Goal: Task Accomplishment & Management: Use online tool/utility

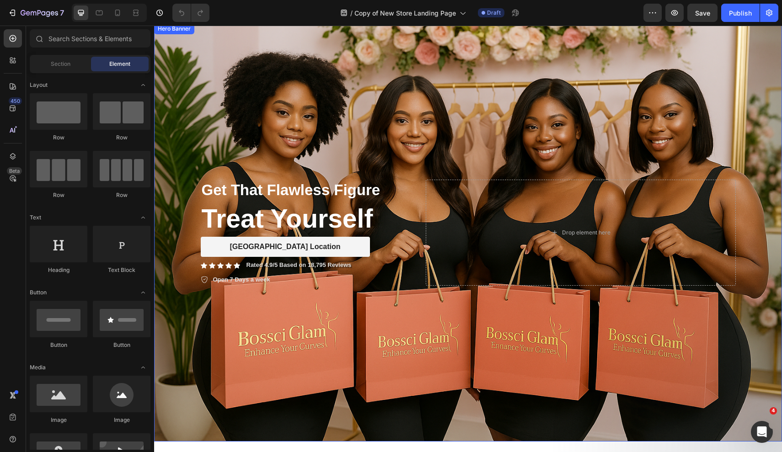
scroll to position [22, 0]
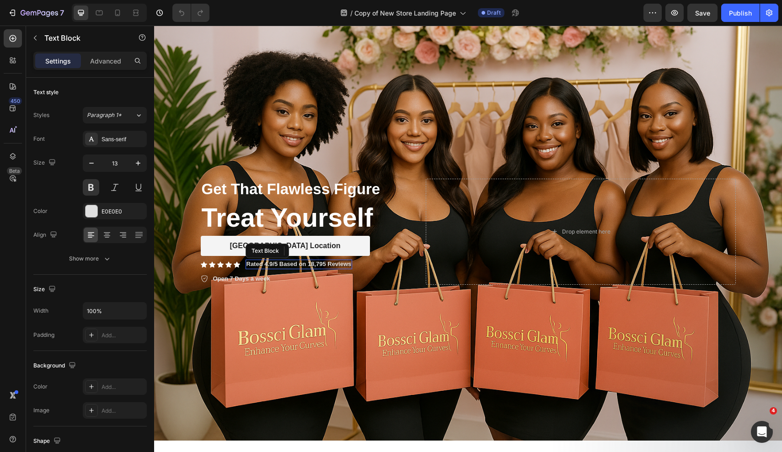
click at [311, 265] on p "Rated 4.9/5 Based on 18,795 Reviews" at bounding box center [299, 265] width 105 height 8
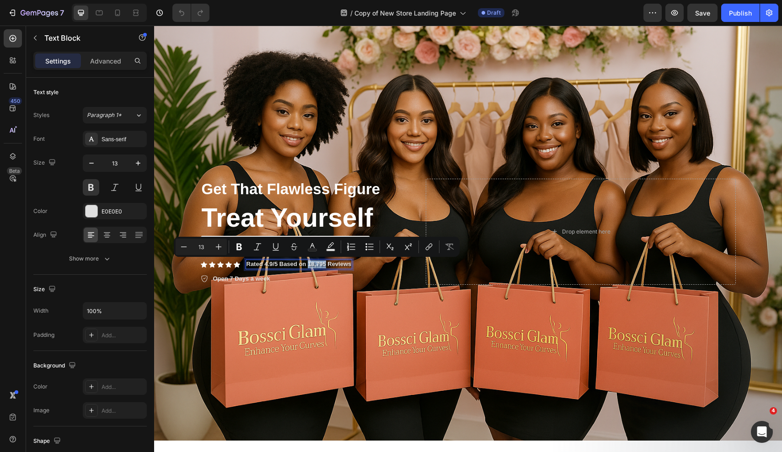
click at [311, 266] on p "Rated 4.9/5 Based on 18,795 Reviews" at bounding box center [299, 265] width 105 height 8
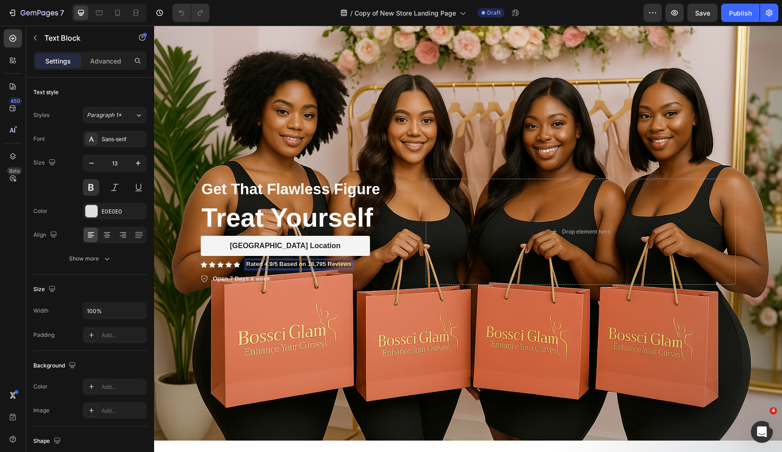
click at [330, 268] on p "Rated 4.9/5 Based on 18,795 Reviews" at bounding box center [299, 265] width 105 height 8
click at [328, 266] on p "Rated 4.9/5 Based on 18,795 Reviews" at bounding box center [299, 265] width 105 height 8
click at [312, 266] on p "Rated 4.9/5 Based on 18,795 In Store Reviews" at bounding box center [311, 265] width 129 height 8
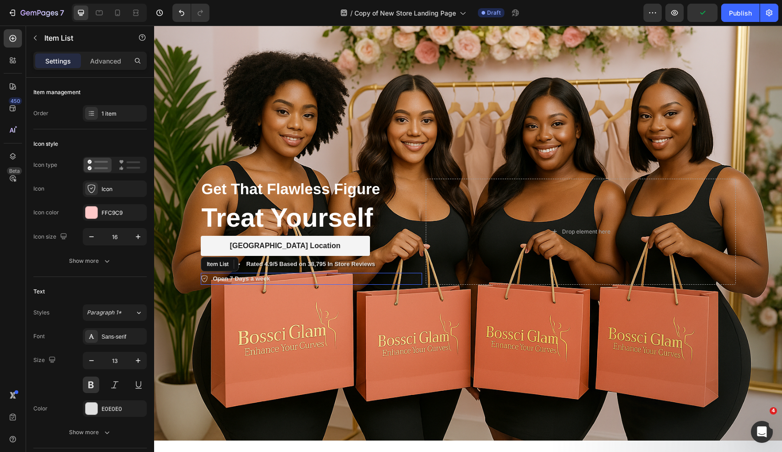
click at [269, 280] on p "Open 7 Days a week" at bounding box center [241, 279] width 57 height 9
click at [270, 280] on p "Open 7 Days a week" at bounding box center [241, 279] width 57 height 9
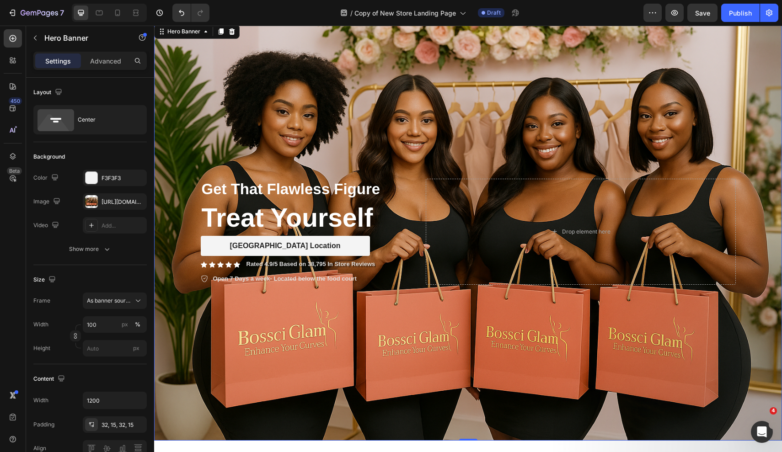
click at [377, 111] on div "Background Image" at bounding box center [468, 231] width 628 height 419
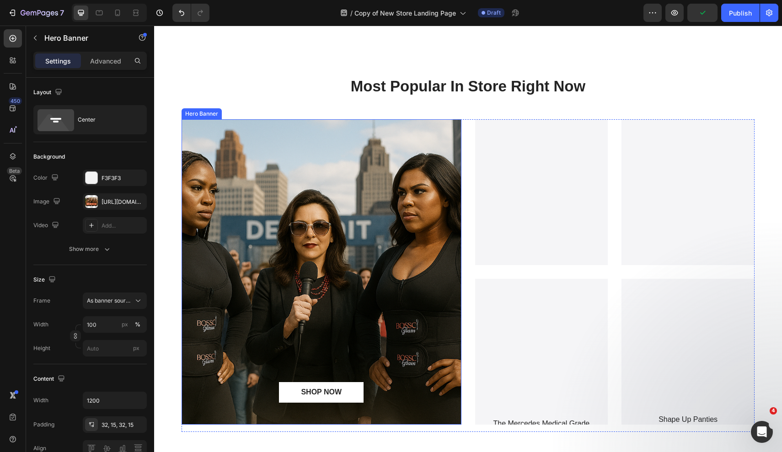
scroll to position [482, 0]
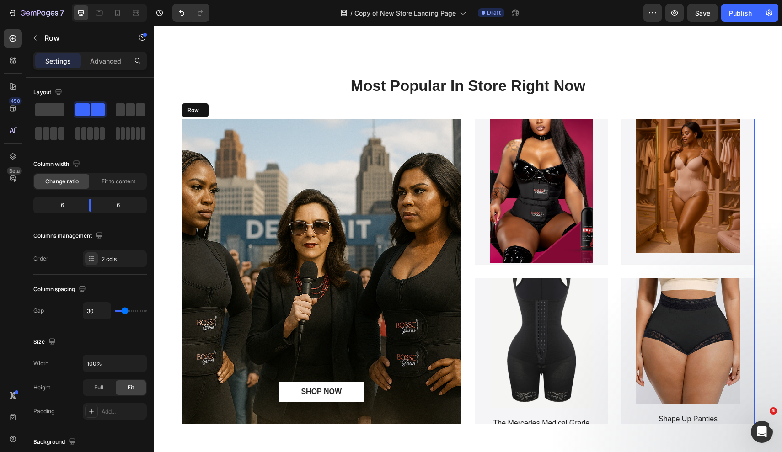
click at [464, 130] on div "SHOP NOW Button Hero Banner Product Images Sculpted Hourglass Waist Trainer Pro…" at bounding box center [468, 275] width 573 height 313
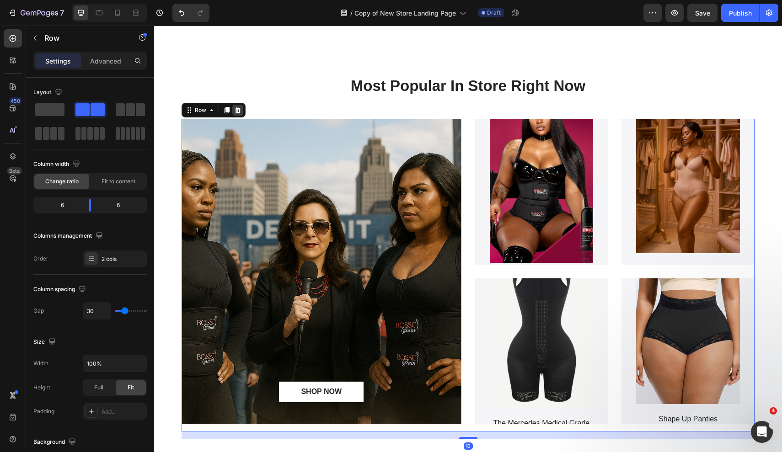
click at [239, 110] on icon at bounding box center [237, 110] width 7 height 7
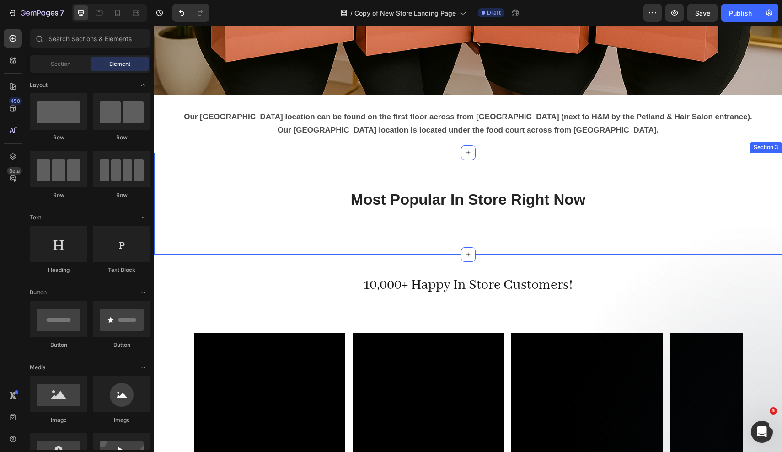
scroll to position [371, 0]
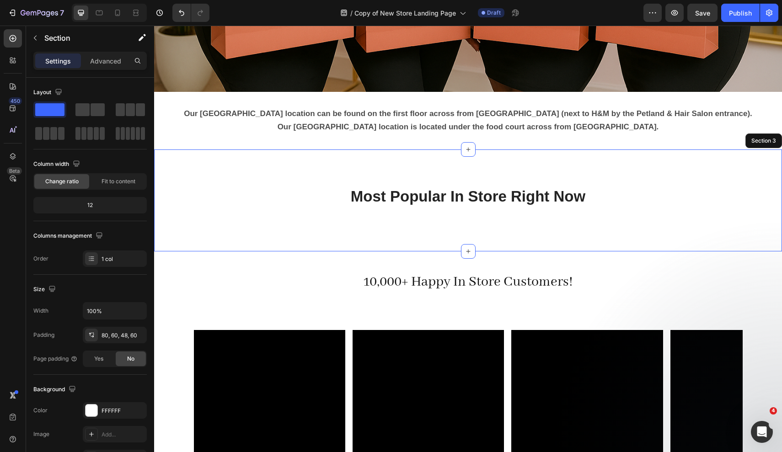
click at [265, 208] on div "Most Popular In Store Right Now Heading" at bounding box center [468, 207] width 573 height 43
click at [775, 140] on icon at bounding box center [775, 141] width 6 height 6
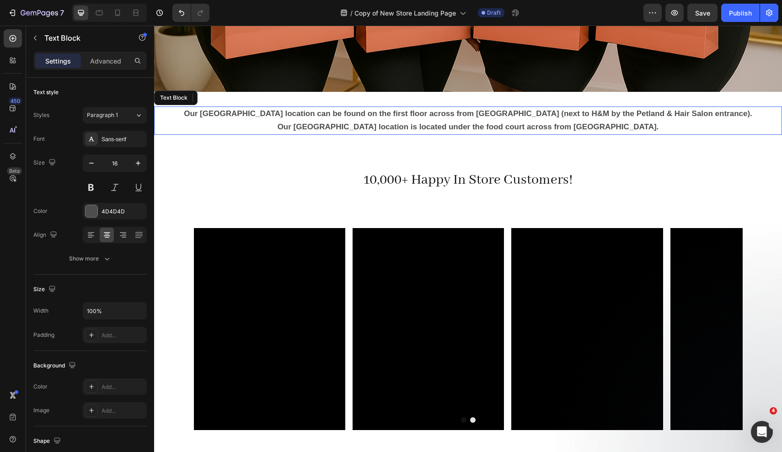
click at [518, 118] on strong "Our [GEOGRAPHIC_DATA] location can be found on the first floor across from [GEO…" at bounding box center [468, 113] width 569 height 9
click at [226, 98] on icon at bounding box center [227, 98] width 6 height 6
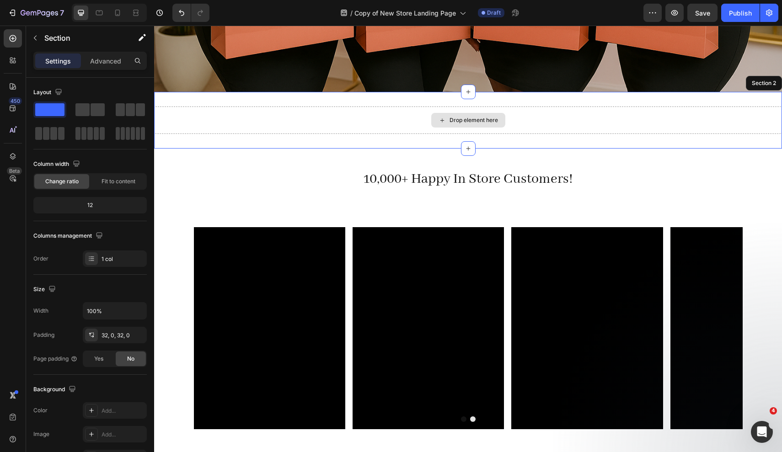
click at [222, 122] on div "Drop element here" at bounding box center [468, 120] width 628 height 27
click at [772, 87] on icon at bounding box center [774, 83] width 7 height 7
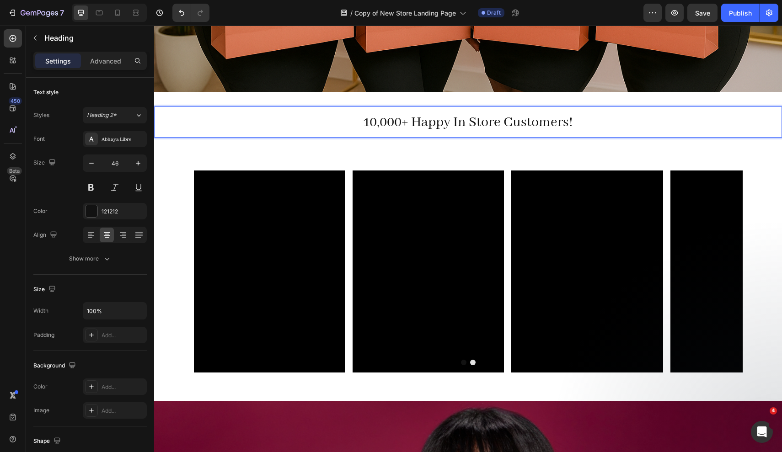
click at [414, 123] on span "10,000+ Happy In Store Customers!" at bounding box center [469, 122] width 210 height 17
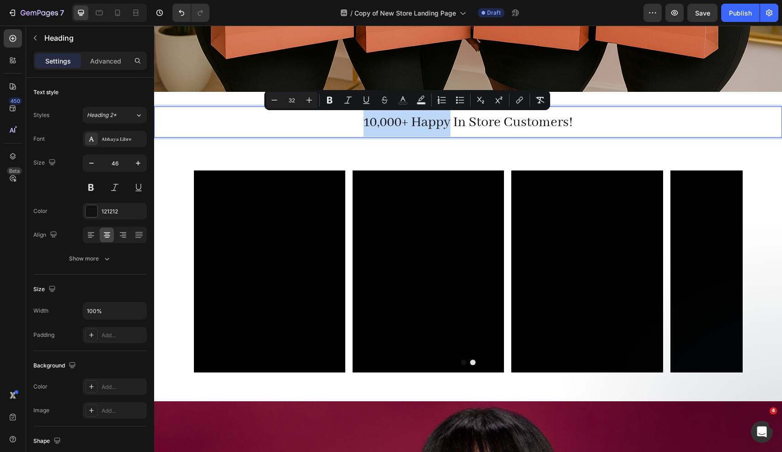
drag, startPoint x: 414, startPoint y: 123, endPoint x: 381, endPoint y: 120, distance: 33.0
click at [381, 120] on span "10,000+ Happy In Store Customers!" at bounding box center [469, 122] width 210 height 17
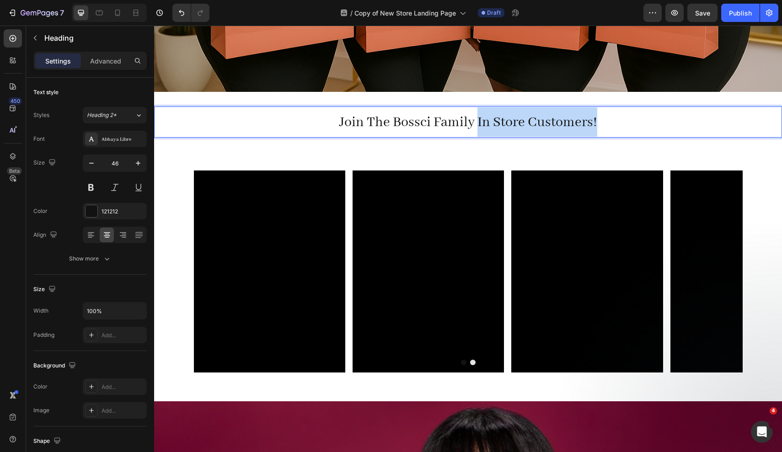
drag, startPoint x: 598, startPoint y: 123, endPoint x: 477, endPoint y: 120, distance: 121.3
click at [477, 120] on p "Join The Bossci Family In Store Customers!" at bounding box center [468, 122] width 626 height 29
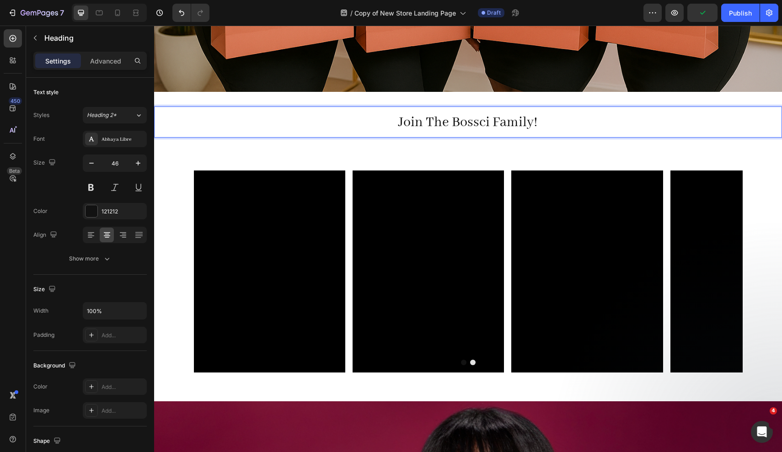
click at [257, 132] on p "Join The Bossci Family!" at bounding box center [468, 122] width 626 height 29
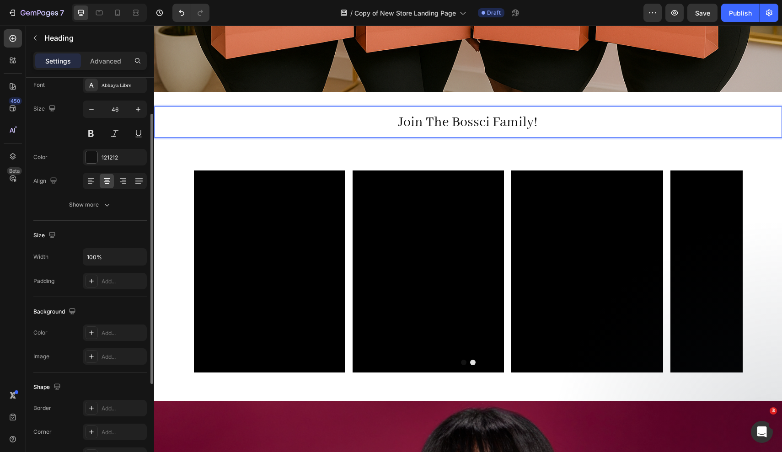
scroll to position [0, 0]
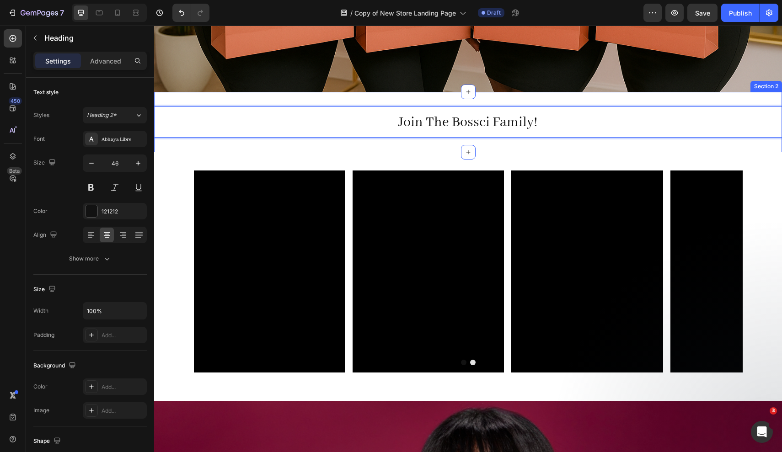
click at [283, 101] on div "Join The Bossci Family! Heading 0 Section 2" at bounding box center [468, 122] width 628 height 60
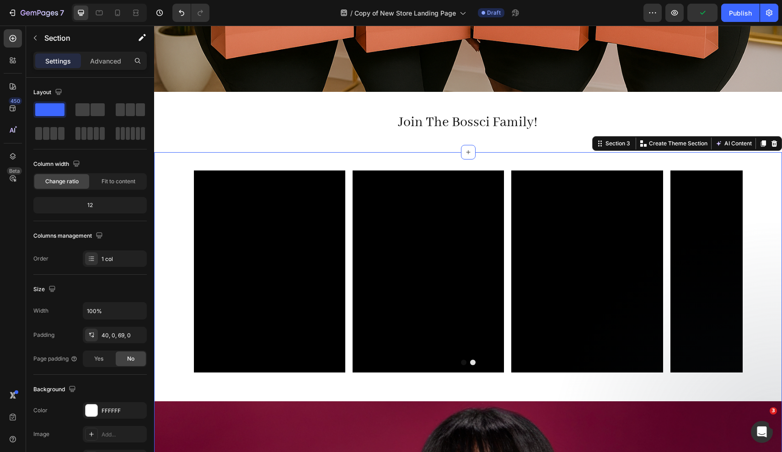
click at [178, 239] on div "Video Video Video Video [GEOGRAPHIC_DATA]" at bounding box center [468, 286] width 628 height 231
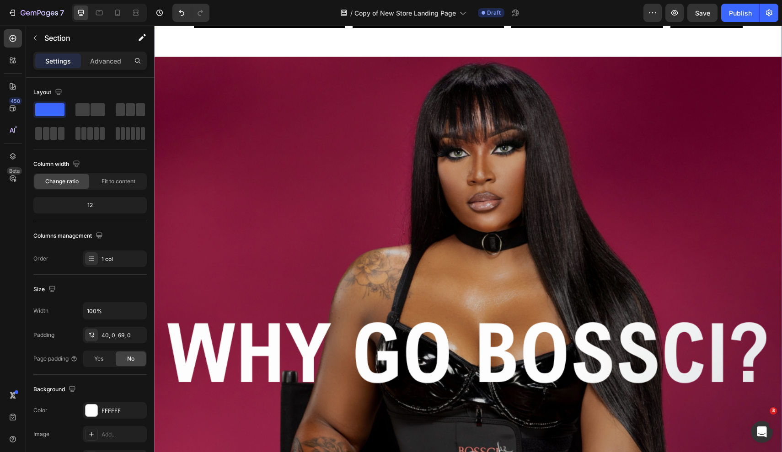
scroll to position [716, 0]
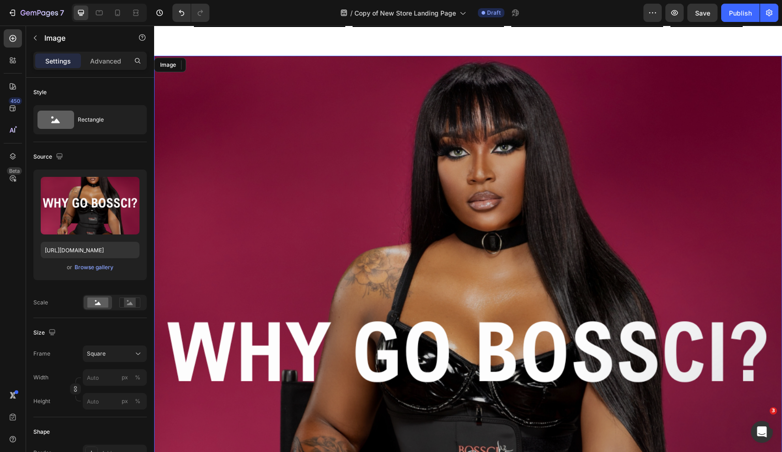
click at [355, 234] on img at bounding box center [468, 370] width 628 height 628
click at [216, 65] on icon at bounding box center [214, 64] width 7 height 7
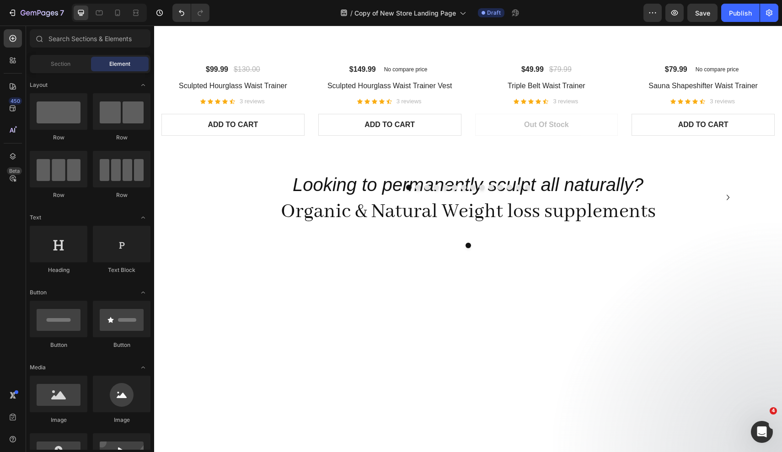
scroll to position [1051, 0]
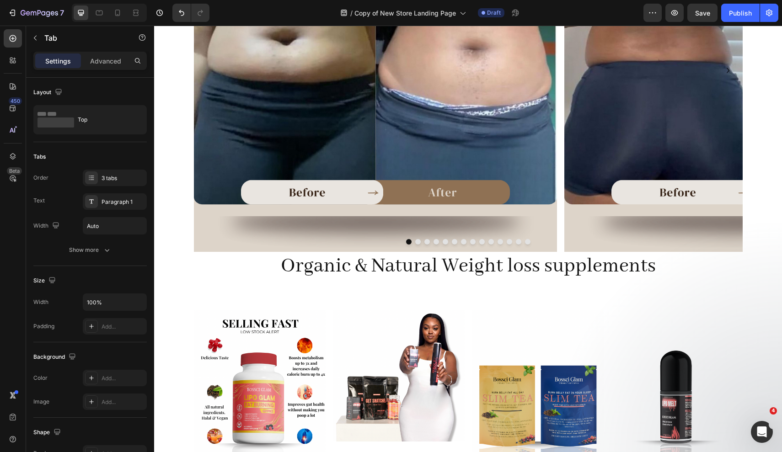
scroll to position [1382, 0]
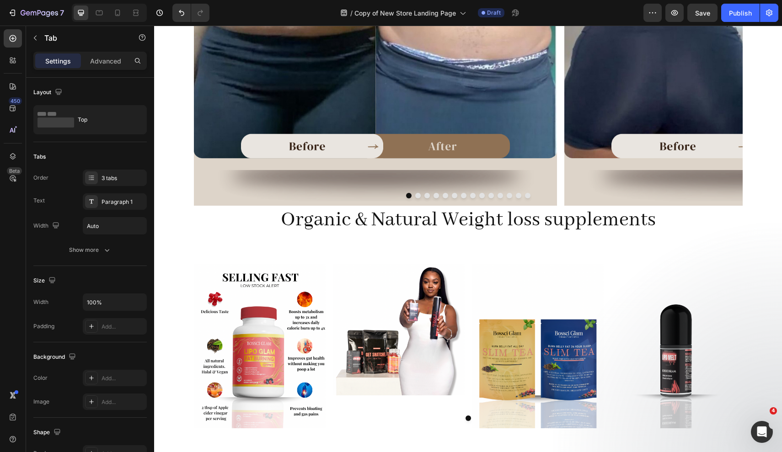
drag, startPoint x: 470, startPoint y: 150, endPoint x: 481, endPoint y: 124, distance: 27.6
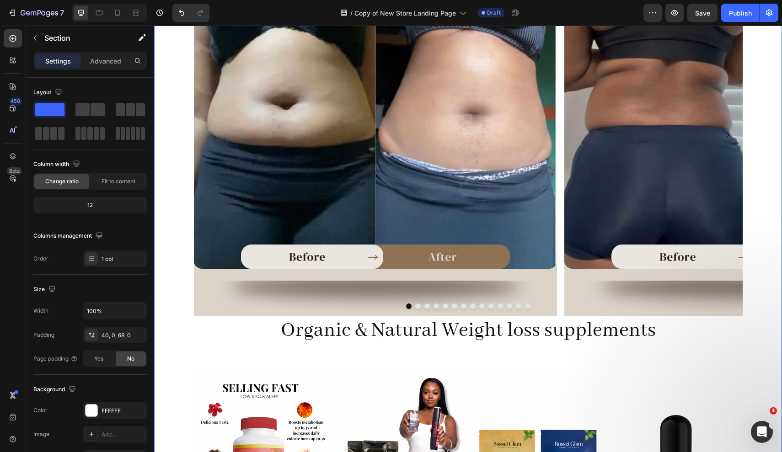
scroll to position [1238, 0]
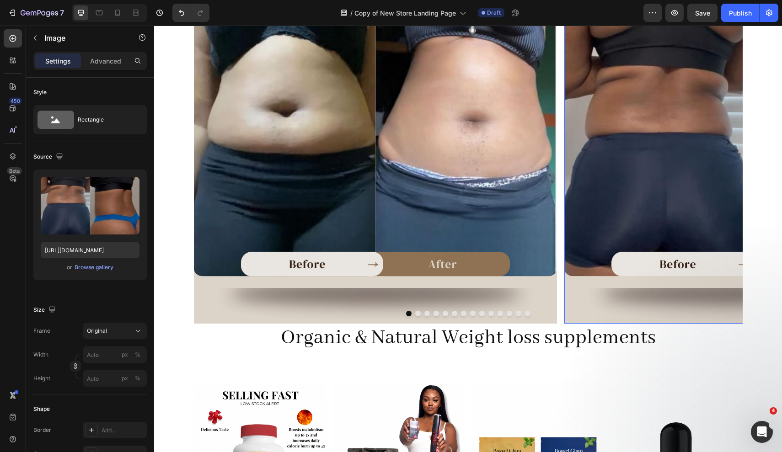
click at [667, 315] on img at bounding box center [747, 142] width 364 height 364
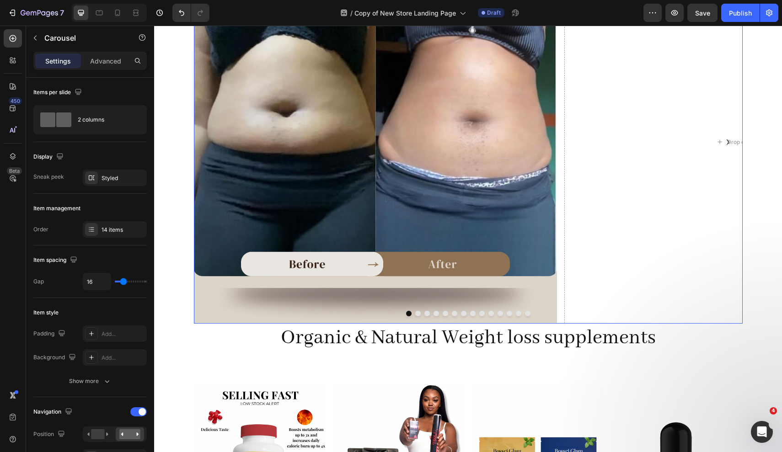
click at [559, 278] on div "Image Drop element here Image Image Image Image Image Image Image Image Image I…" at bounding box center [468, 142] width 549 height 364
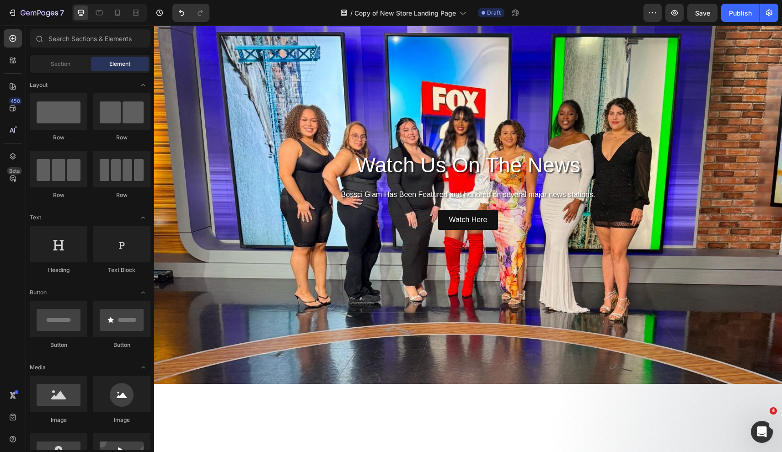
scroll to position [1513, 0]
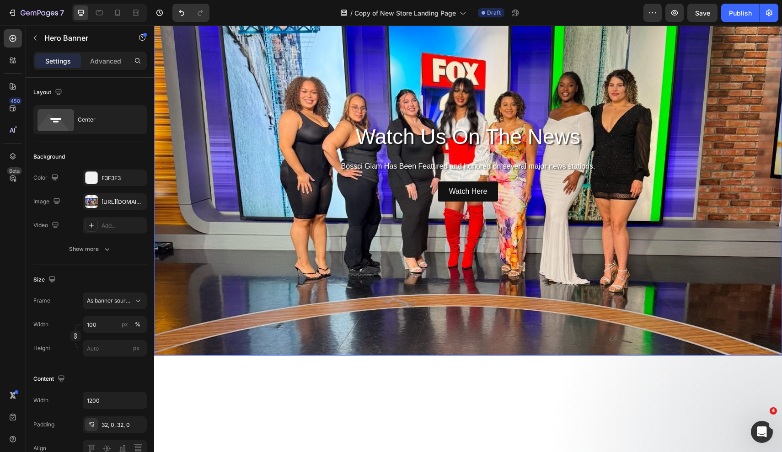
click at [550, 280] on div "Background Image" at bounding box center [468, 162] width 628 height 388
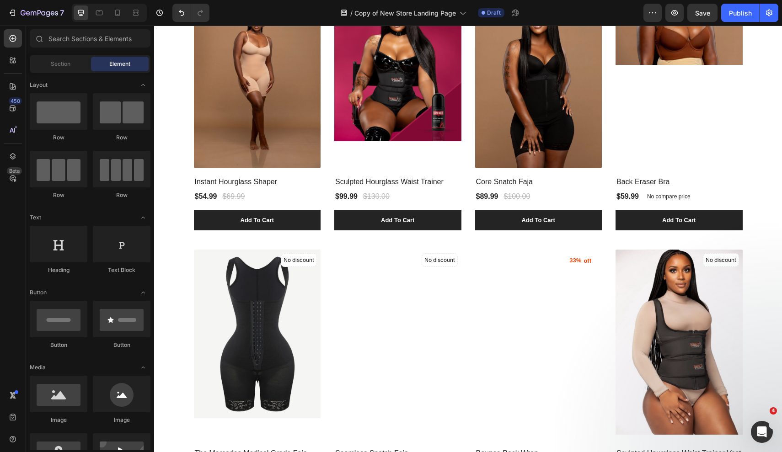
scroll to position [1595, 0]
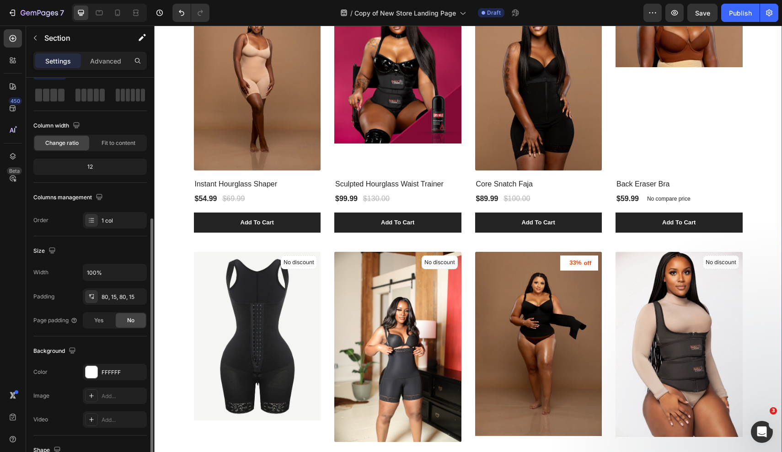
scroll to position [157, 0]
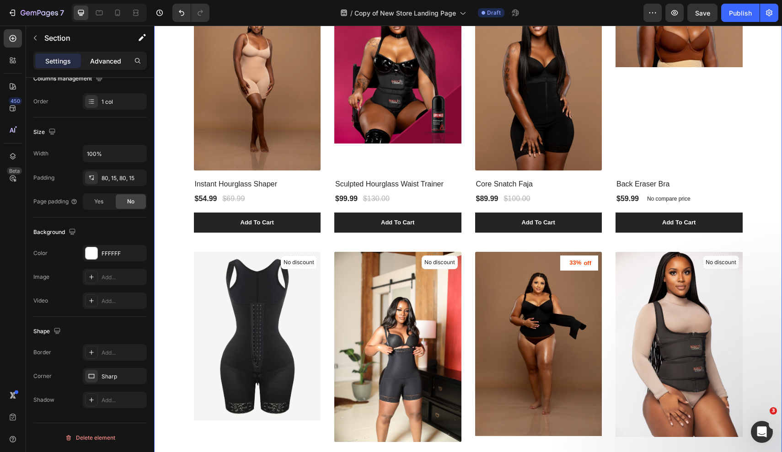
click at [99, 61] on p "Advanced" at bounding box center [105, 61] width 31 height 10
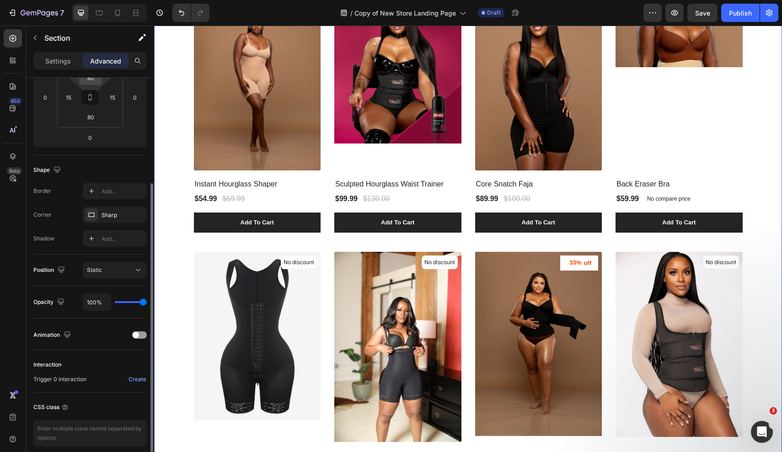
click at [92, 84] on input "80" at bounding box center [90, 78] width 18 height 14
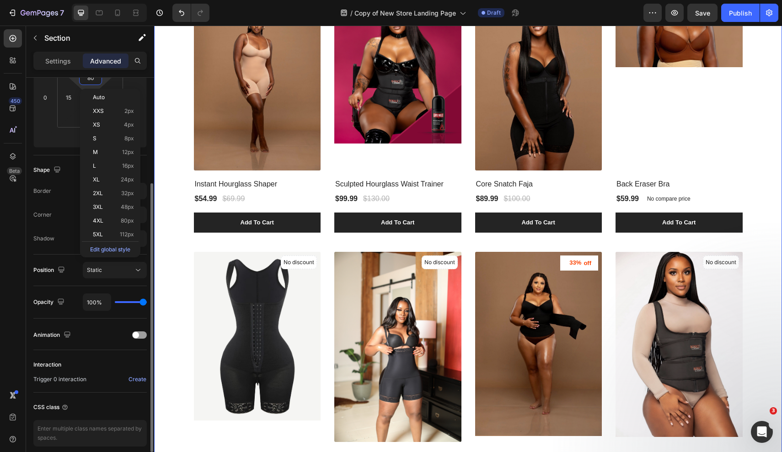
click at [92, 84] on input "80" at bounding box center [90, 78] width 18 height 14
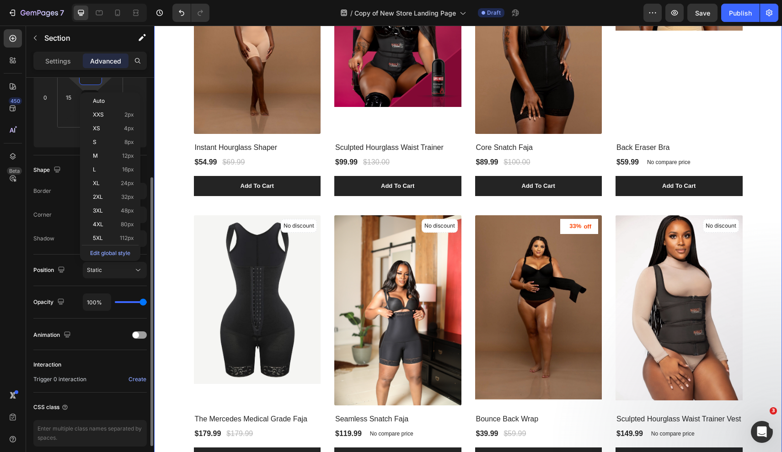
scroll to position [154, 0]
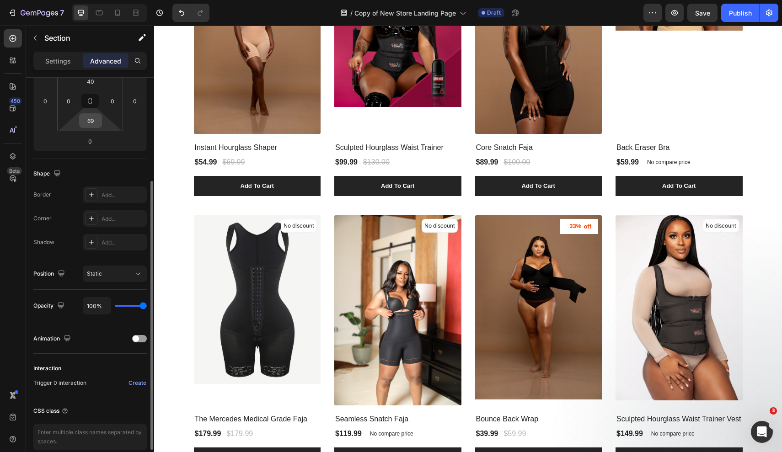
click at [95, 120] on input "69" at bounding box center [90, 121] width 18 height 14
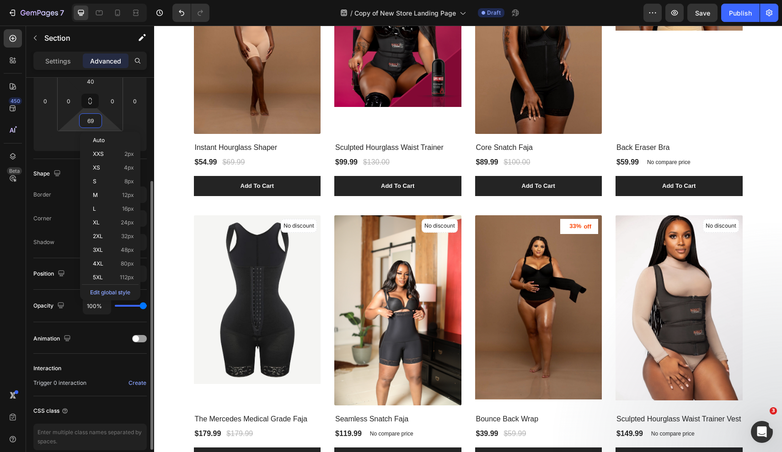
click at [95, 120] on input "69" at bounding box center [90, 121] width 18 height 14
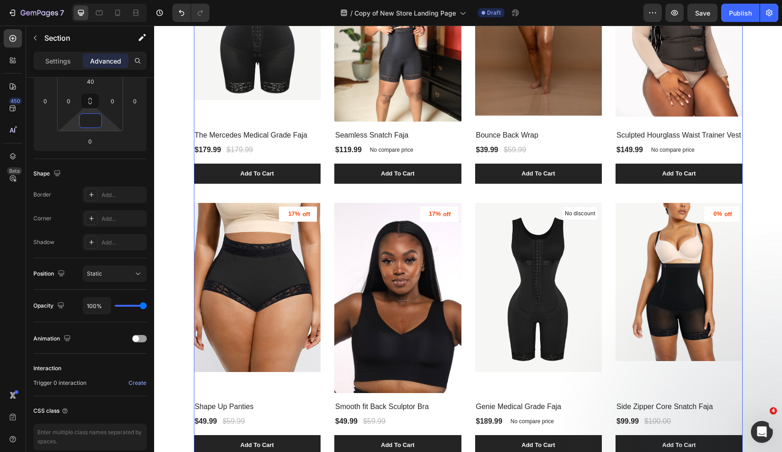
scroll to position [1593, 0]
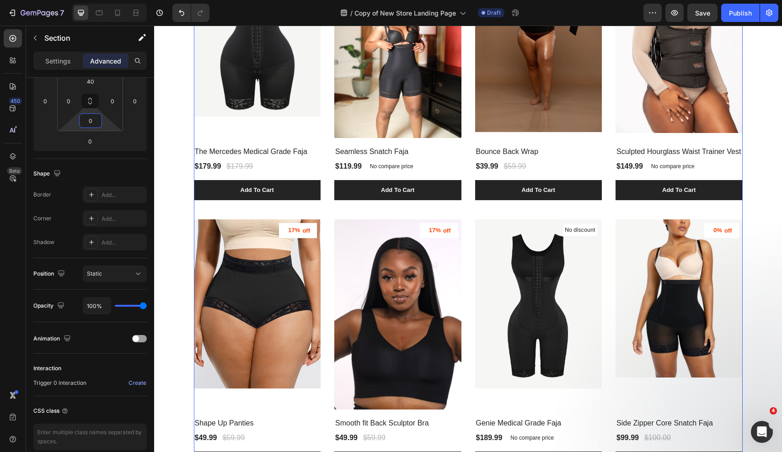
click at [468, 133] on div "21% off (P) Tag (P) Images Instant Hourglass Shaper (P) Title $54.99 (P) Price …" at bounding box center [468, 212] width 549 height 1063
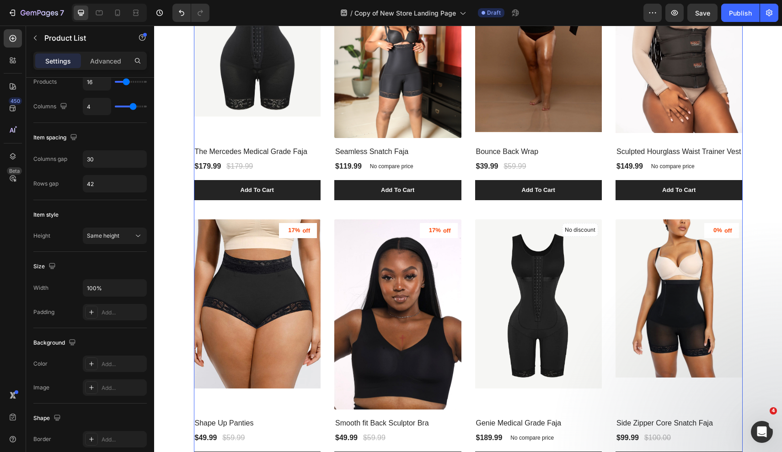
scroll to position [0, 0]
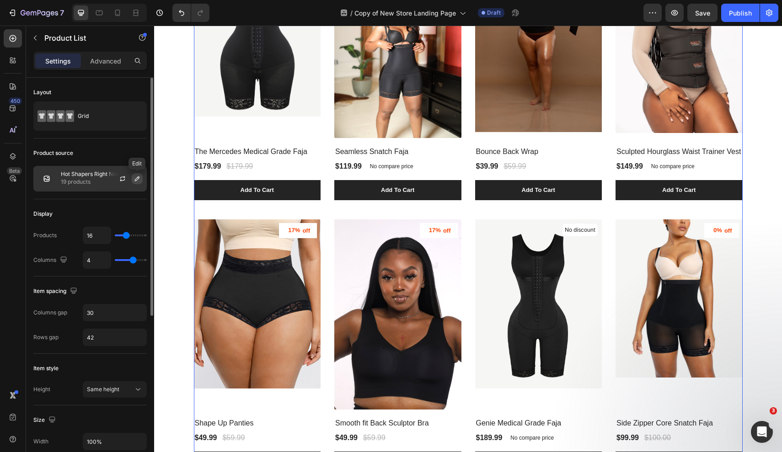
click at [135, 178] on icon "button" at bounding box center [137, 178] width 7 height 7
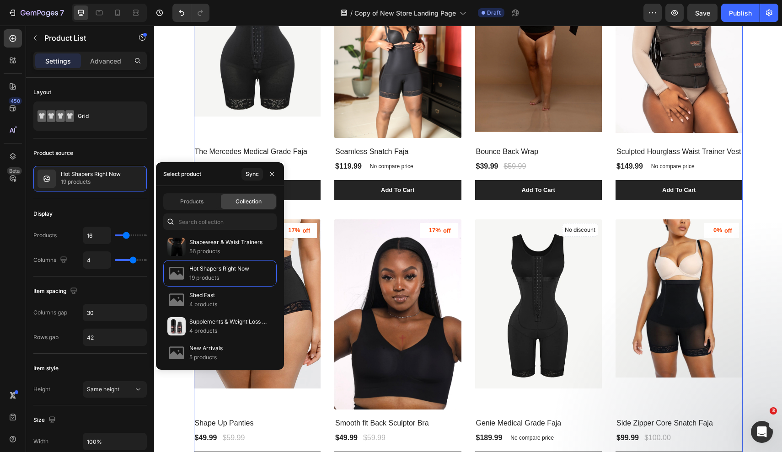
click at [470, 151] on div "21% off (P) Tag (P) Images Instant Hourglass Shaper (P) Title $54.99 (P) Price …" at bounding box center [468, 212] width 549 height 1063
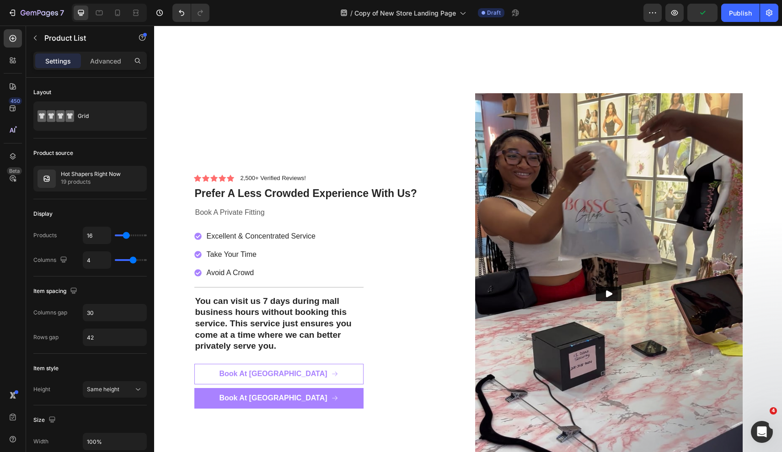
scroll to position [2350, 0]
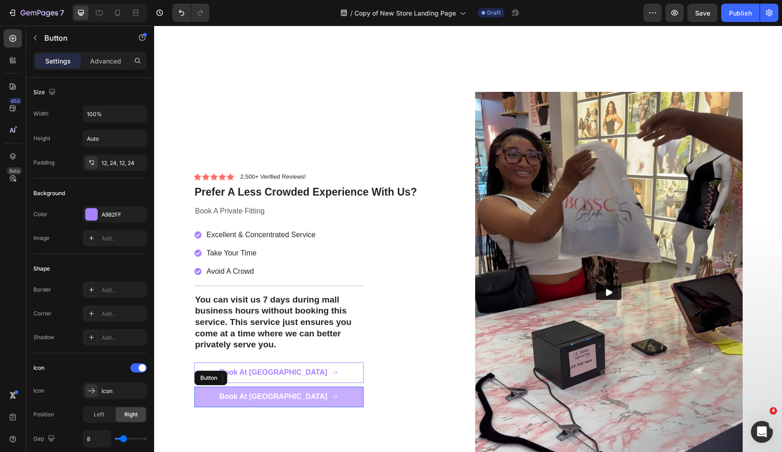
click at [359, 400] on link "Book At [GEOGRAPHIC_DATA]" at bounding box center [278, 397] width 169 height 21
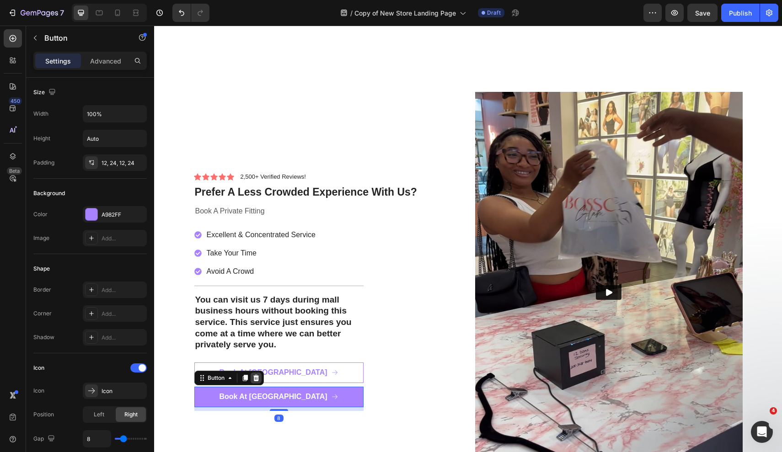
click at [257, 375] on icon at bounding box center [256, 378] width 6 height 6
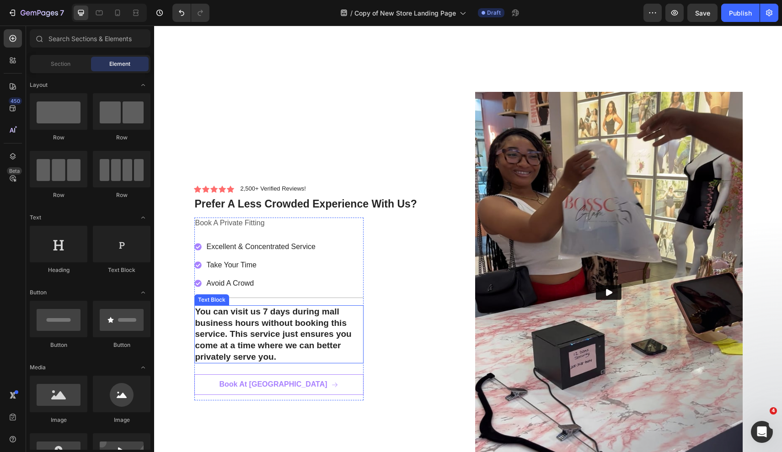
click at [254, 351] on p "You can visit us 7 days during mall business hours without booking this service…" at bounding box center [278, 335] width 167 height 57
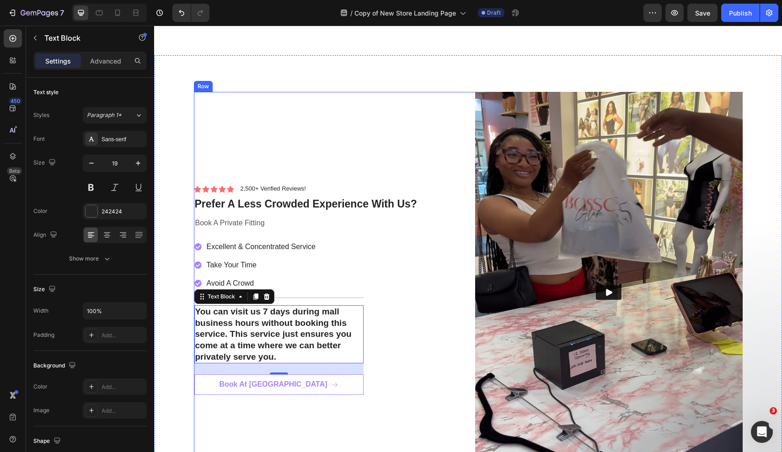
click at [461, 102] on div "Icon Icon Icon Icon Icon Icon List 2,500+ Verified Reviews! Text Block Row Pref…" at bounding box center [328, 293] width 268 height 402
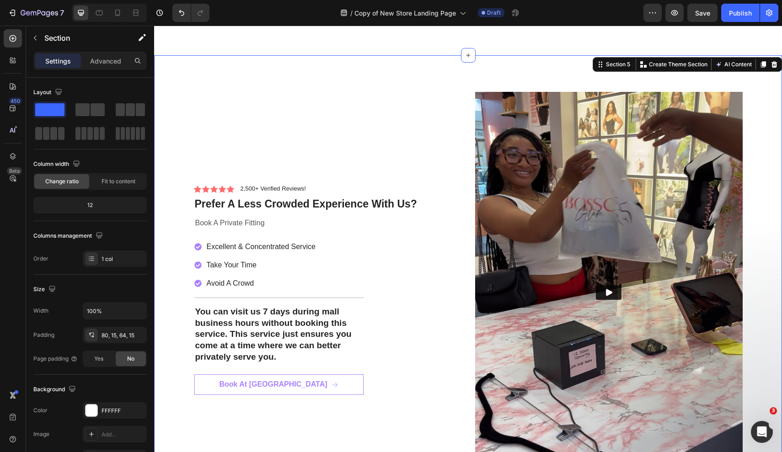
click at [299, 65] on div "Icon Icon Icon Icon Icon Icon List 2,500+ Verified Reviews! Text Block Row Pref…" at bounding box center [468, 292] width 628 height 475
click at [773, 64] on icon at bounding box center [775, 64] width 6 height 6
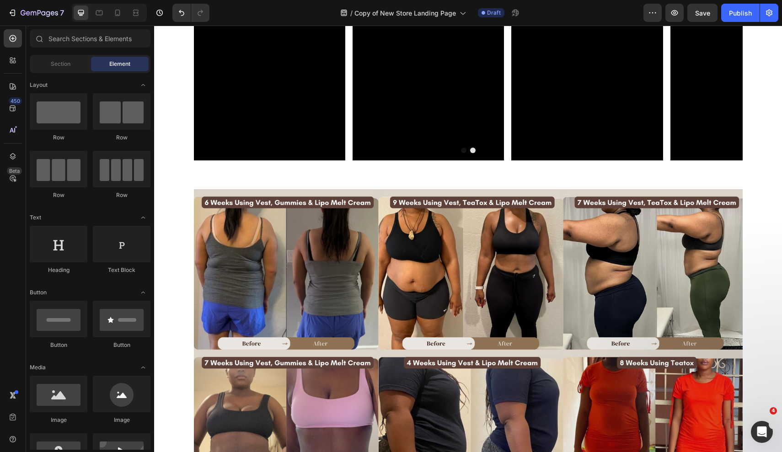
scroll to position [578, 0]
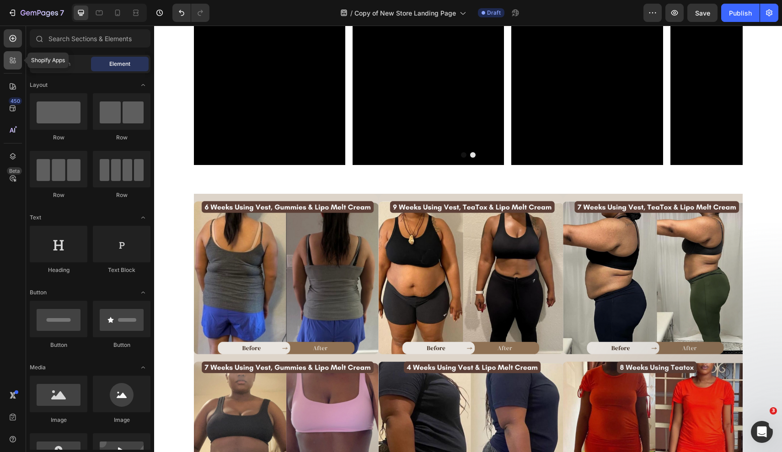
click at [15, 60] on icon at bounding box center [12, 60] width 9 height 9
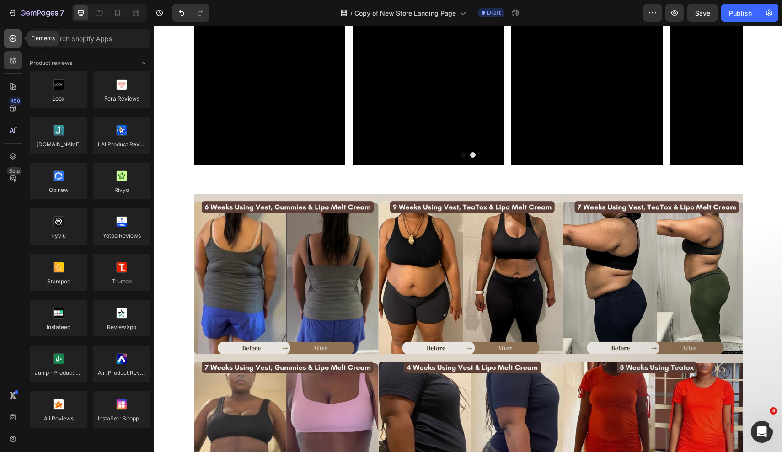
click at [10, 42] on icon at bounding box center [12, 38] width 9 height 9
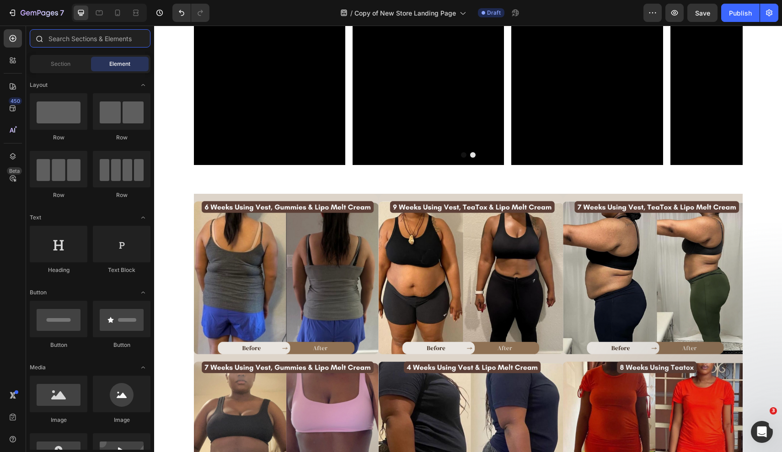
click at [74, 42] on input "text" at bounding box center [90, 38] width 121 height 18
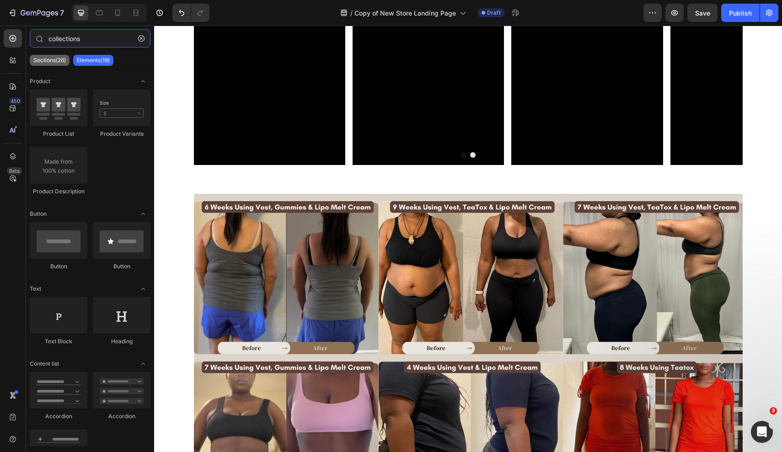
type input "collections"
click at [48, 62] on p "Sections(26)" at bounding box center [49, 60] width 32 height 7
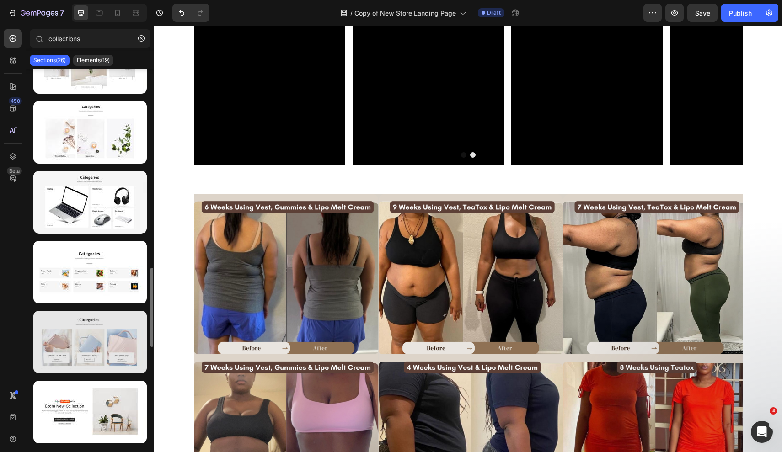
scroll to position [953, 0]
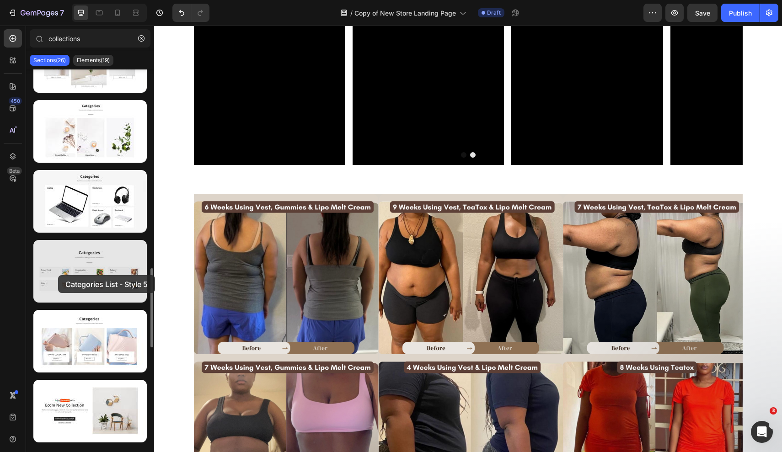
drag, startPoint x: 51, startPoint y: 270, endPoint x: 58, endPoint y: 275, distance: 8.5
click at [58, 275] on div at bounding box center [89, 271] width 113 height 63
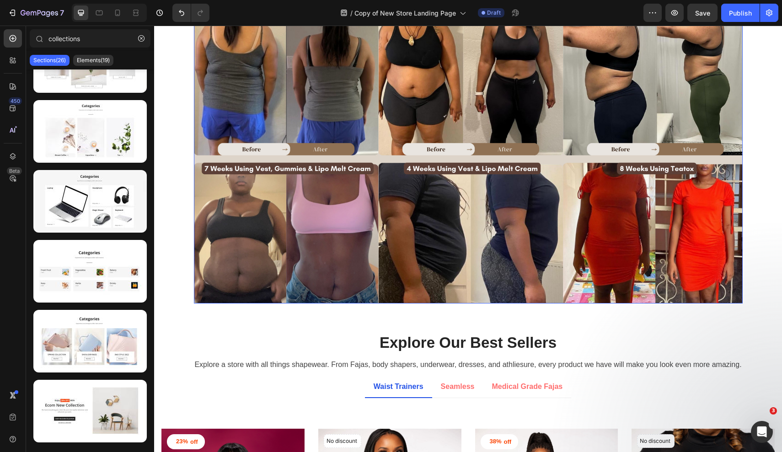
scroll to position [778, 0]
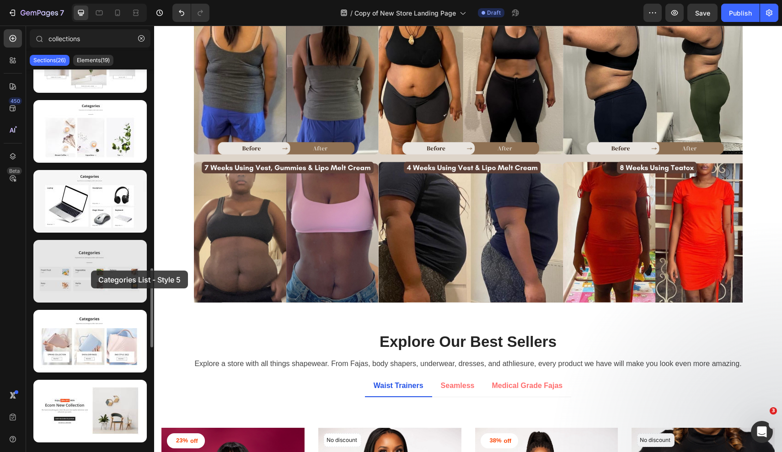
drag, startPoint x: 101, startPoint y: 269, endPoint x: 91, endPoint y: 270, distance: 10.7
click at [91, 270] on div at bounding box center [89, 271] width 113 height 63
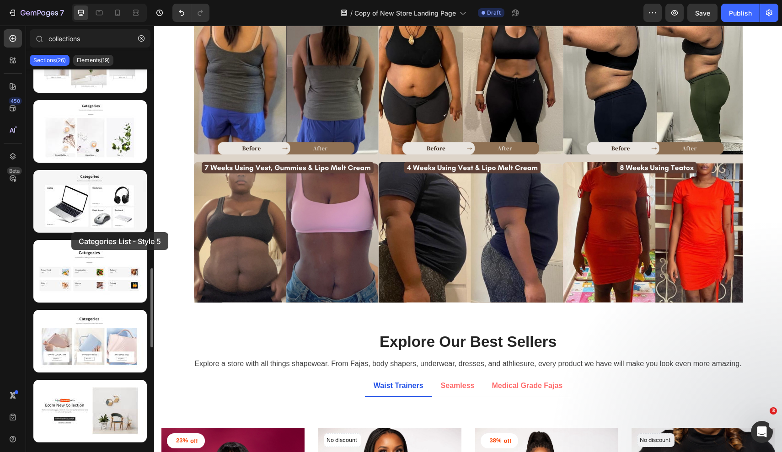
drag, startPoint x: 85, startPoint y: 280, endPoint x: 70, endPoint y: 233, distance: 48.9
click at [70, 233] on div at bounding box center [90, 26] width 128 height 1813
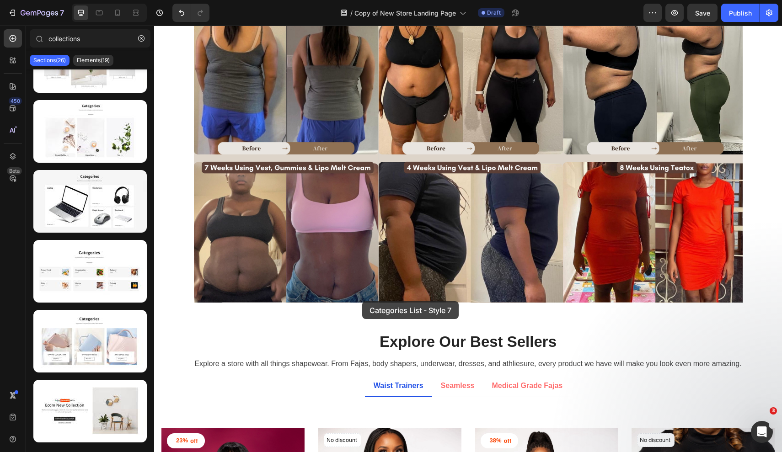
drag, startPoint x: 246, startPoint y: 354, endPoint x: 362, endPoint y: 302, distance: 127.2
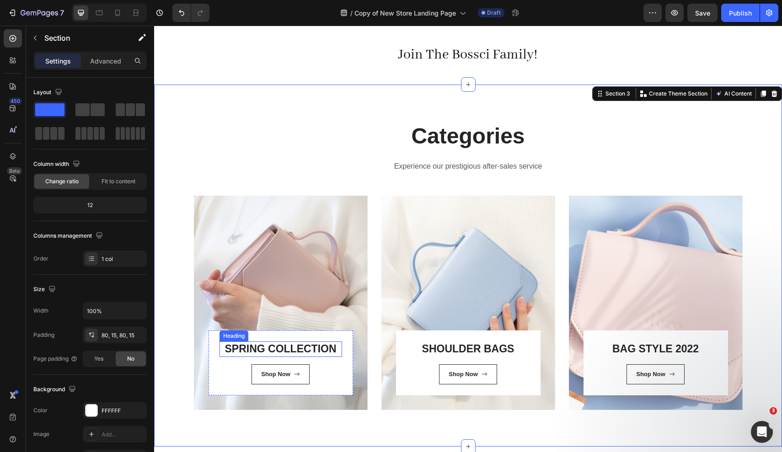
scroll to position [491, 0]
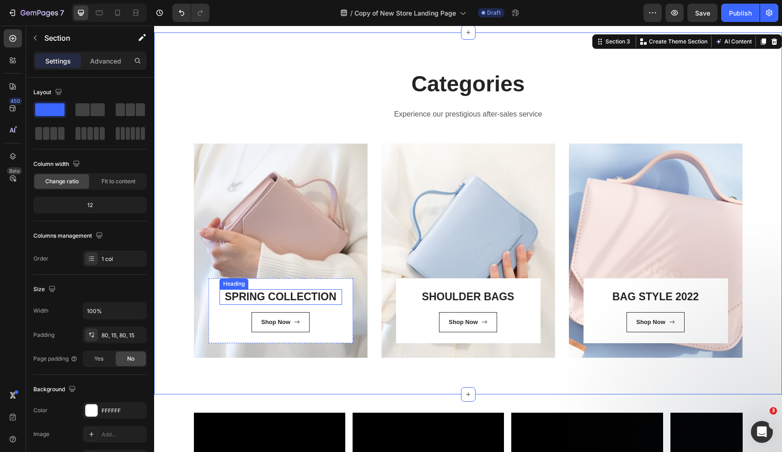
click at [300, 293] on link "SPRING COLLECTION" at bounding box center [281, 297] width 112 height 12
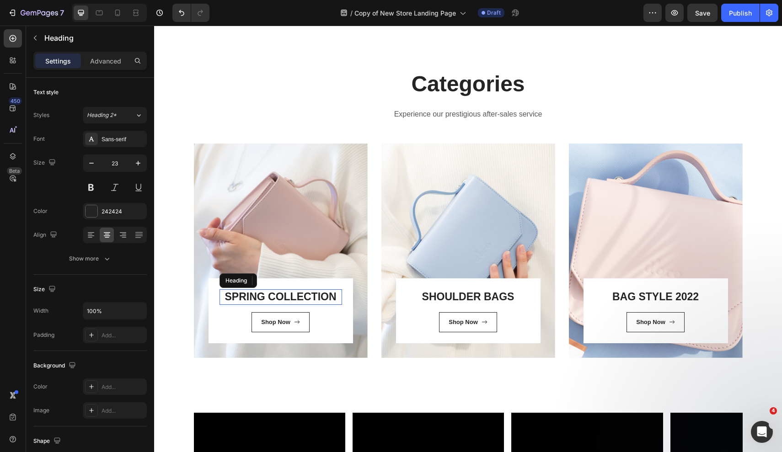
click at [300, 293] on link "SPRING COLLECTION" at bounding box center [281, 297] width 112 height 12
click at [491, 296] on p "SHOULDER BAGS" at bounding box center [468, 298] width 121 height 14
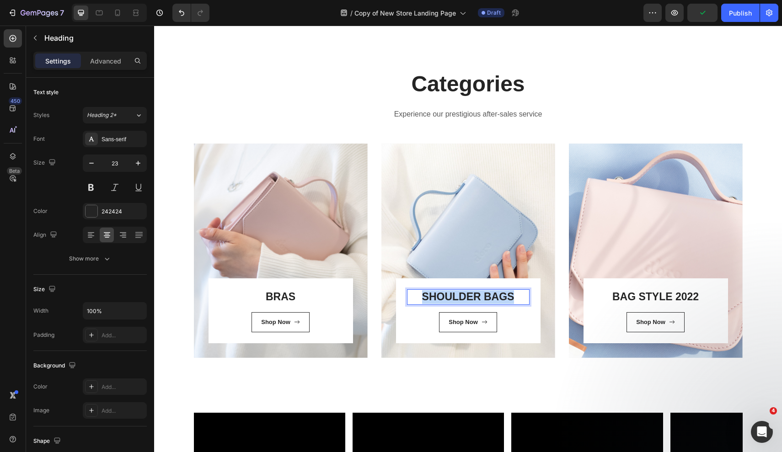
click at [491, 296] on p "SHOULDER BAGS" at bounding box center [468, 298] width 121 height 14
click at [692, 294] on p "BAG STYLE 2022" at bounding box center [656, 298] width 121 height 14
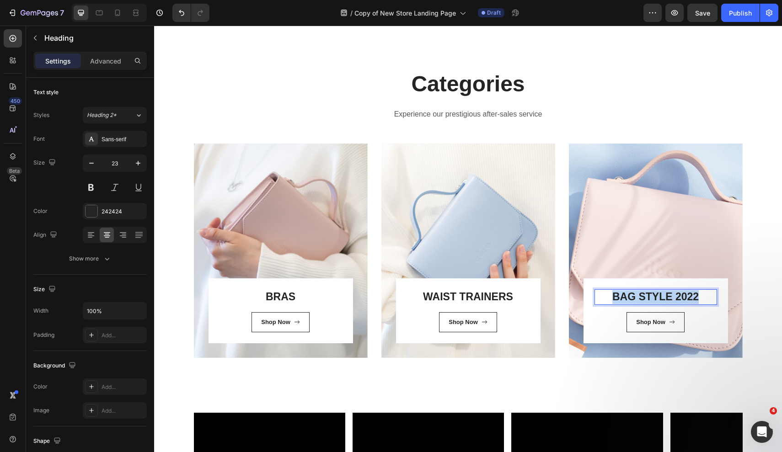
click at [692, 294] on p "BAG STYLE 2022" at bounding box center [656, 298] width 121 height 14
click at [561, 215] on div "⁠⁠⁠⁠⁠⁠⁠ BRAS Heading Shop Now Button Row Row Hero Banner WAIST TRAINERS Heading…" at bounding box center [468, 251] width 549 height 214
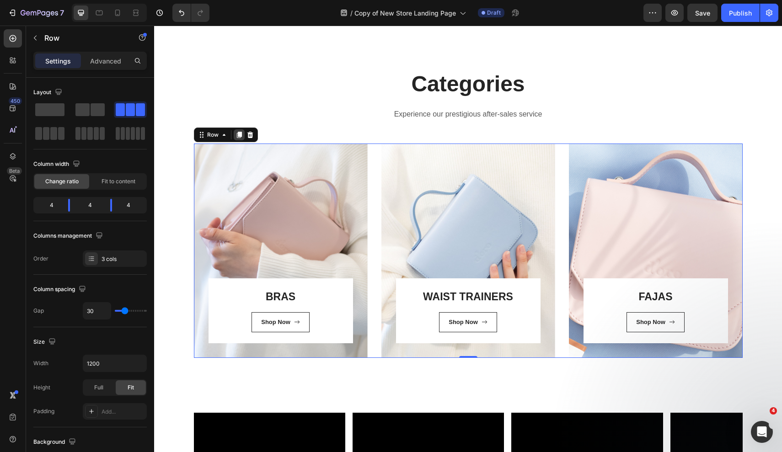
click at [237, 135] on icon at bounding box center [239, 135] width 5 height 6
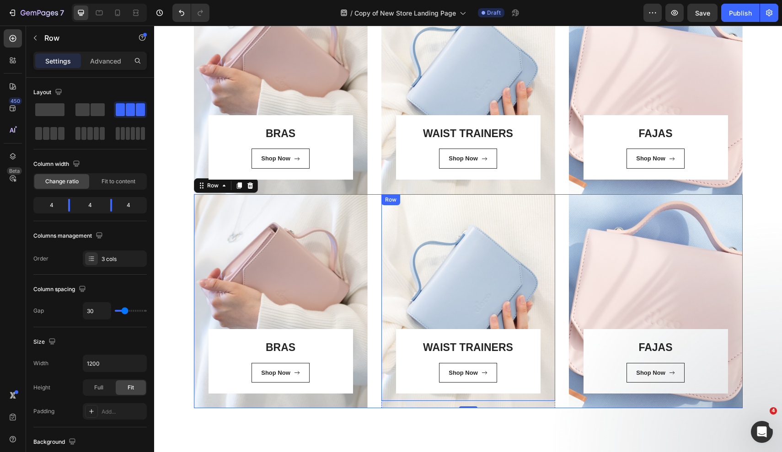
scroll to position [627, 0]
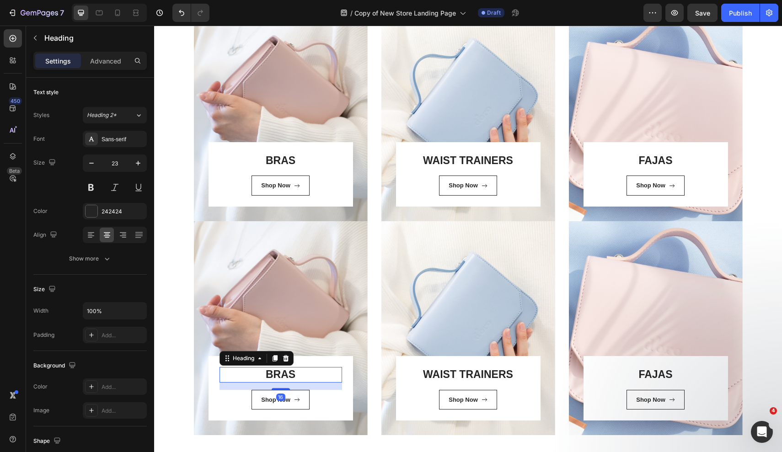
click at [287, 371] on link "BRAS" at bounding box center [281, 375] width 30 height 12
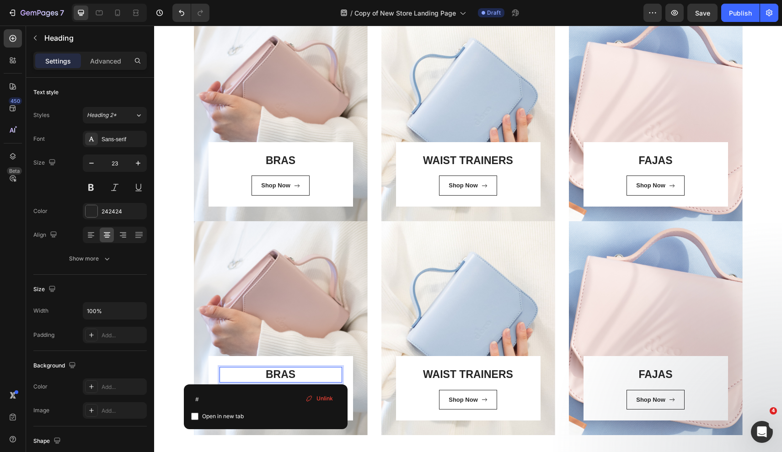
click at [287, 371] on link "BRAS" at bounding box center [281, 375] width 30 height 12
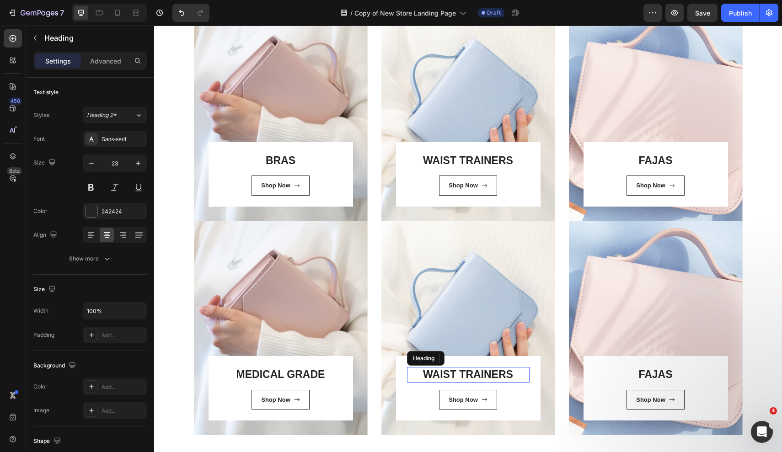
click at [465, 371] on h3 "WAIST TRAINERS" at bounding box center [468, 375] width 123 height 16
click at [465, 371] on p "WAIST TRAINERS" at bounding box center [468, 375] width 121 height 14
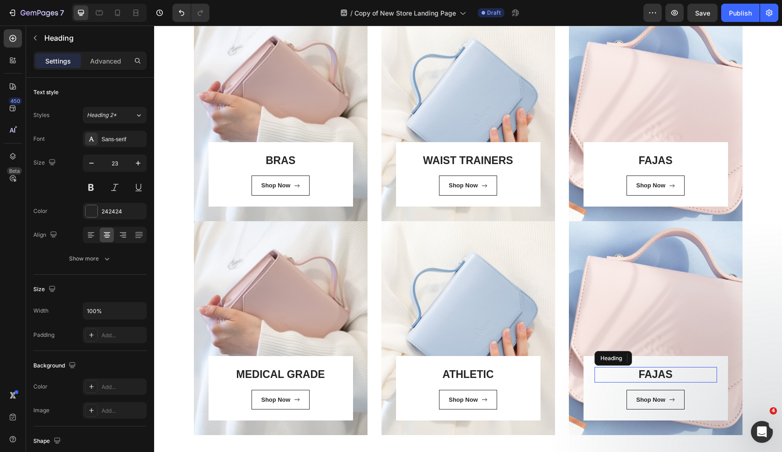
click at [665, 375] on h3 "FAJAS" at bounding box center [656, 375] width 123 height 16
click at [665, 375] on p "FAJAS" at bounding box center [656, 375] width 121 height 14
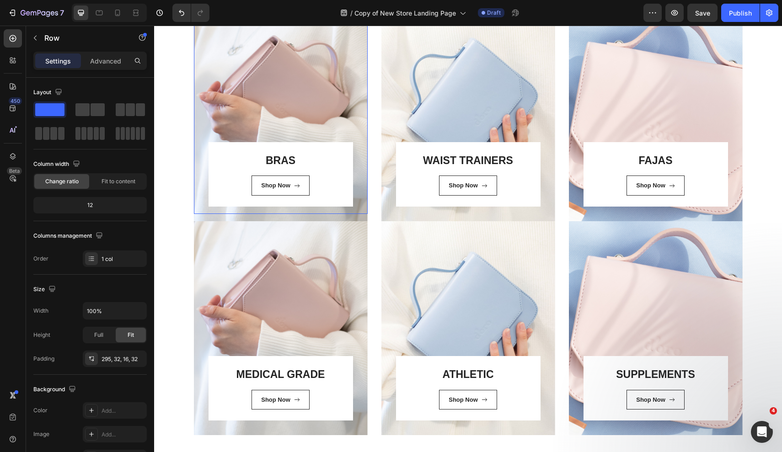
click at [275, 92] on div "⁠⁠⁠⁠⁠⁠⁠ BRAS Heading Shop Now Button Row Row" at bounding box center [281, 110] width 174 height 207
click at [304, 76] on div "⁠⁠⁠⁠⁠⁠⁠ BRAS Heading Shop Now Button Row Row 16" at bounding box center [281, 110] width 174 height 207
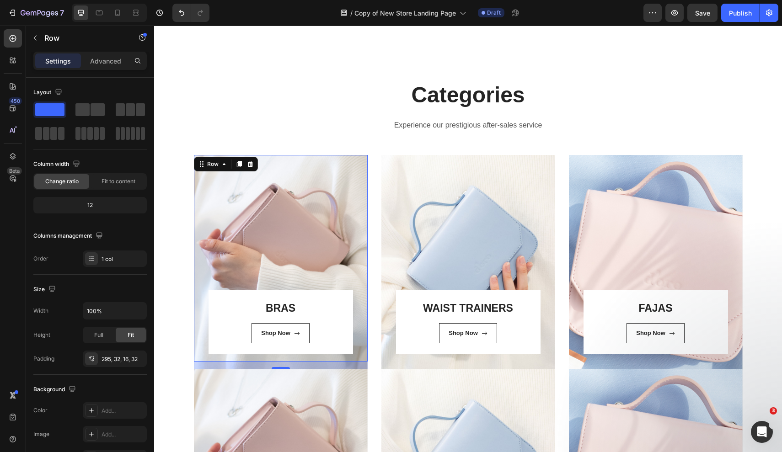
scroll to position [470, 0]
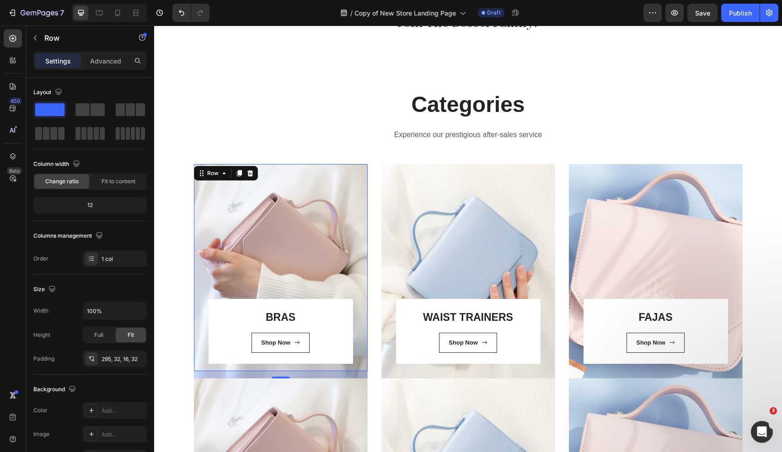
click at [223, 289] on div "⁠⁠⁠⁠⁠⁠⁠ BRAS Heading Shop Now Button Row Row 16" at bounding box center [281, 267] width 174 height 207
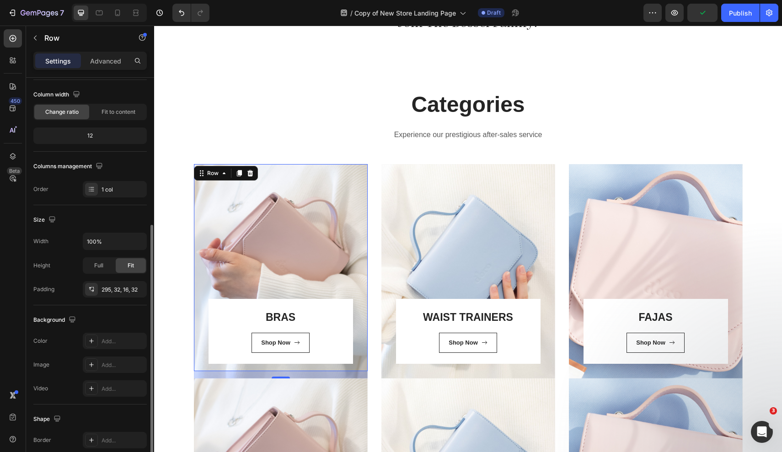
scroll to position [35, 0]
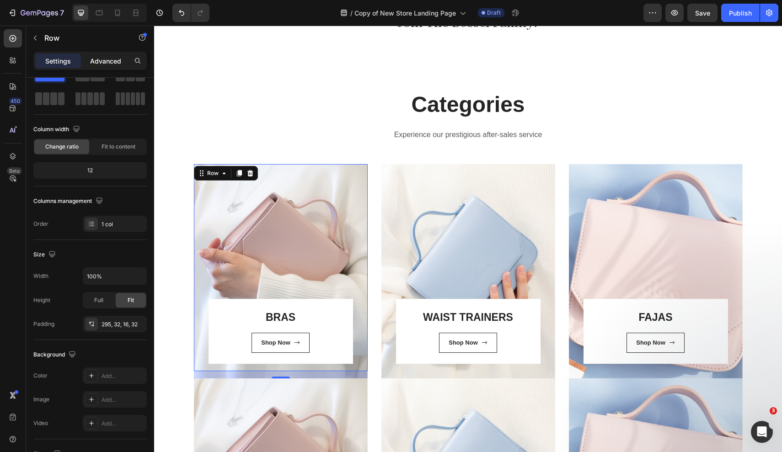
click at [98, 59] on p "Advanced" at bounding box center [105, 61] width 31 height 10
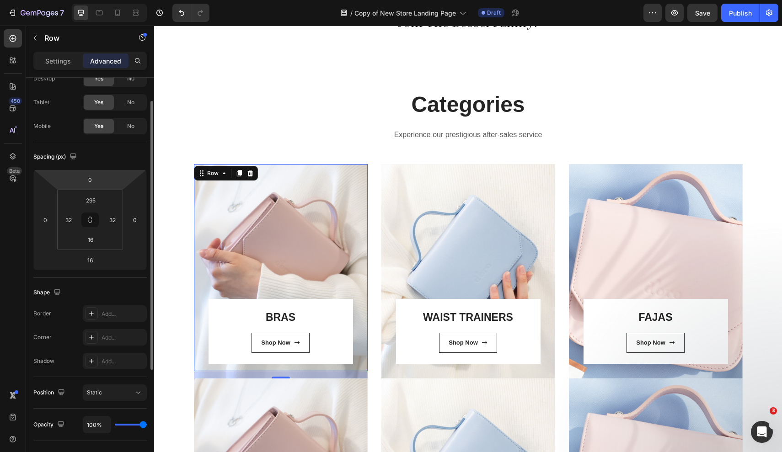
scroll to position [0, 0]
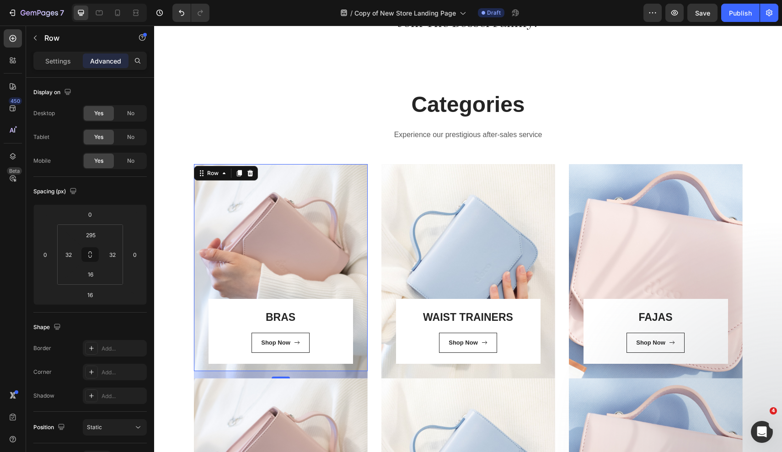
click at [220, 278] on div "⁠⁠⁠⁠⁠⁠⁠ BRAS Heading Shop Now Button Row Row 16" at bounding box center [281, 267] width 174 height 207
click at [424, 216] on div "WAIST TRAINERS Heading Shop Now Button Row Row" at bounding box center [469, 267] width 174 height 207
click at [264, 209] on div "⁠⁠⁠⁠⁠⁠⁠ BRAS Heading Shop Now Button Row Row 16" at bounding box center [281, 267] width 174 height 207
click at [43, 56] on div "Settings" at bounding box center [58, 61] width 46 height 15
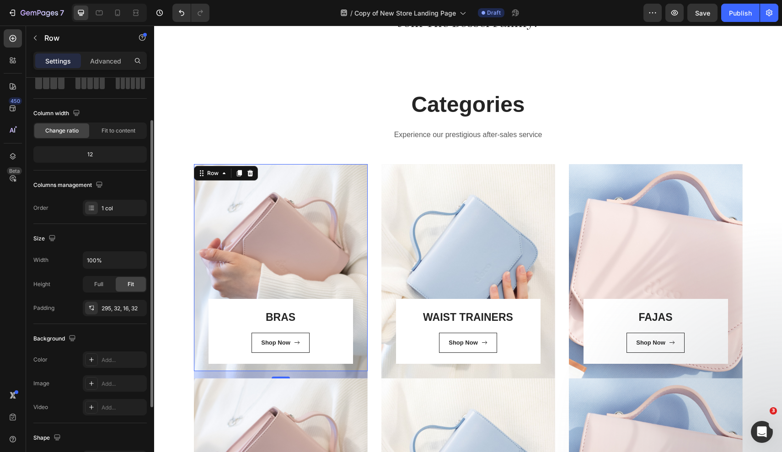
scroll to position [157, 0]
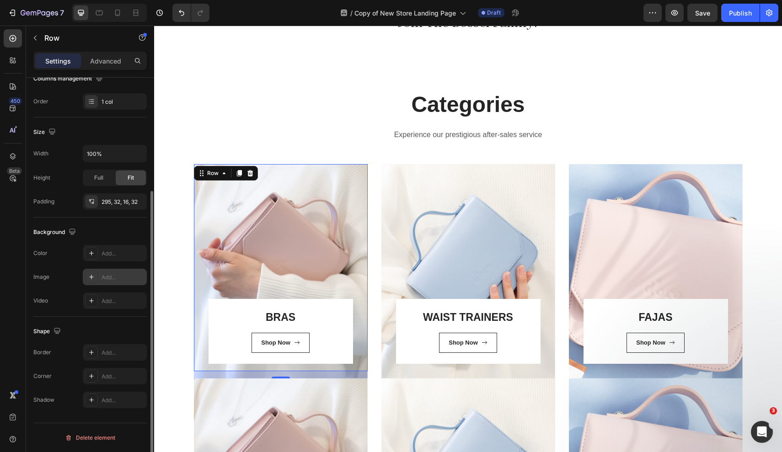
click at [92, 278] on icon at bounding box center [91, 277] width 7 height 7
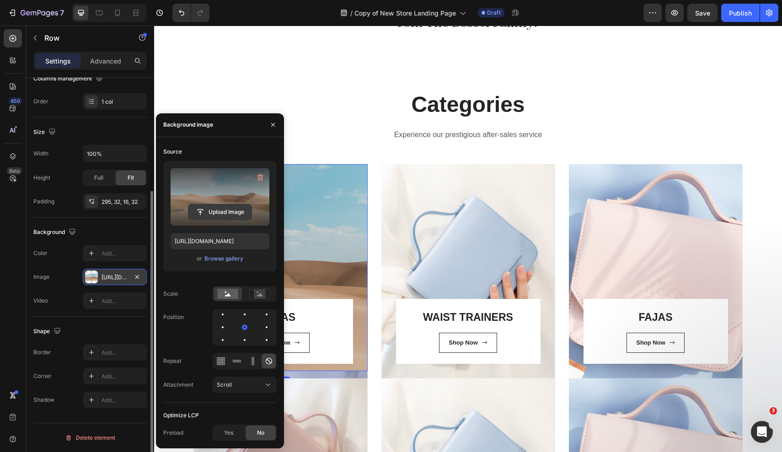
click at [219, 213] on input "file" at bounding box center [219, 213] width 63 height 16
click at [223, 209] on input "file" at bounding box center [219, 213] width 63 height 16
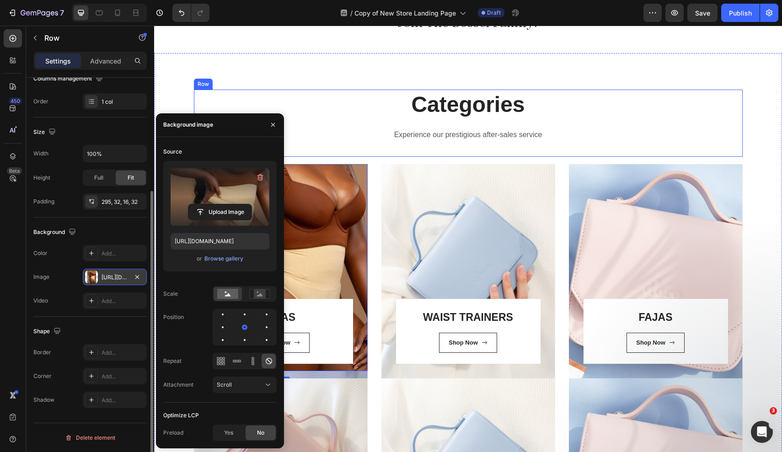
type input "[URL][DOMAIN_NAME]"
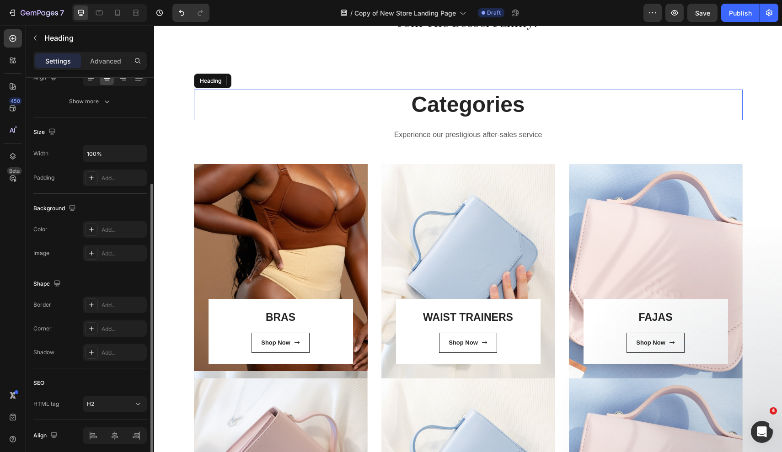
click at [458, 105] on p "Categories" at bounding box center [468, 105] width 547 height 28
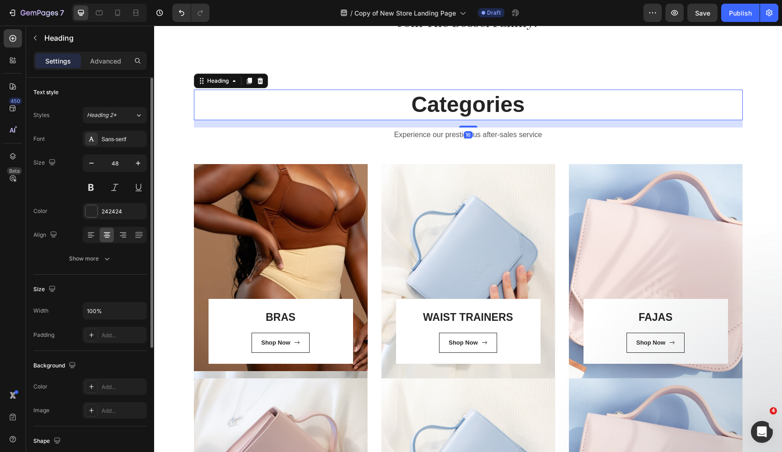
click at [418, 105] on p "Categories" at bounding box center [468, 105] width 547 height 28
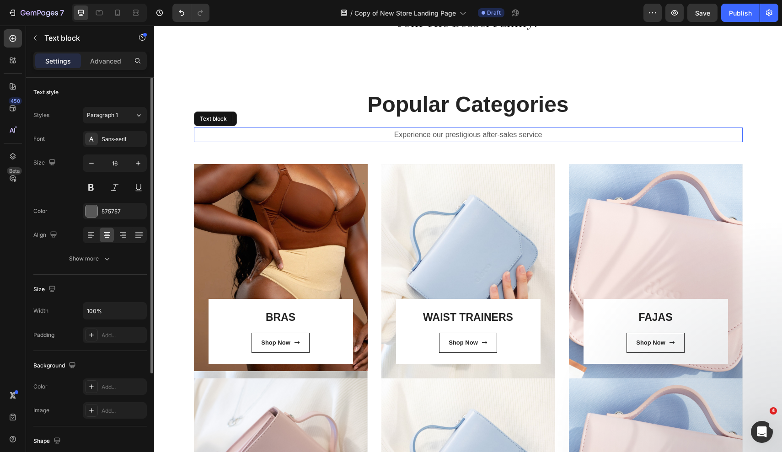
click at [455, 133] on p "Experience our prestigious after-sales service" at bounding box center [468, 135] width 547 height 13
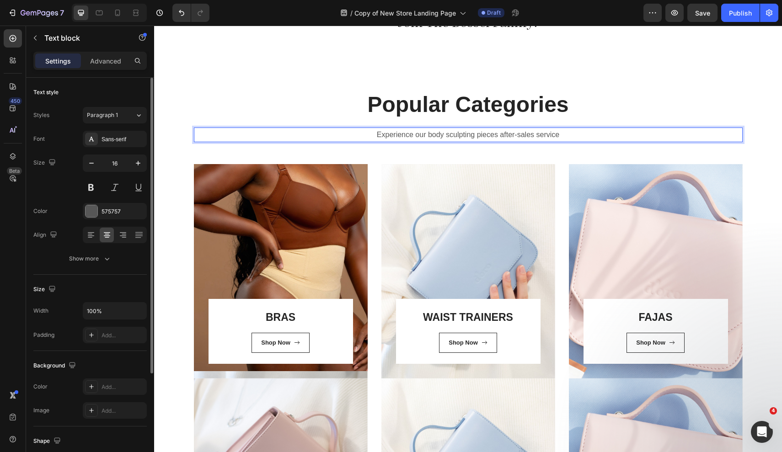
click at [556, 136] on p "Experience our body sculpting pieces after-sales service" at bounding box center [468, 135] width 547 height 13
drag, startPoint x: 563, startPoint y: 137, endPoint x: 498, endPoint y: 137, distance: 64.5
click at [498, 137] on p "Experience our body sculpting pieces after-sales service" at bounding box center [468, 135] width 547 height 13
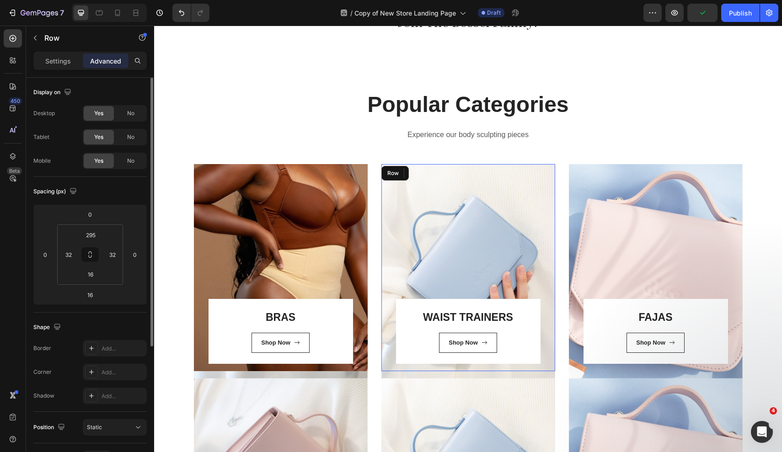
click at [457, 237] on div "WAIST TRAINERS Heading Shop Now Button Row Row" at bounding box center [469, 267] width 174 height 207
click at [456, 242] on div "WAIST TRAINERS Heading Shop Now Button Row Row 16" at bounding box center [469, 267] width 174 height 207
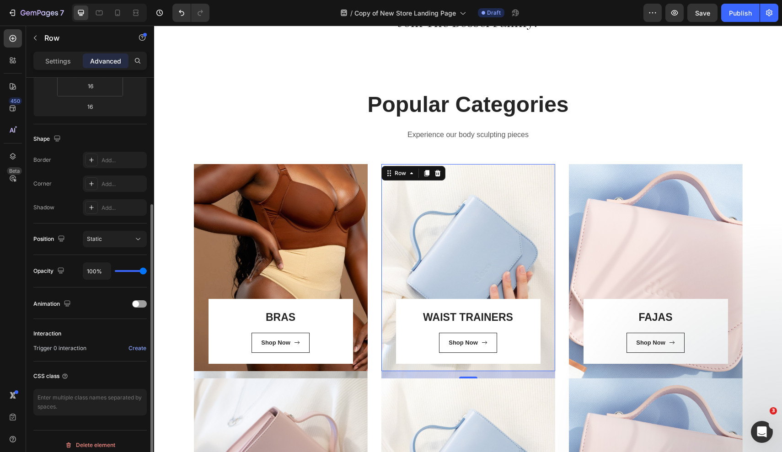
scroll to position [188, 0]
click at [425, 199] on div "WAIST TRAINERS Heading Shop Now Button Row Row 16" at bounding box center [469, 267] width 174 height 207
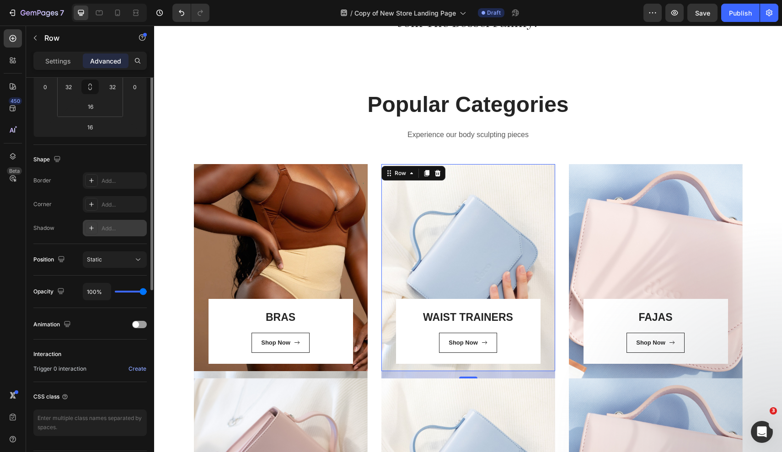
scroll to position [196, 0]
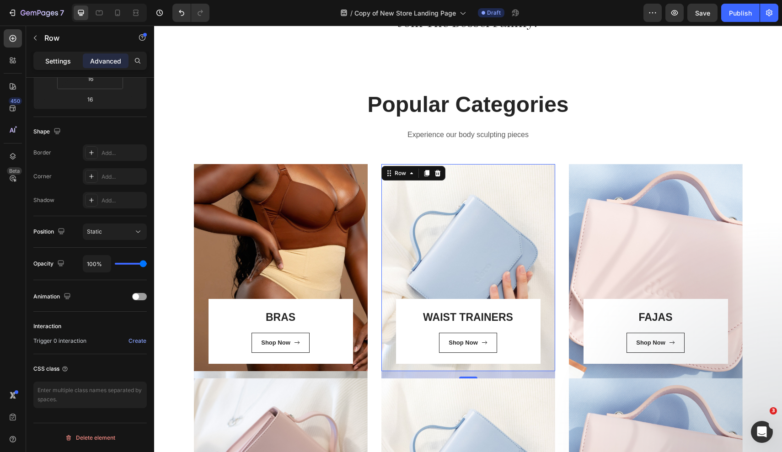
click at [66, 64] on p "Settings" at bounding box center [58, 61] width 26 height 10
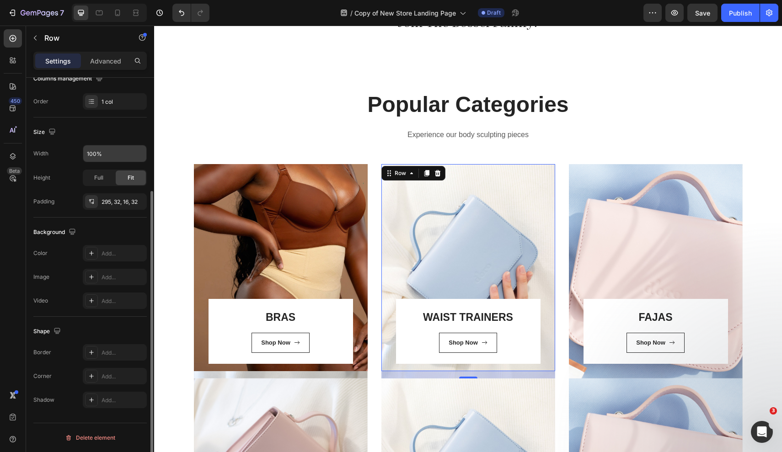
scroll to position [157, 0]
click at [113, 279] on div "Add..." at bounding box center [123, 278] width 43 height 8
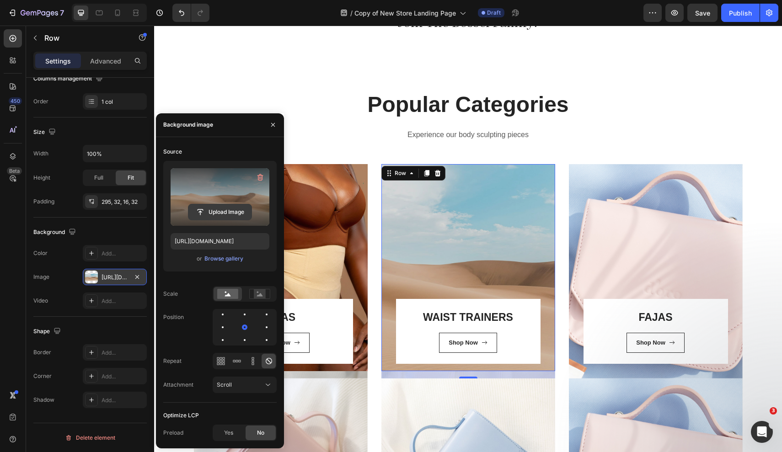
click at [218, 212] on input "file" at bounding box center [219, 213] width 63 height 16
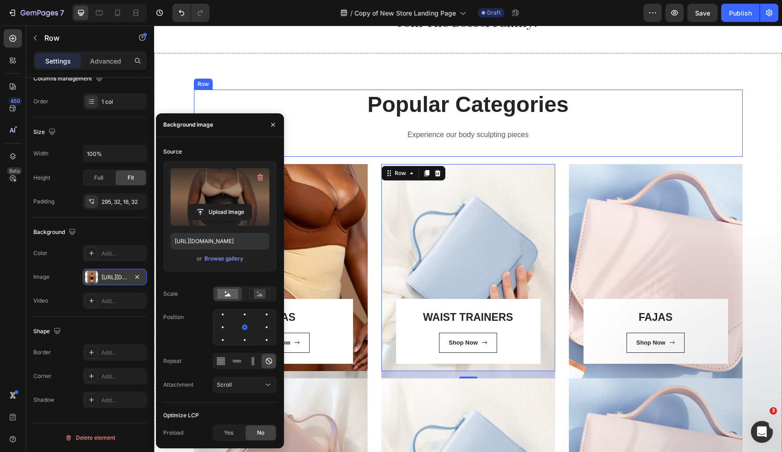
type input "[URL][DOMAIN_NAME]"
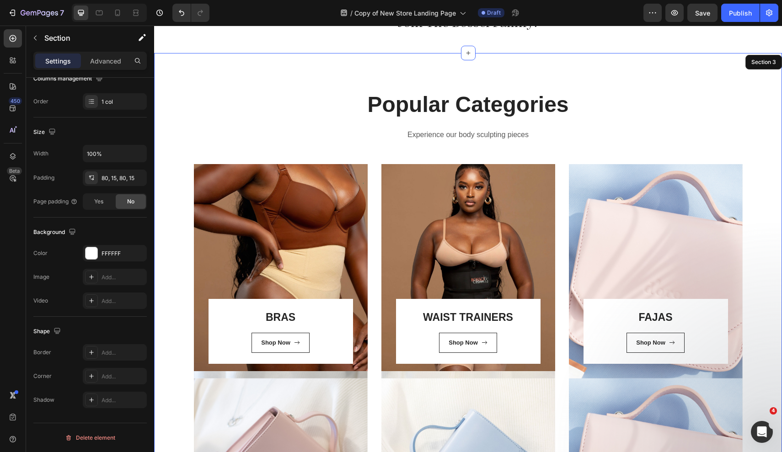
click at [191, 69] on div "Popular Categories Heading Experience our body sculpting pieces Text block Row …" at bounding box center [468, 341] width 628 height 576
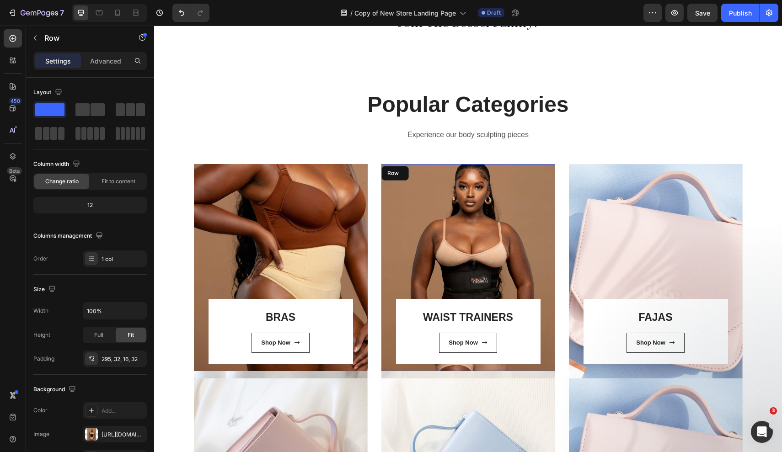
click at [407, 180] on div "WAIST TRAINERS Heading Shop Now Button Row Row" at bounding box center [469, 267] width 174 height 207
click at [115, 434] on div "[URL][DOMAIN_NAME]" at bounding box center [115, 435] width 27 height 8
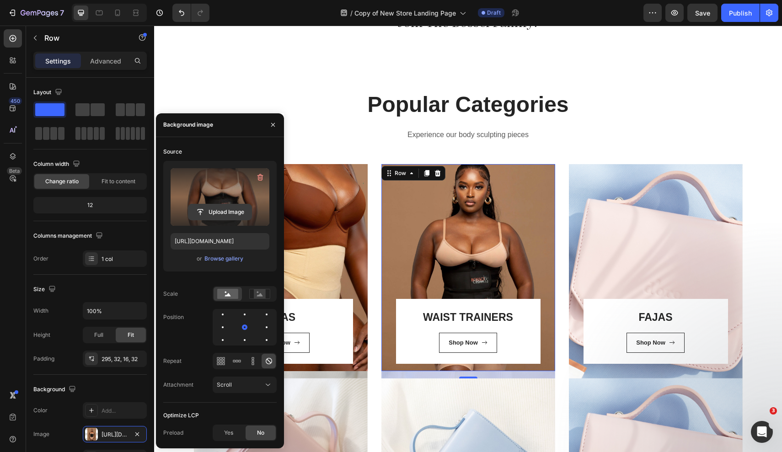
click at [227, 208] on input "file" at bounding box center [219, 213] width 63 height 16
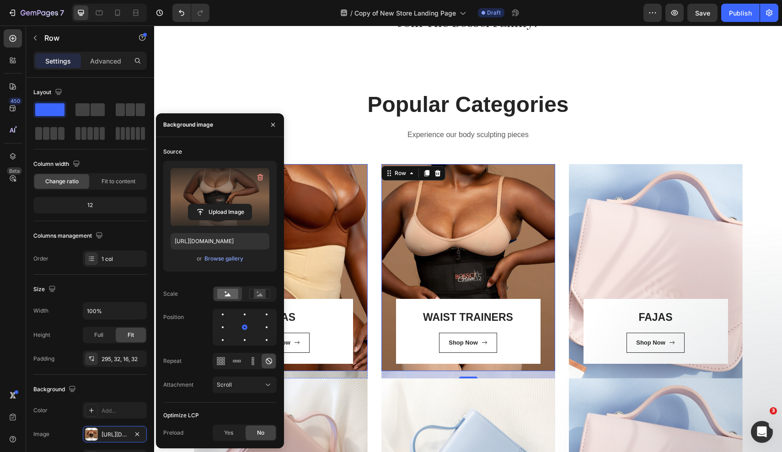
type input "[URL][DOMAIN_NAME]"
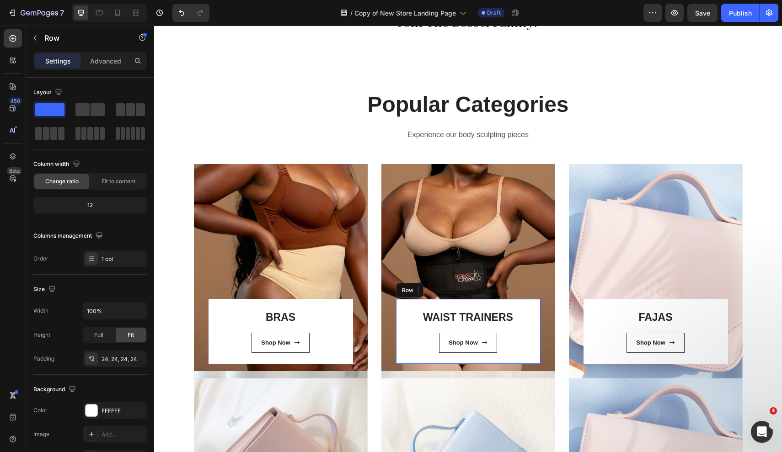
click at [415, 307] on div "WAIST TRAINERS Heading Shop Now Button Row" at bounding box center [468, 331] width 145 height 65
click at [110, 336] on div "Full" at bounding box center [99, 335] width 30 height 15
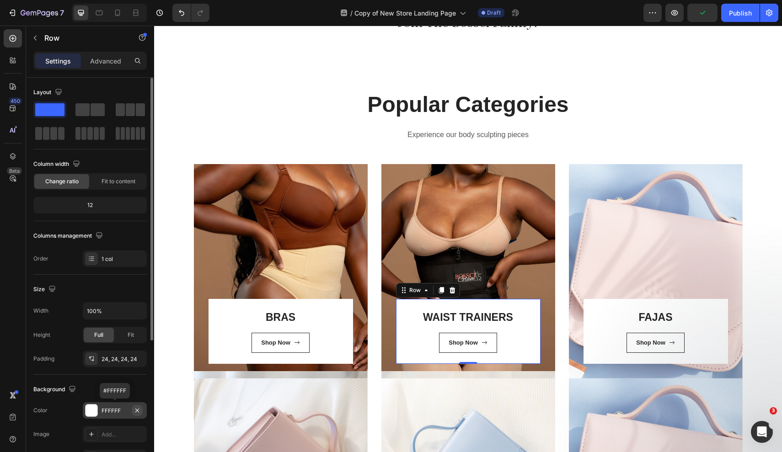
click at [138, 409] on icon "button" at bounding box center [137, 410] width 7 height 7
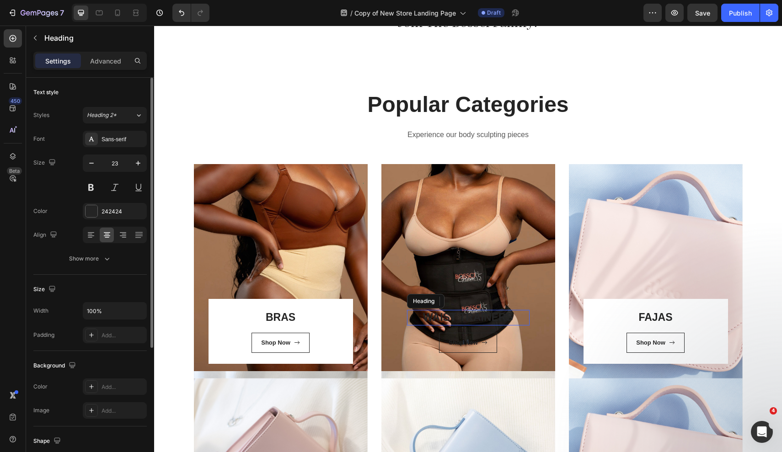
click at [436, 318] on p "WAIST TRAINERS" at bounding box center [468, 318] width 121 height 14
click at [93, 209] on div at bounding box center [92, 211] width 12 height 12
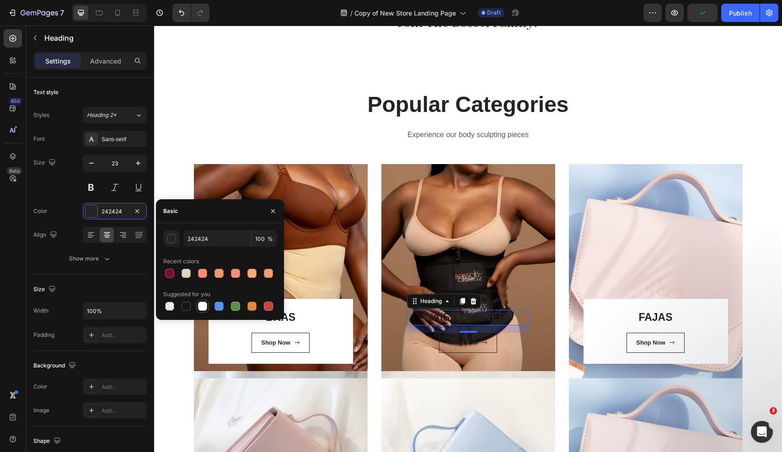
click at [202, 307] on div at bounding box center [202, 306] width 9 height 9
type input "FFFFFF"
click at [475, 342] on div "Shop Now" at bounding box center [463, 343] width 29 height 9
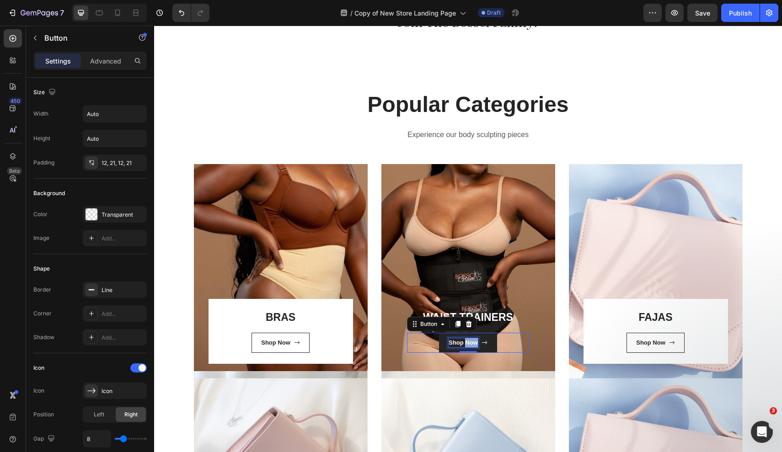
click at [470, 341] on p "Shop Now" at bounding box center [463, 343] width 29 height 9
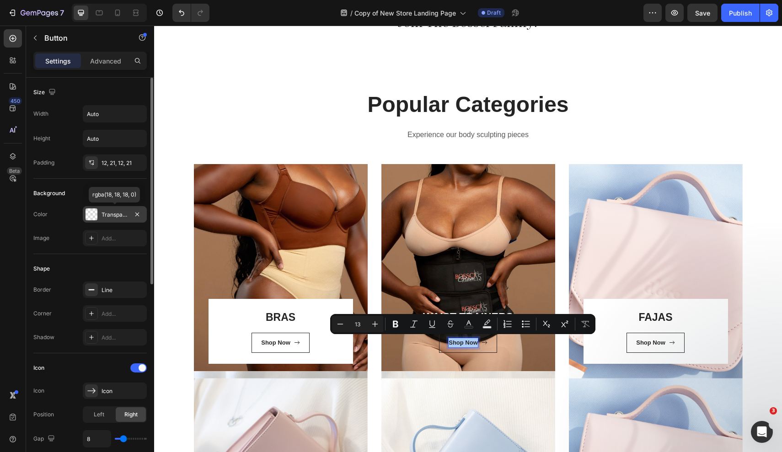
click at [99, 217] on div "Transparent" at bounding box center [115, 214] width 64 height 16
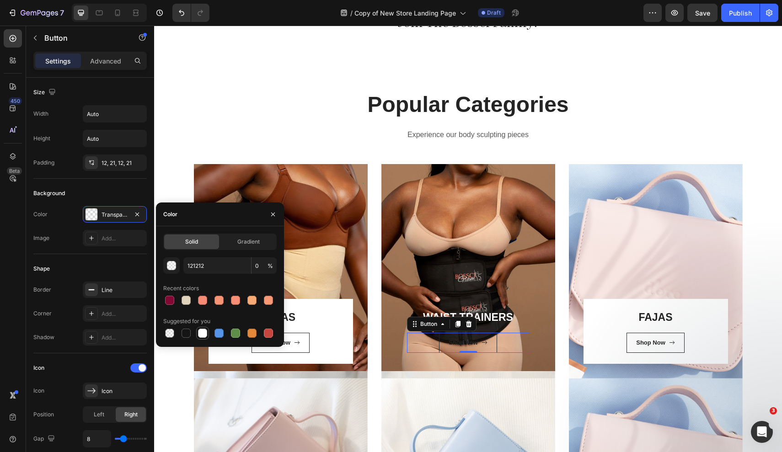
click at [205, 333] on div at bounding box center [202, 333] width 9 height 9
type input "FFFFFF"
type input "100"
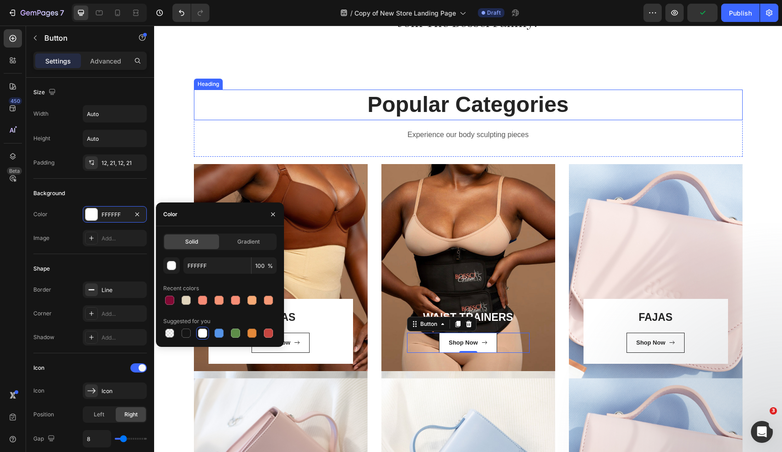
click at [253, 108] on p "Popular Categories" at bounding box center [468, 105] width 547 height 28
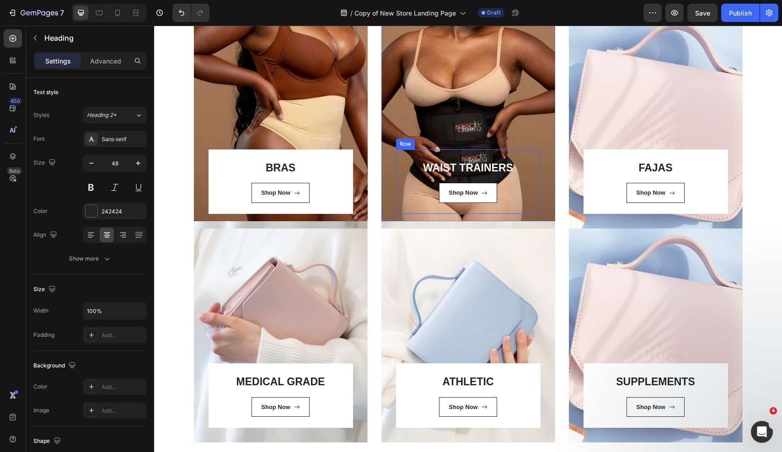
scroll to position [621, 0]
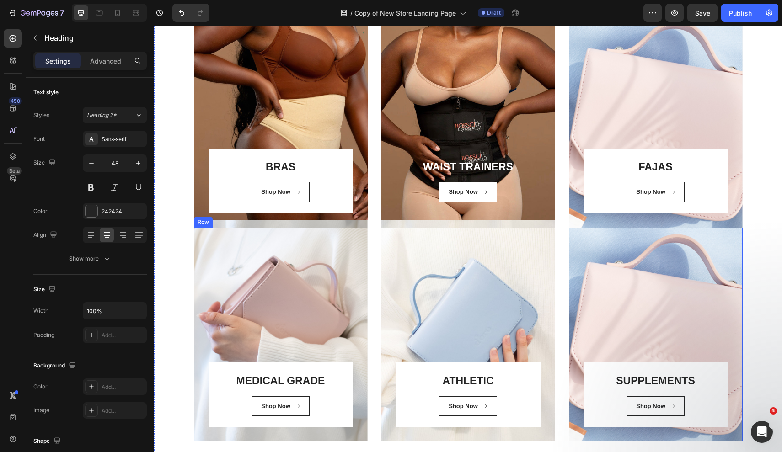
click at [565, 236] on div "⁠⁠⁠⁠⁠⁠⁠ MEDICAL GRADE Heading Shop Now Button Row Row Hero Banner ATHLETIC Head…" at bounding box center [468, 335] width 549 height 214
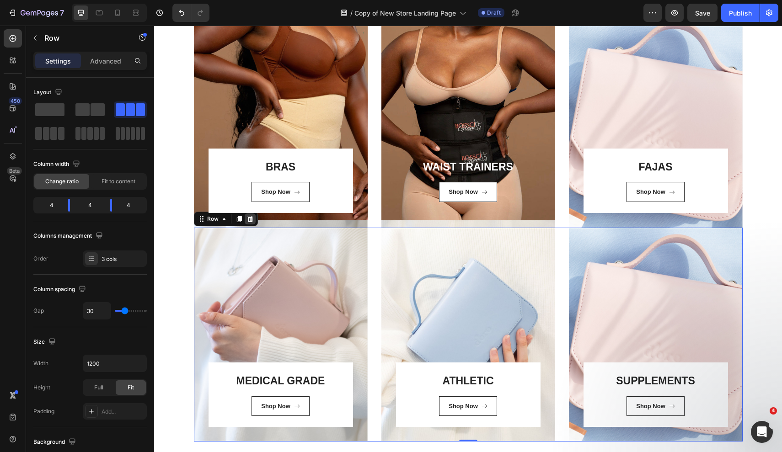
click at [252, 219] on icon at bounding box center [250, 219] width 6 height 6
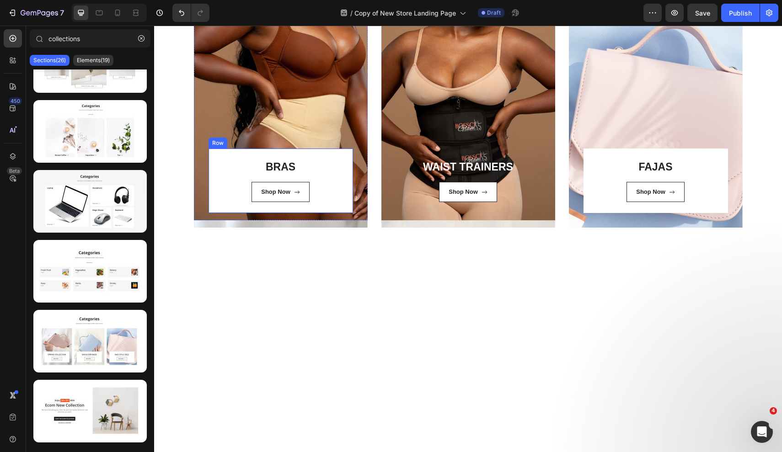
click at [228, 157] on div "⁠⁠⁠⁠⁠⁠⁠ BRAS Heading Shop Now Button Row" at bounding box center [281, 181] width 145 height 65
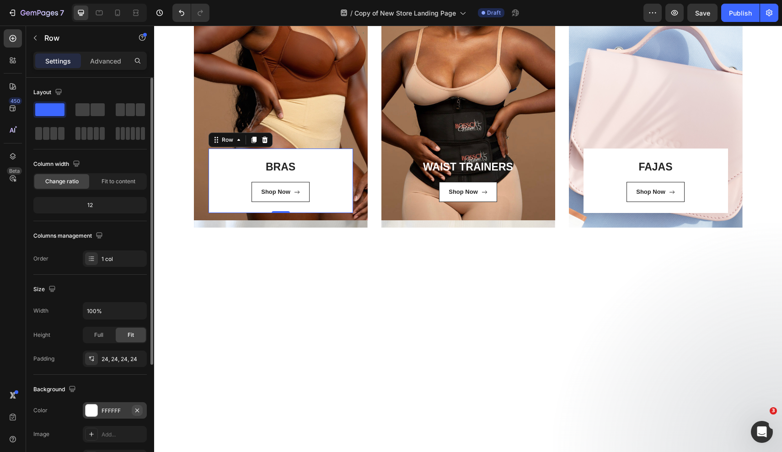
click at [137, 412] on icon "button" at bounding box center [137, 410] width 7 height 7
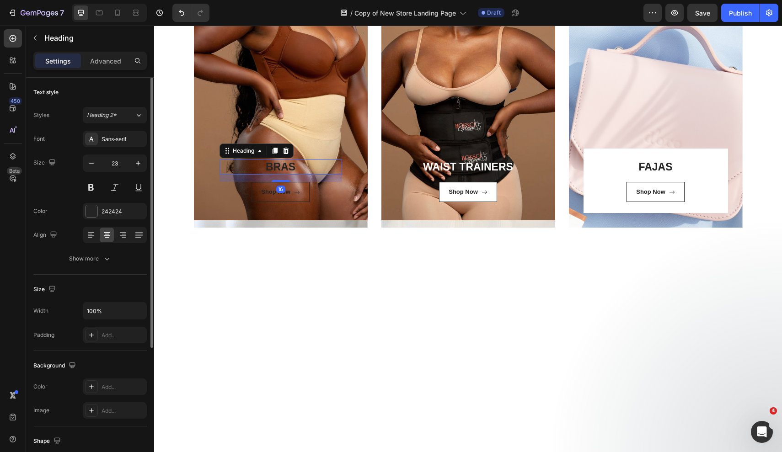
click at [280, 167] on link "BRAS" at bounding box center [281, 167] width 30 height 12
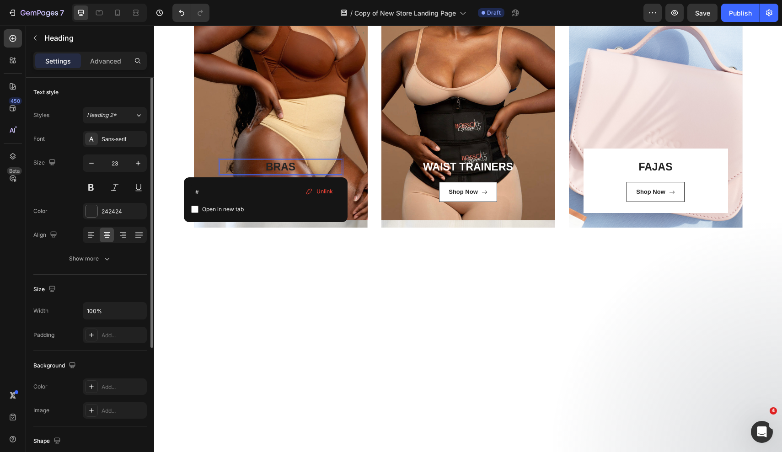
click at [280, 167] on link "BRAS" at bounding box center [281, 167] width 30 height 12
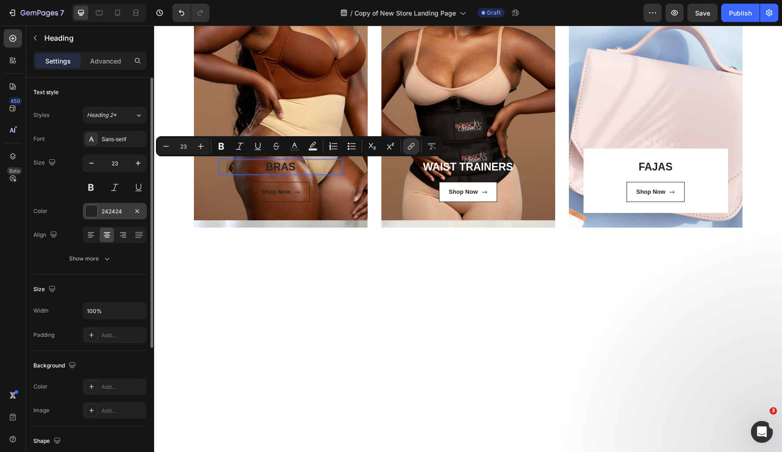
click at [121, 212] on div "242424" at bounding box center [115, 212] width 27 height 8
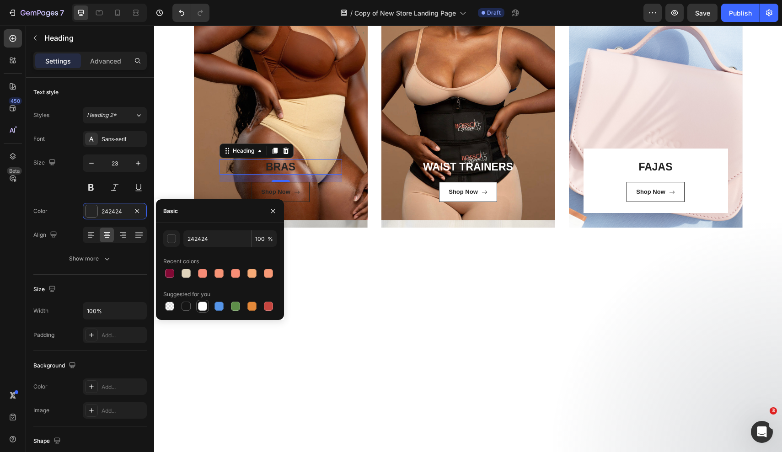
click at [201, 304] on div at bounding box center [202, 306] width 9 height 9
type input "FFFFFF"
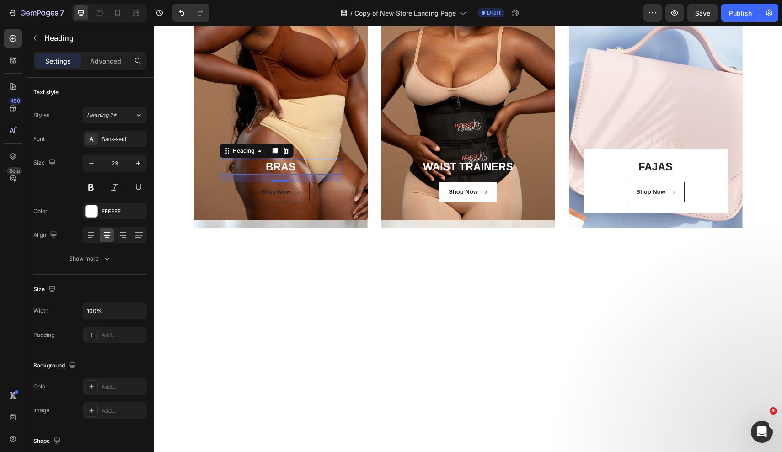
click at [281, 191] on div "16" at bounding box center [280, 189] width 9 height 7
click at [265, 190] on div "Shop Now" at bounding box center [275, 192] width 29 height 9
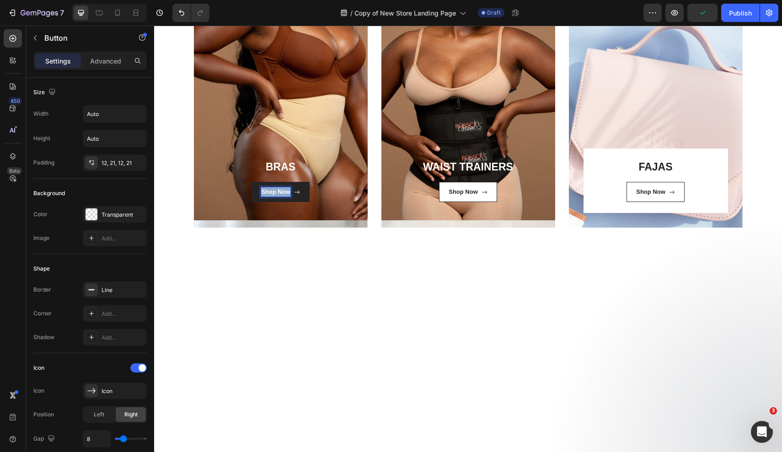
click at [265, 190] on p "Shop Now" at bounding box center [275, 192] width 29 height 9
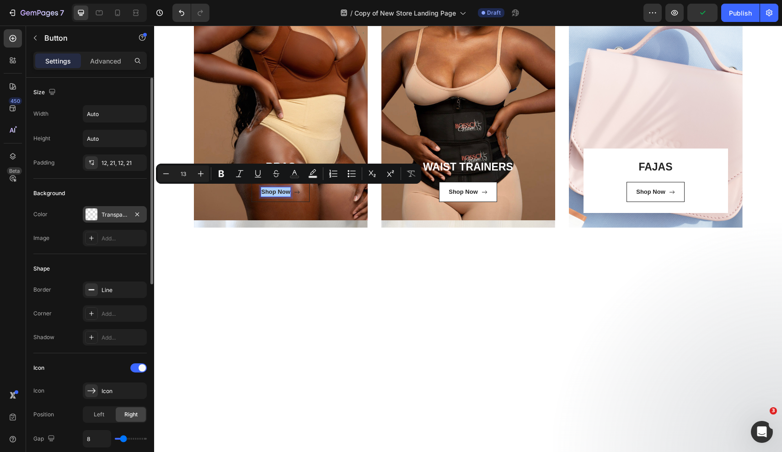
click at [115, 216] on div "Transparent" at bounding box center [115, 215] width 27 height 8
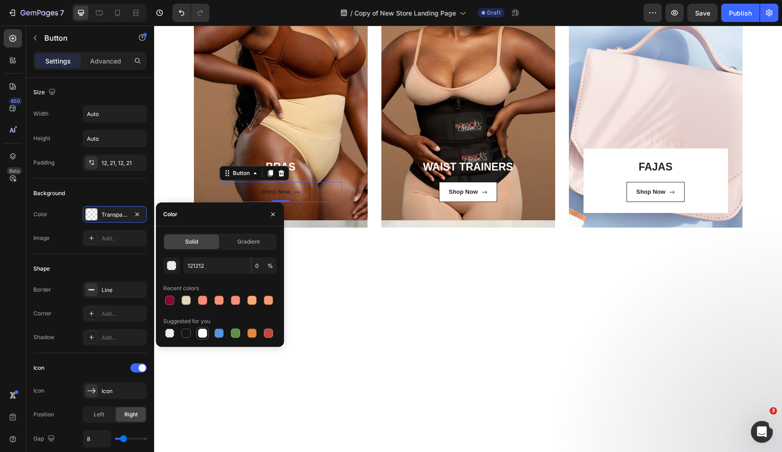
click at [203, 332] on div at bounding box center [202, 333] width 9 height 9
type input "FFFFFF"
type input "100"
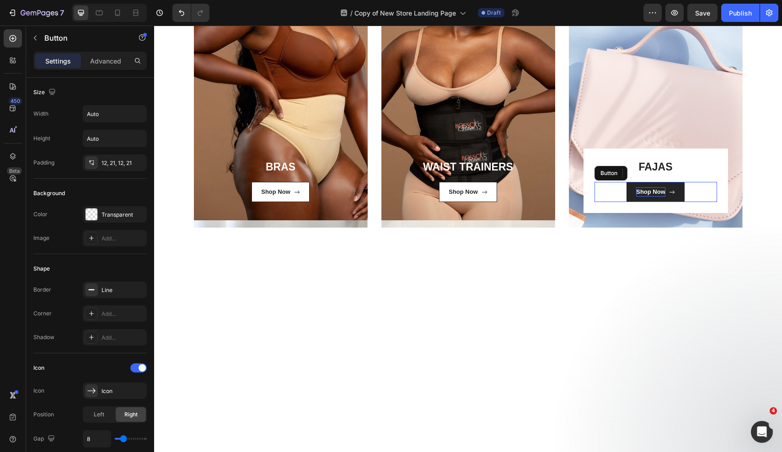
click at [646, 191] on div "Shop Now" at bounding box center [650, 192] width 29 height 9
click at [646, 191] on p "Shop Now" at bounding box center [650, 192] width 29 height 9
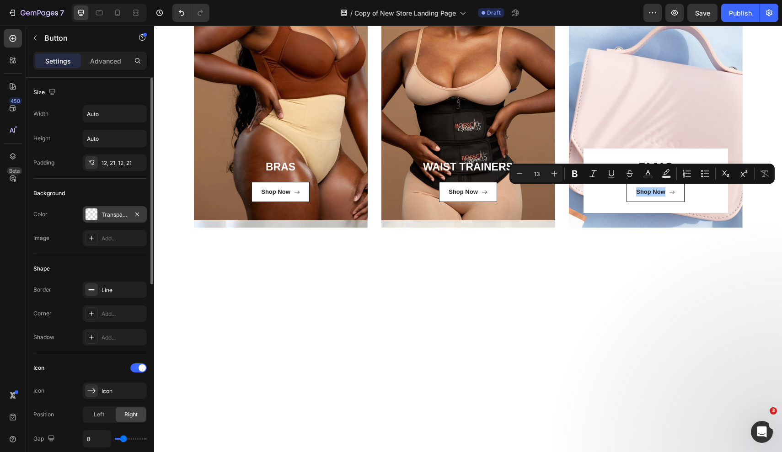
click at [120, 218] on div "Transparent" at bounding box center [115, 215] width 27 height 8
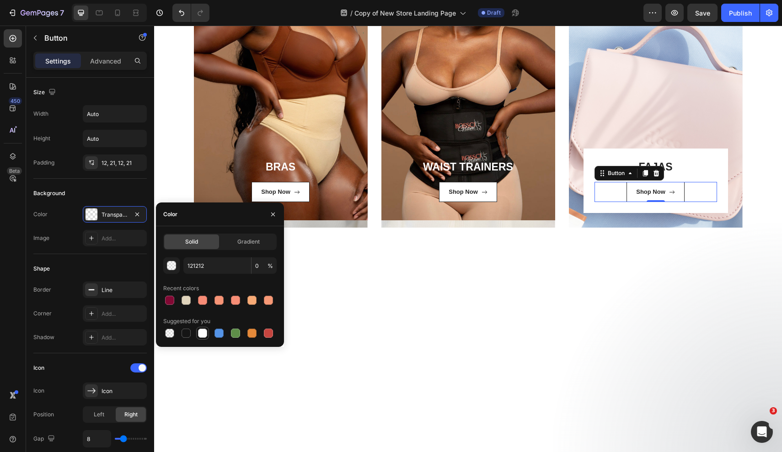
click at [206, 331] on div at bounding box center [202, 333] width 9 height 9
type input "FFFFFF"
type input "100"
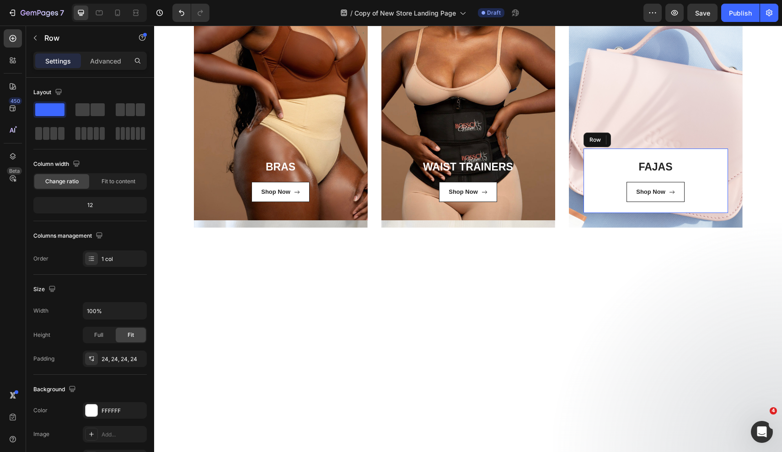
click at [698, 156] on div "FAJAS Heading Shop Now Button 0 Row" at bounding box center [656, 181] width 145 height 65
click at [136, 410] on icon "button" at bounding box center [137, 411] width 4 height 4
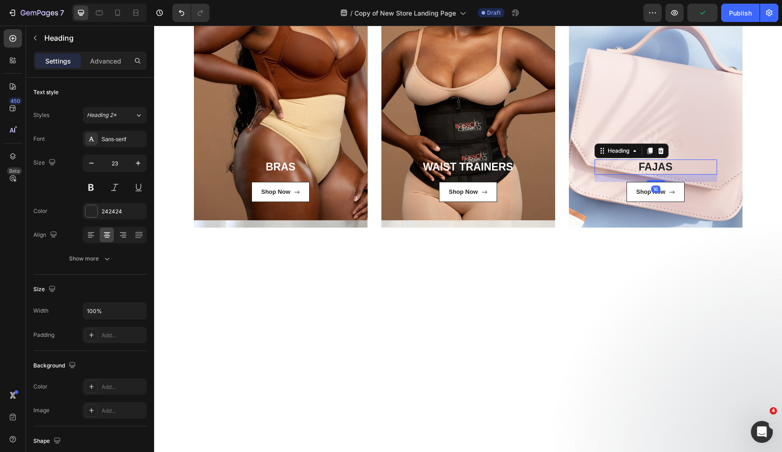
click at [662, 167] on p "FAJAS" at bounding box center [656, 168] width 121 height 14
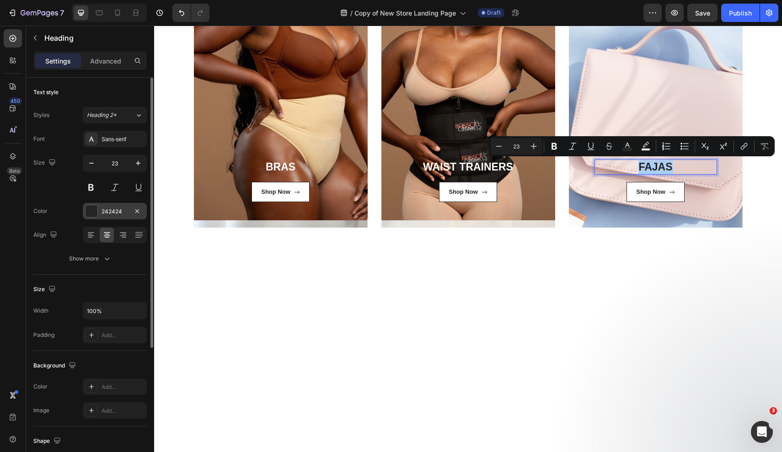
click at [121, 212] on div "242424" at bounding box center [115, 212] width 27 height 8
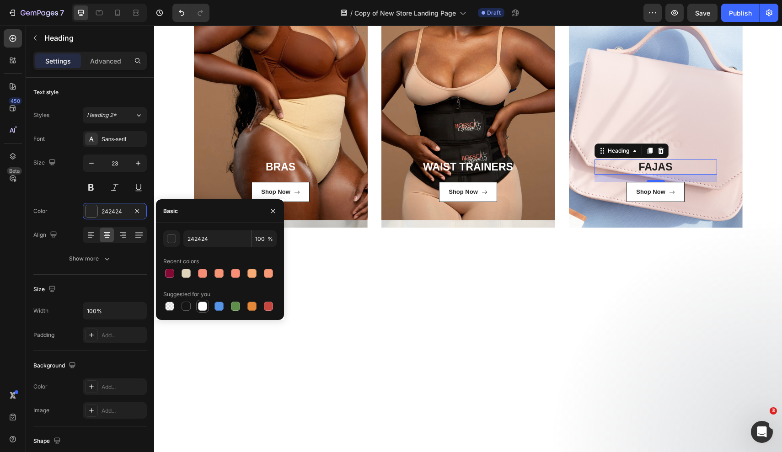
click at [209, 309] on div at bounding box center [219, 306] width 113 height 13
click at [203, 307] on div at bounding box center [202, 306] width 9 height 9
type input "FFFFFF"
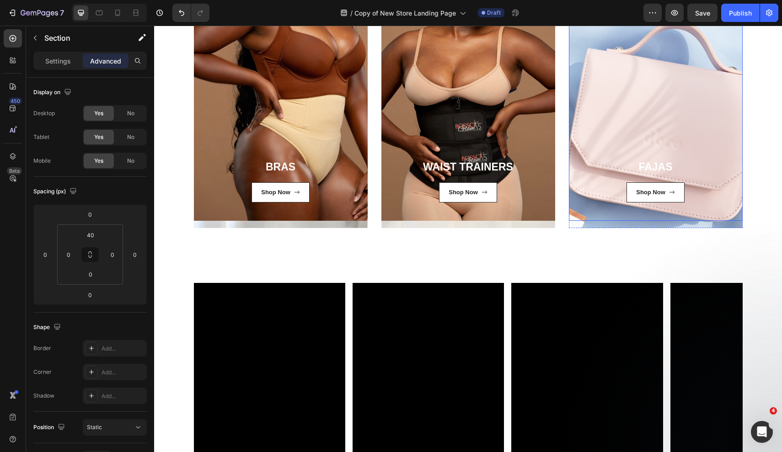
scroll to position [482, 0]
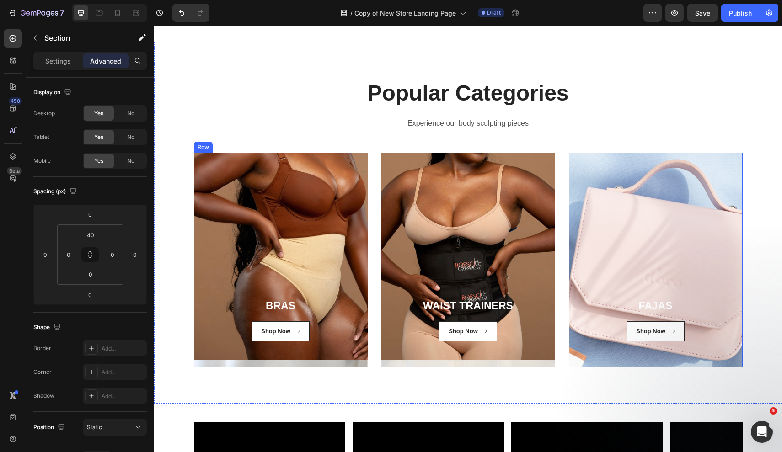
click at [560, 153] on div "⁠⁠⁠⁠⁠⁠⁠ BRAS Heading Shop Now Button Row Row Hero Banner WAIST TRAINERS Heading…" at bounding box center [468, 260] width 549 height 214
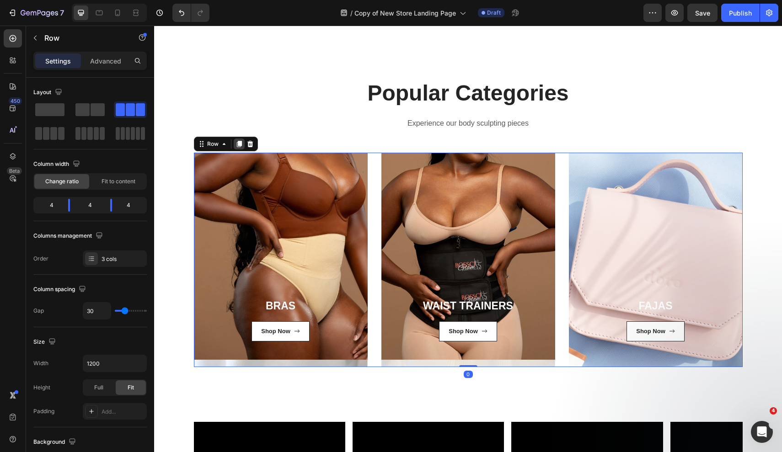
click at [238, 142] on icon at bounding box center [239, 144] width 5 height 6
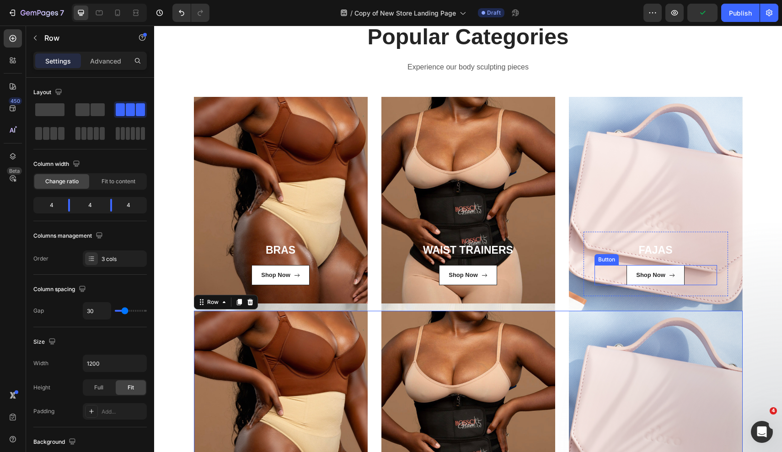
scroll to position [528, 0]
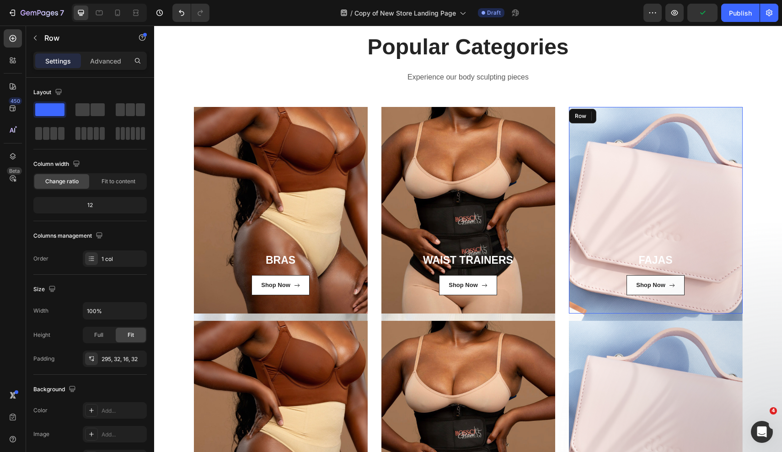
click at [606, 157] on div "FAJAS Heading Shop Now Button Row Row" at bounding box center [656, 210] width 174 height 207
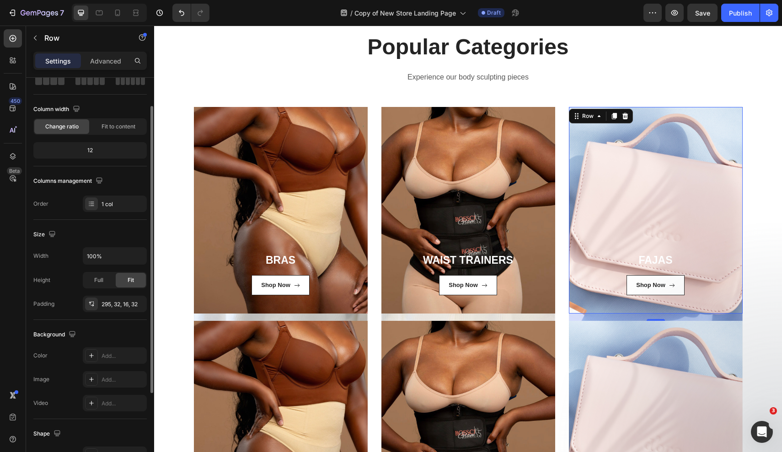
scroll to position [58, 0]
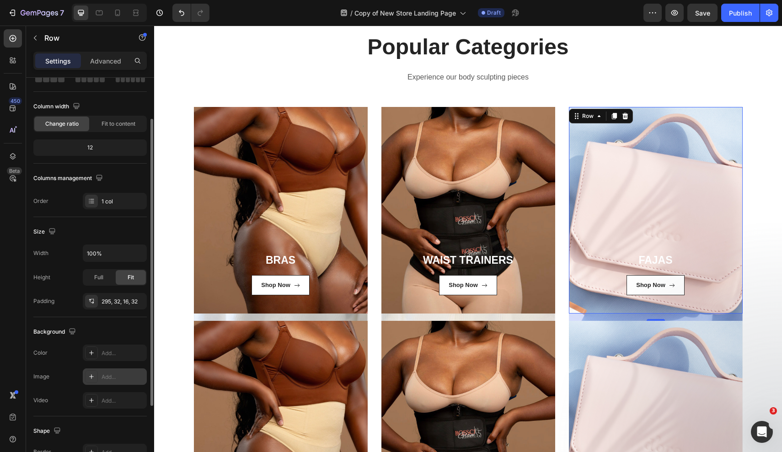
click at [116, 378] on div "Add..." at bounding box center [123, 377] width 43 height 8
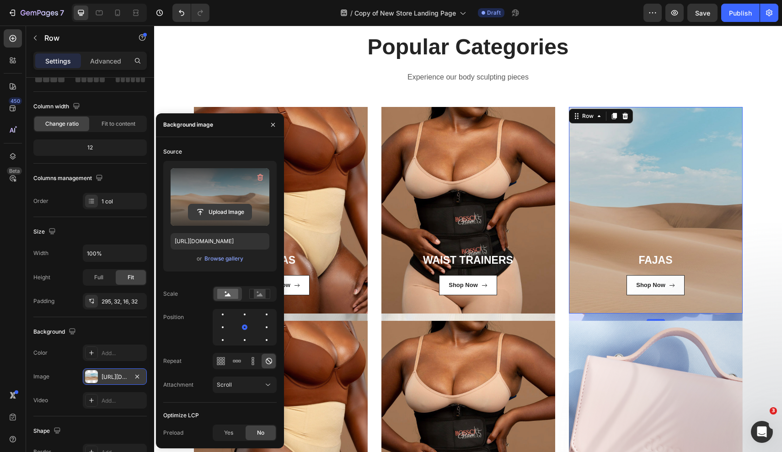
click at [219, 211] on input "file" at bounding box center [219, 213] width 63 height 16
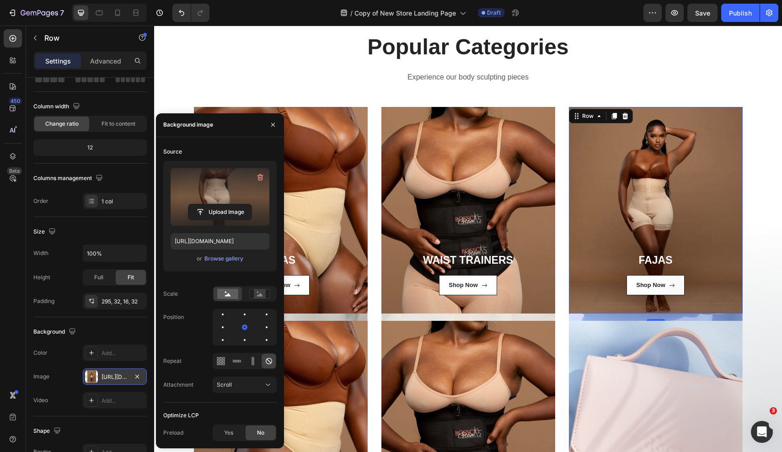
type input "[URL][DOMAIN_NAME]"
click at [757, 188] on div "Popular Categories Heading Experience our body sculpting pieces Text block Row …" at bounding box center [468, 283] width 614 height 503
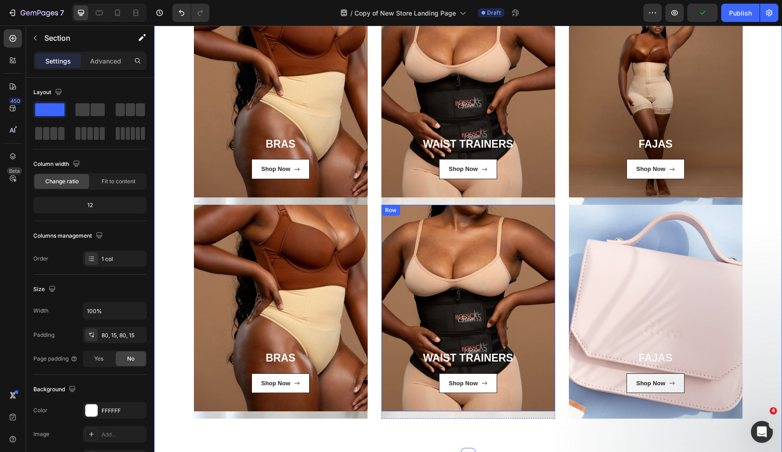
scroll to position [664, 0]
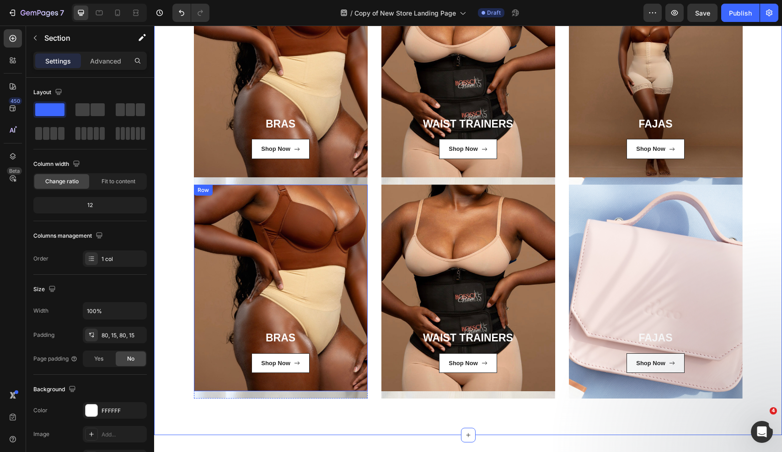
click at [338, 264] on div "BRAS Heading Shop Now Button Row Row" at bounding box center [281, 288] width 174 height 207
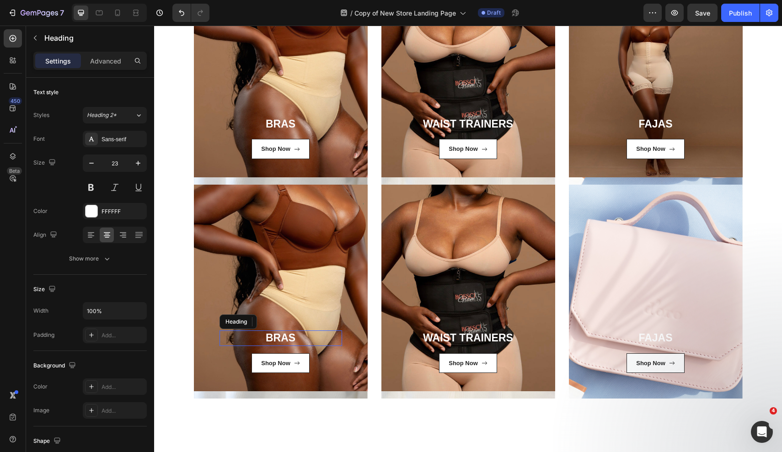
click at [286, 340] on link "BRAS" at bounding box center [281, 338] width 30 height 12
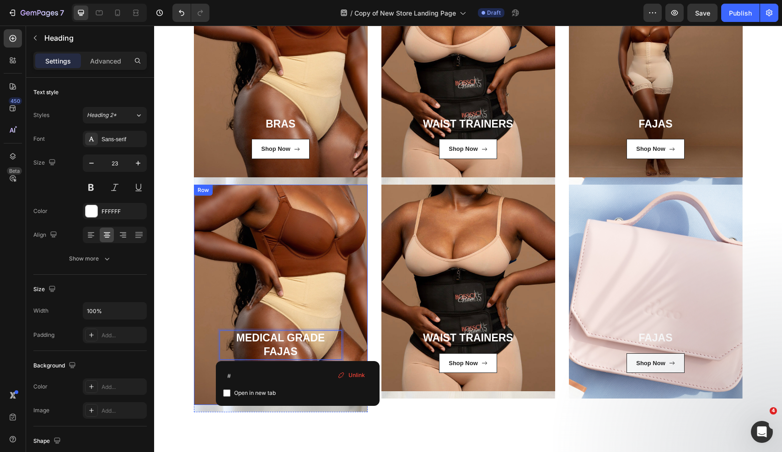
click at [205, 294] on div "MEDICAL GRADE FAJAS Heading 16 Shop Now Button Row Row" at bounding box center [281, 295] width 174 height 221
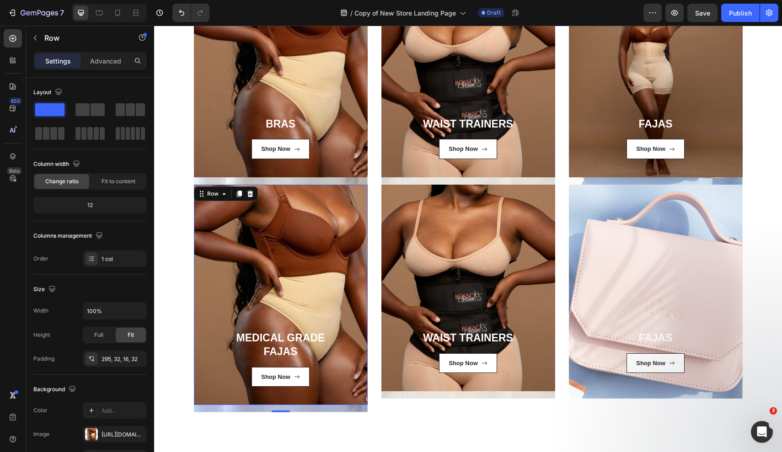
click at [283, 245] on div "⁠⁠⁠⁠⁠⁠⁠ MEDICAL GRADE FAJAS Heading Shop Now Button Row Row 16" at bounding box center [281, 295] width 174 height 221
click at [118, 436] on div "[URL][DOMAIN_NAME]" at bounding box center [115, 435] width 27 height 8
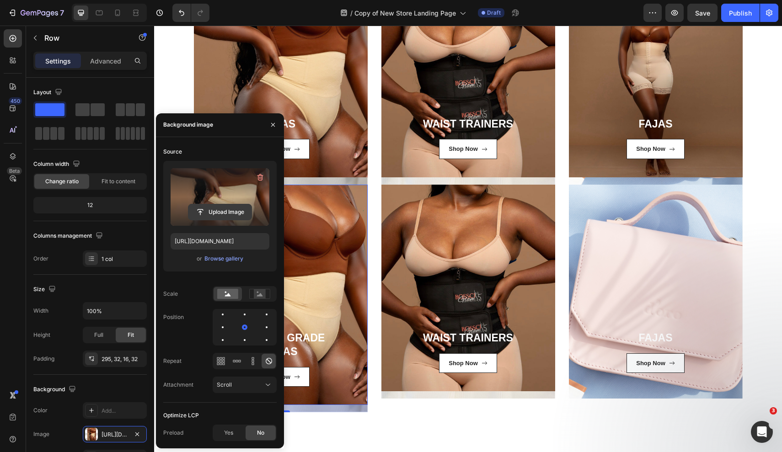
click at [222, 210] on input "file" at bounding box center [219, 213] width 63 height 16
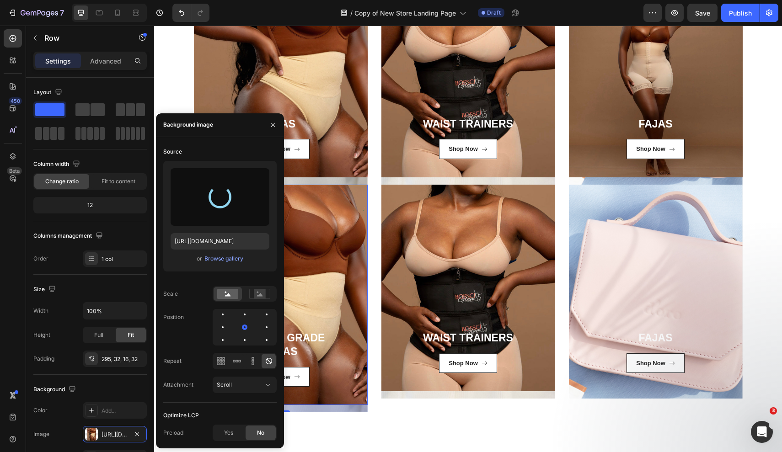
type input "[URL][DOMAIN_NAME]"
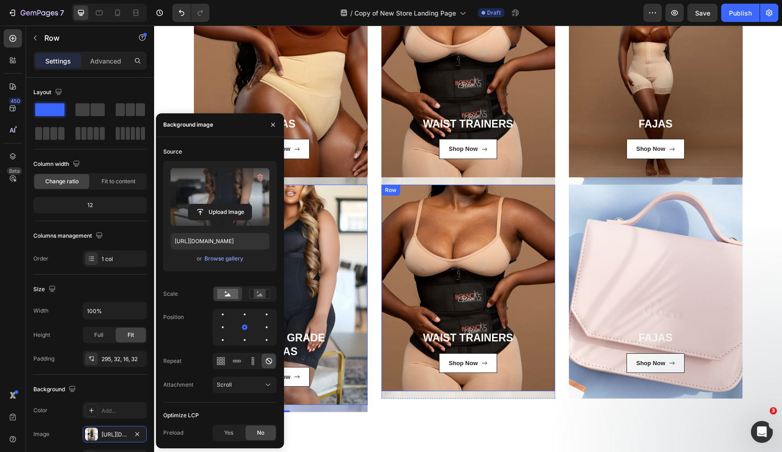
click at [477, 255] on div "WAIST TRAINERS Heading Shop Now Button Row Row" at bounding box center [469, 288] width 174 height 207
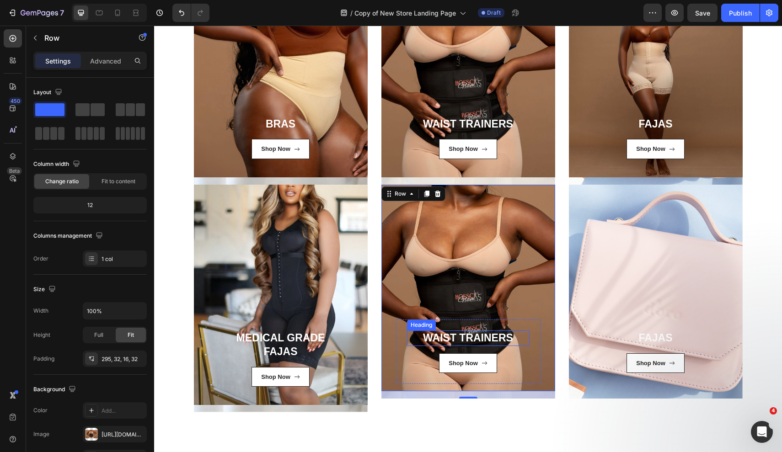
click at [442, 339] on h3 "WAIST TRAINERS" at bounding box center [468, 339] width 123 height 16
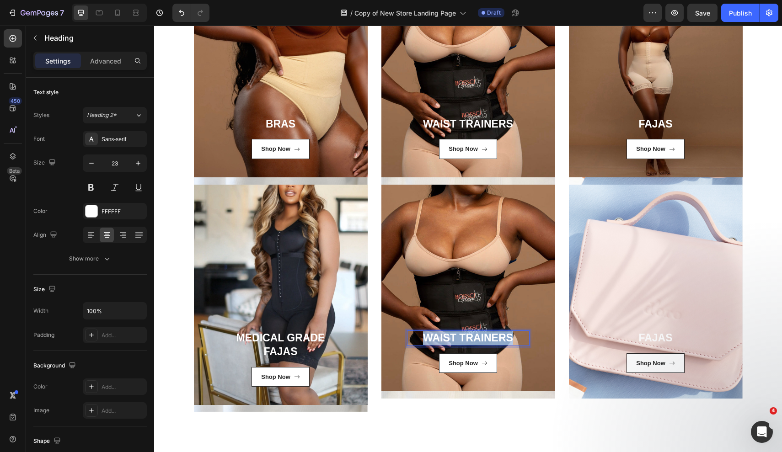
click at [442, 339] on p "WAIST TRAINERS" at bounding box center [468, 339] width 121 height 14
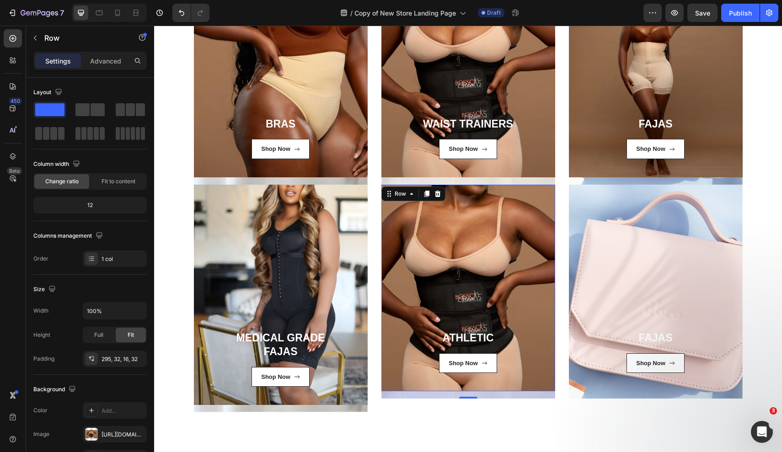
click at [510, 248] on div "ATHLETIC Heading Shop Now Button Row Row 16" at bounding box center [469, 288] width 174 height 207
click at [110, 437] on div "[URL][DOMAIN_NAME]" at bounding box center [115, 435] width 27 height 8
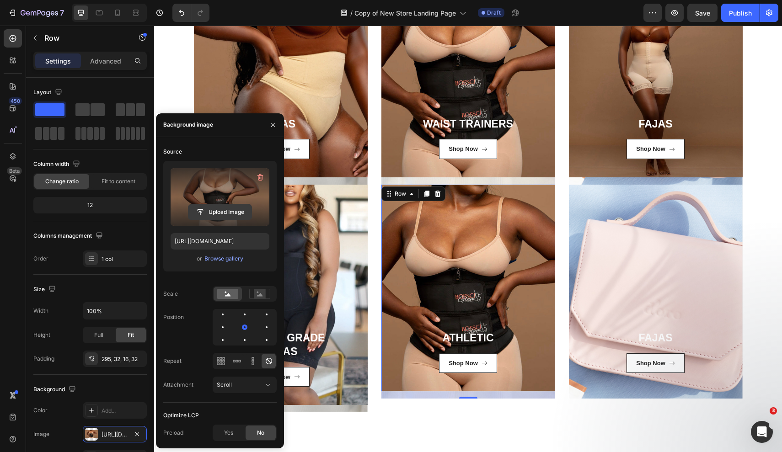
click at [221, 211] on input "file" at bounding box center [219, 213] width 63 height 16
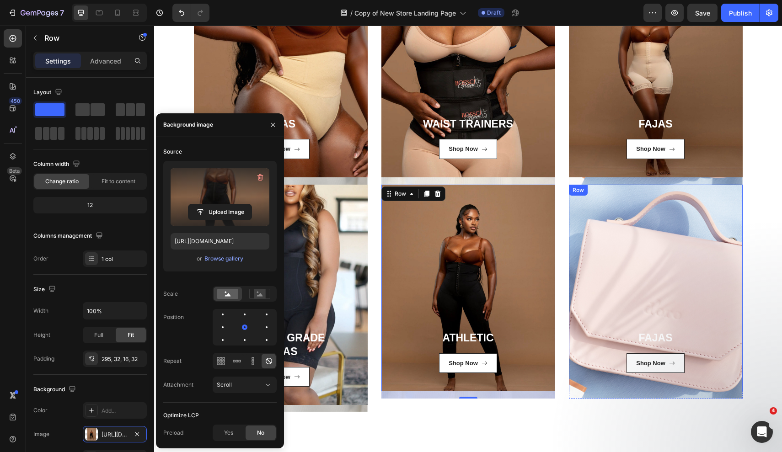
type input "[URL][DOMAIN_NAME]"
click at [646, 280] on div "FAJAS Heading Shop Now Button Row Row" at bounding box center [656, 288] width 174 height 207
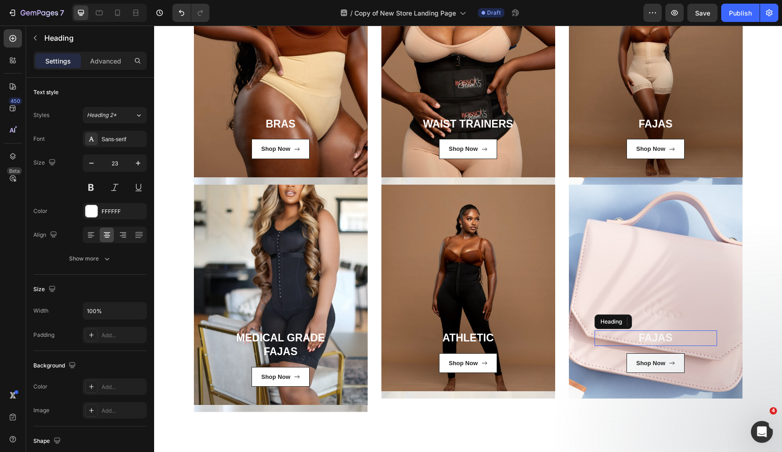
click at [661, 335] on h3 "FAJAS" at bounding box center [656, 339] width 123 height 16
click at [661, 335] on p "FAJAS" at bounding box center [656, 339] width 121 height 14
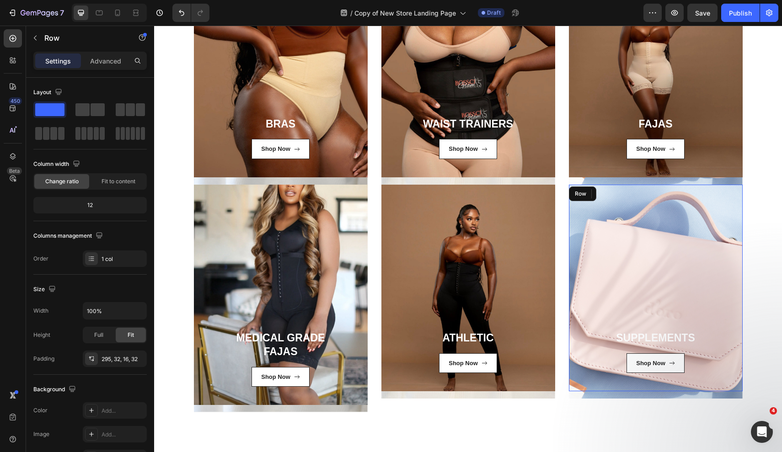
click at [642, 251] on div "SUPPLEMENTS Heading 16 Shop Now Button Row Row" at bounding box center [656, 288] width 174 height 207
click at [626, 243] on div "SUPPLEMENTS Heading Shop Now Button Row Row 16" at bounding box center [656, 288] width 174 height 207
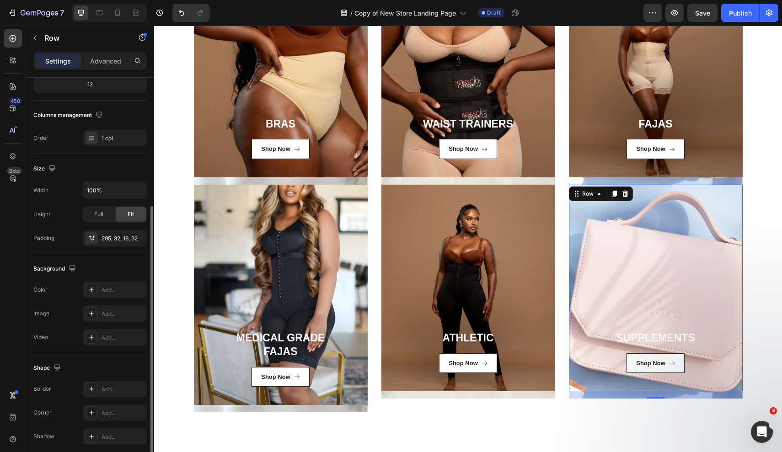
scroll to position [157, 0]
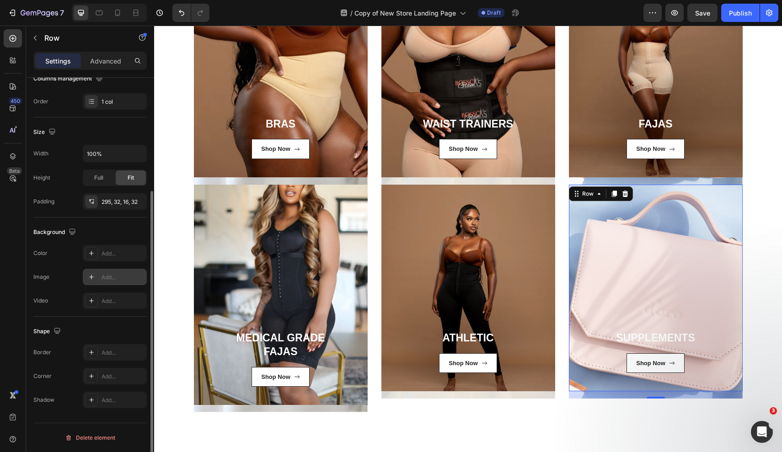
click at [117, 279] on div "Add..." at bounding box center [123, 278] width 43 height 8
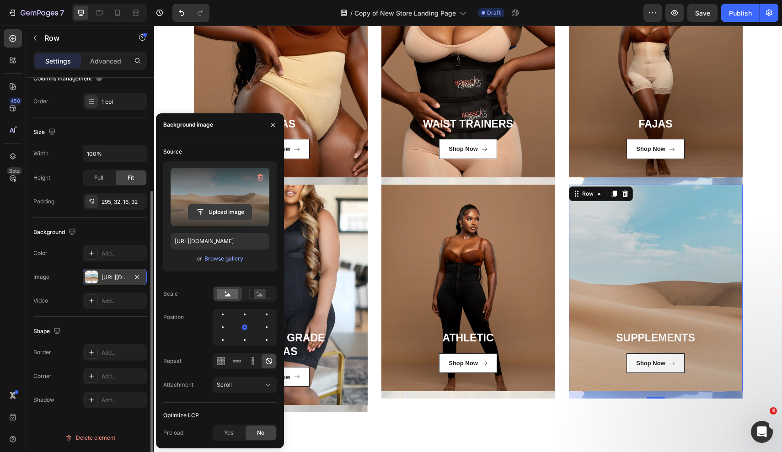
click at [209, 213] on input "file" at bounding box center [219, 213] width 63 height 16
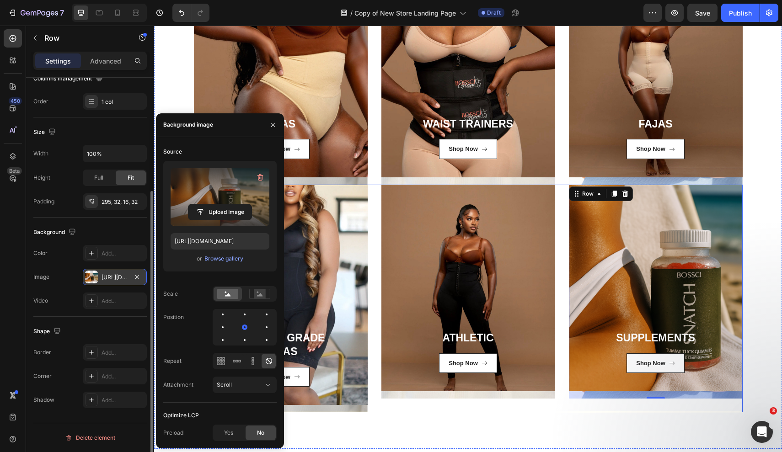
type input "[URL][DOMAIN_NAME]"
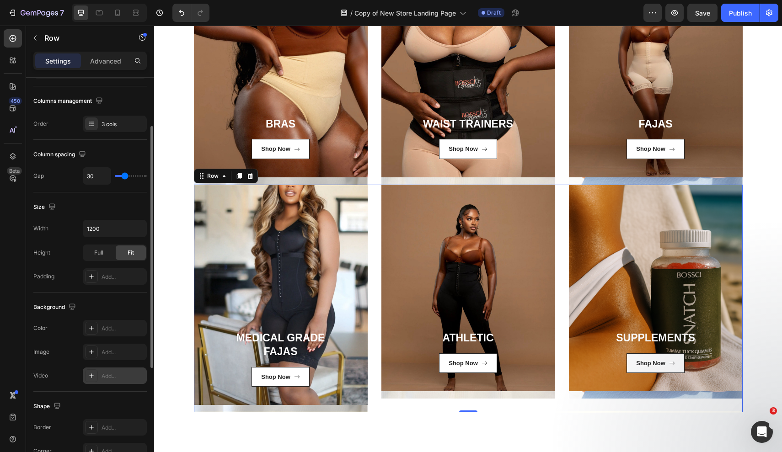
scroll to position [0, 0]
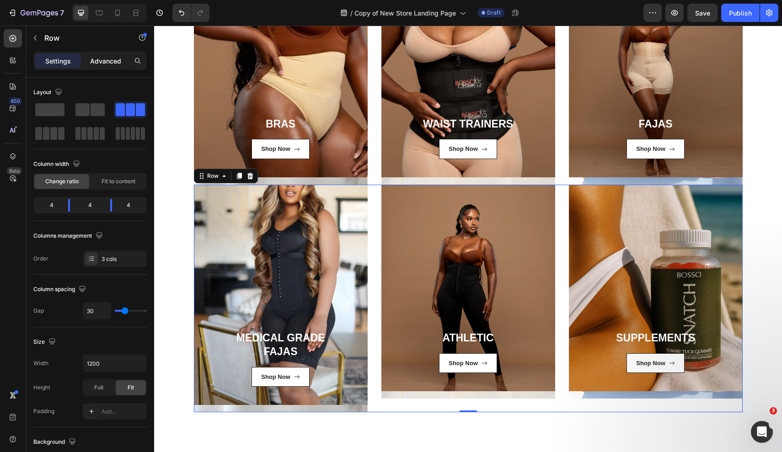
click at [107, 60] on p "Advanced" at bounding box center [105, 61] width 31 height 10
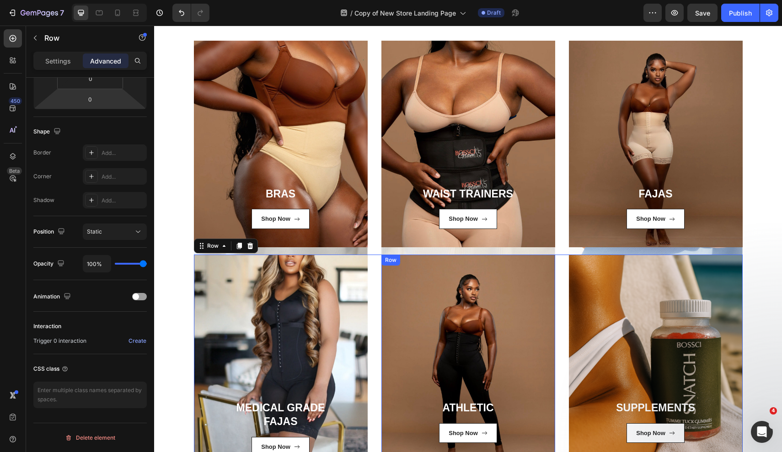
scroll to position [594, 0]
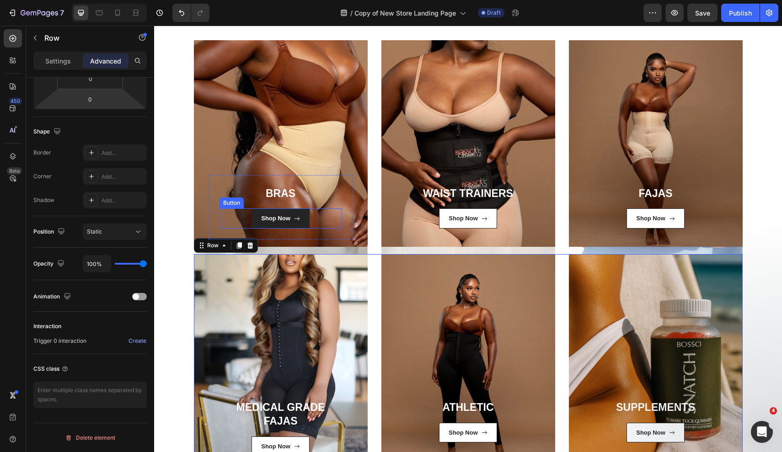
click at [301, 222] on link "Shop Now" at bounding box center [281, 219] width 58 height 20
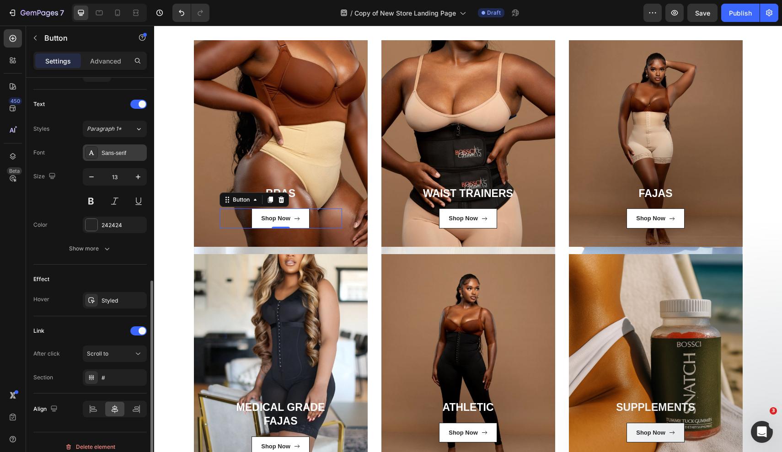
scroll to position [375, 0]
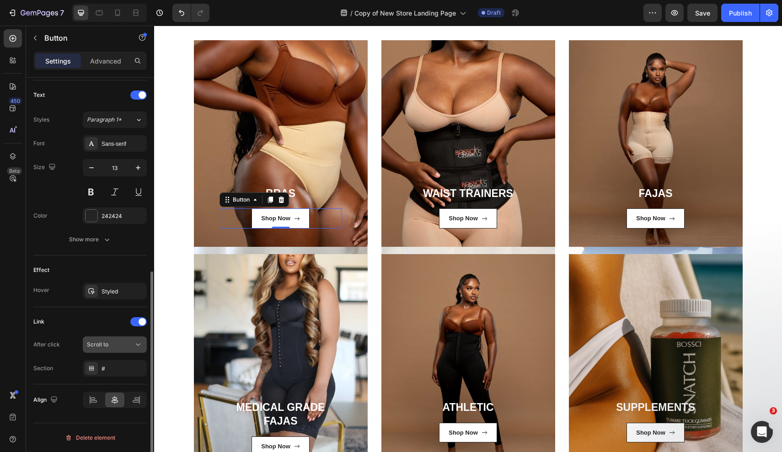
click at [127, 345] on div "Scroll to" at bounding box center [110, 345] width 47 height 8
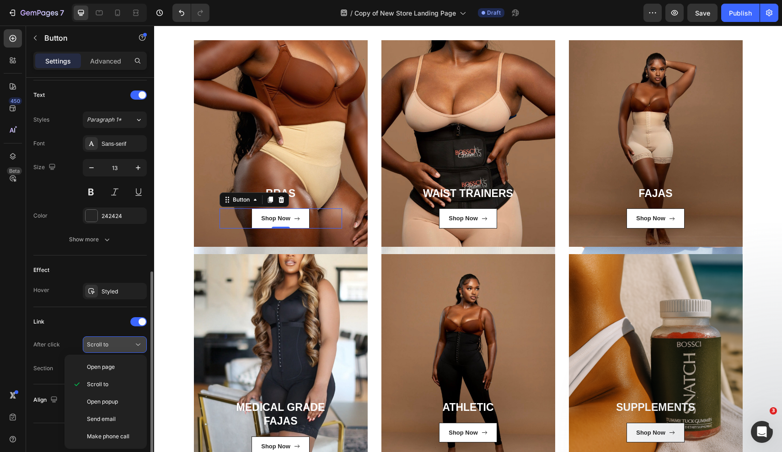
click at [127, 345] on div "Scroll to" at bounding box center [110, 345] width 47 height 8
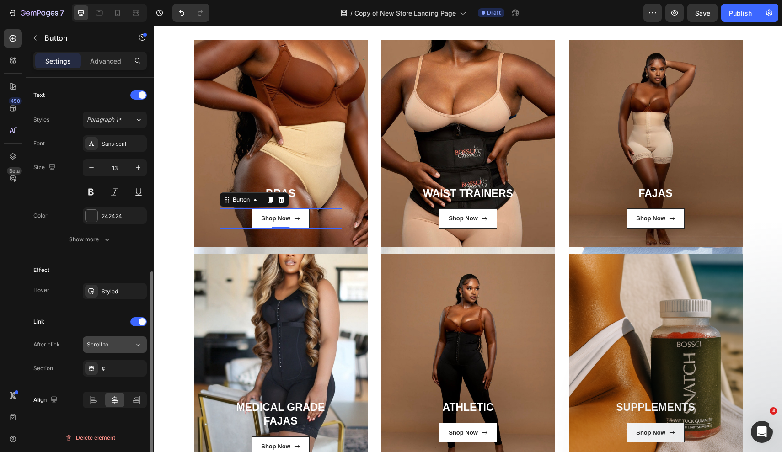
click at [123, 348] on div "Scroll to" at bounding box center [110, 345] width 47 height 8
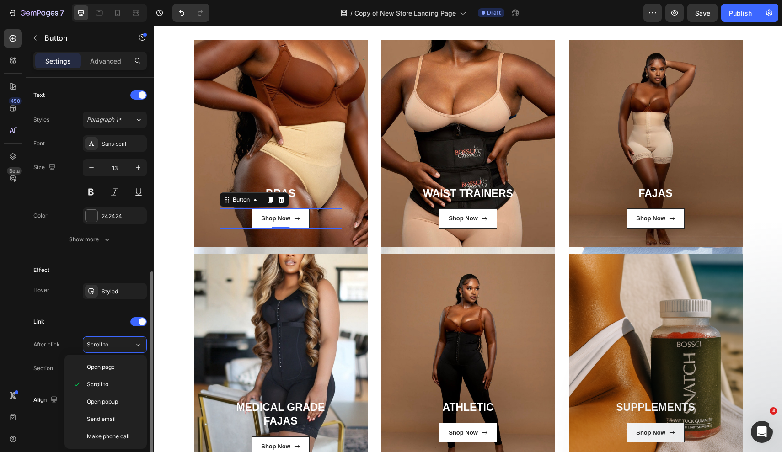
click at [106, 332] on div "Link After click Scroll to Section #" at bounding box center [89, 346] width 113 height 62
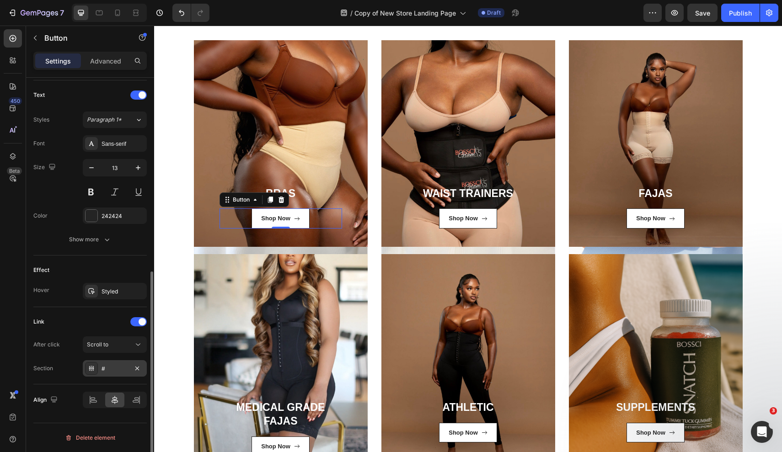
click at [125, 369] on div "#" at bounding box center [115, 369] width 27 height 8
click at [88, 323] on div "Link" at bounding box center [89, 322] width 113 height 15
click at [108, 61] on p "Advanced" at bounding box center [105, 61] width 31 height 10
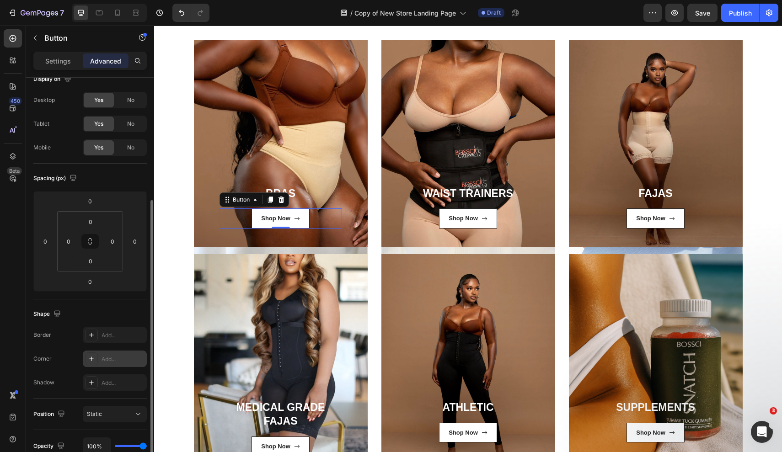
scroll to position [0, 0]
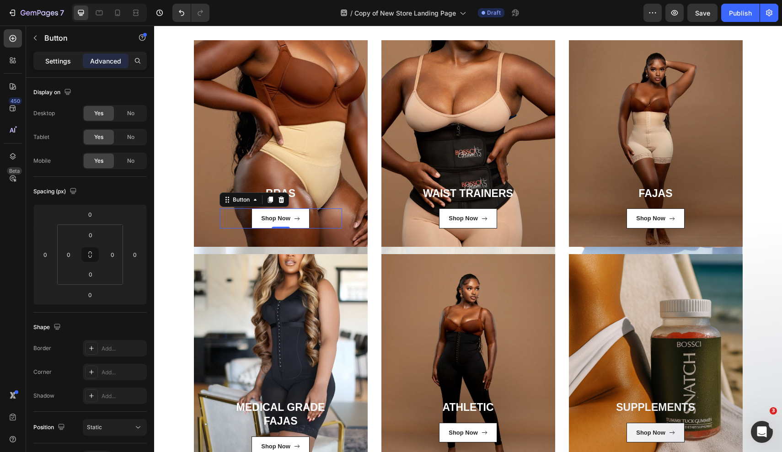
click at [65, 61] on p "Settings" at bounding box center [58, 61] width 26 height 10
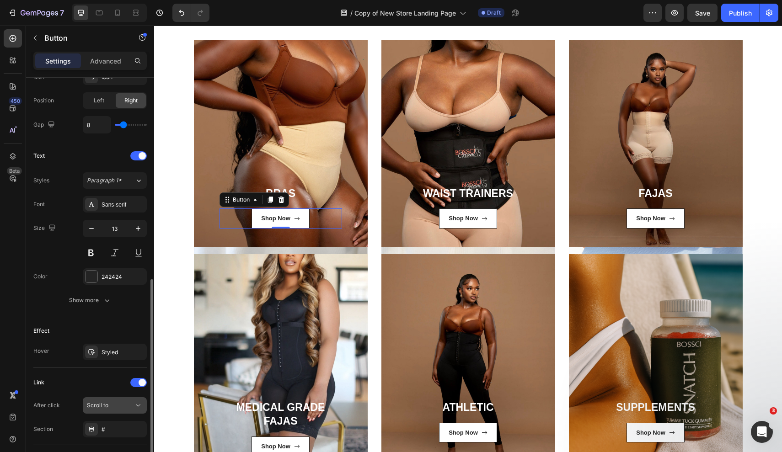
scroll to position [340, 0]
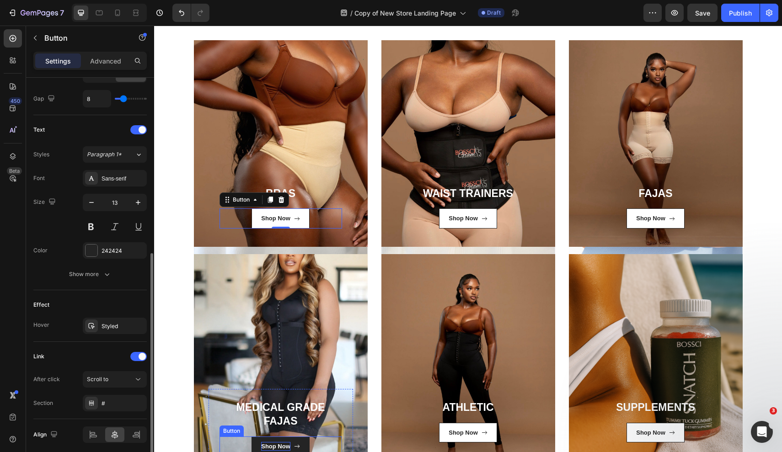
click at [271, 444] on div "Shop Now" at bounding box center [275, 446] width 29 height 9
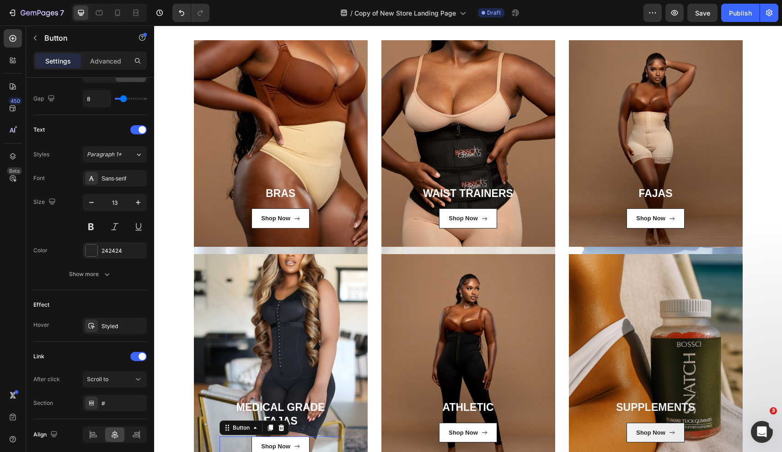
click at [244, 444] on div "Shop Now Button 0" at bounding box center [281, 447] width 123 height 20
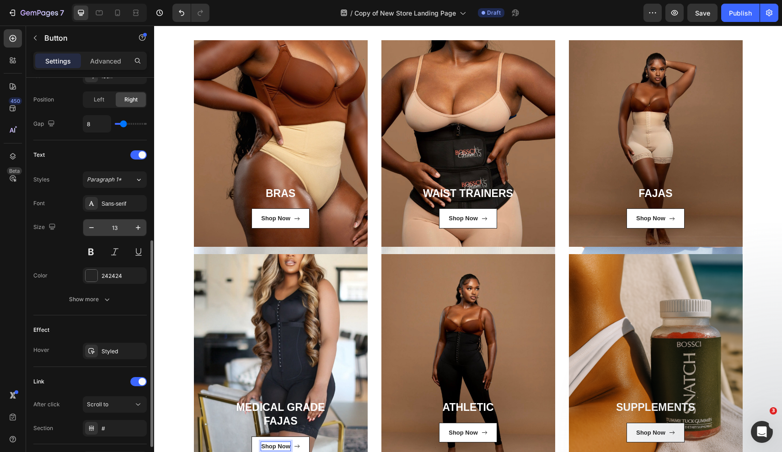
scroll to position [375, 0]
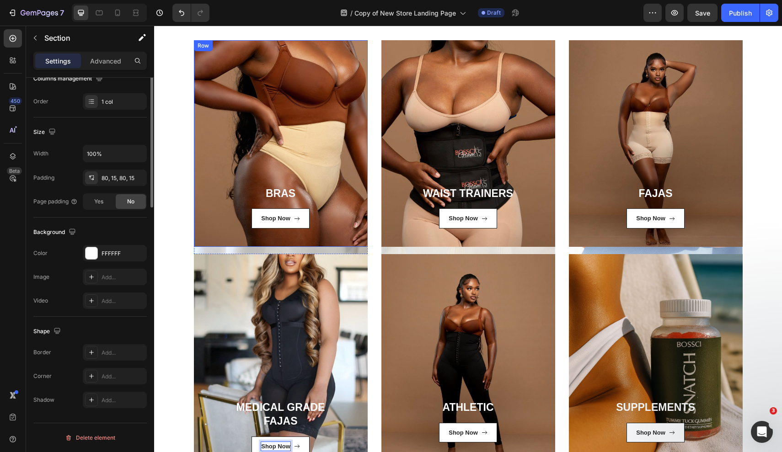
click at [185, 228] on div "Popular Categories Heading Experience our body sculpting pieces Text block Row …" at bounding box center [468, 223] width 614 height 517
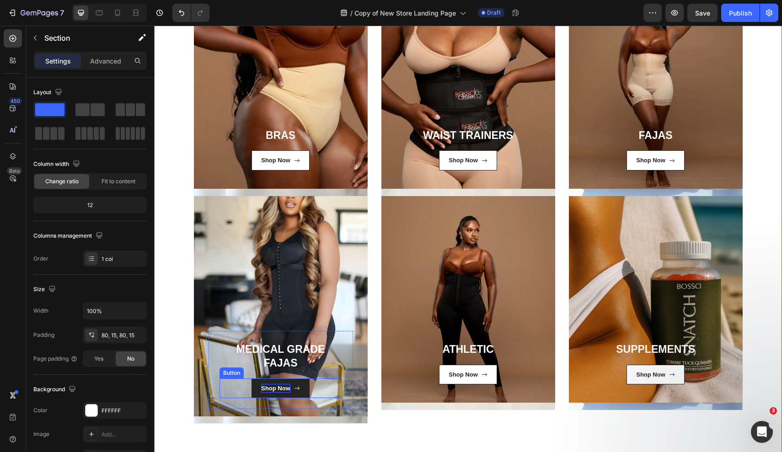
scroll to position [673, 0]
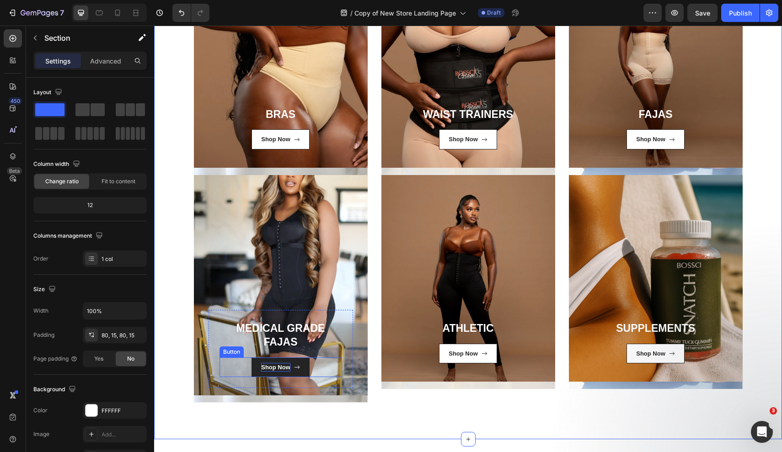
click at [265, 363] on p "Shop Now" at bounding box center [275, 367] width 29 height 9
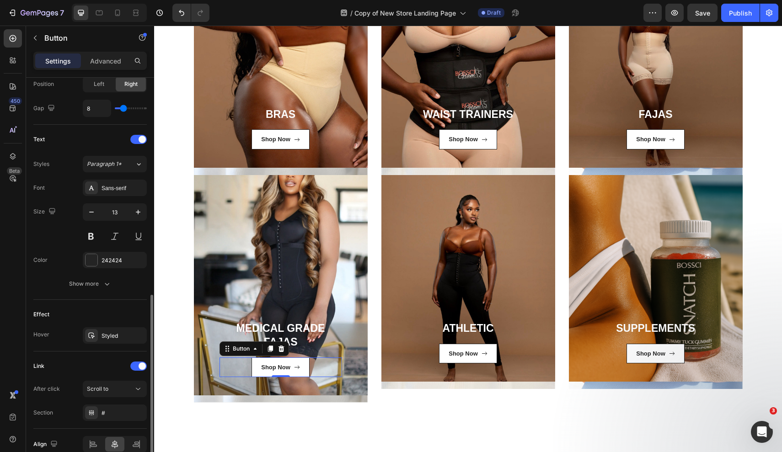
scroll to position [375, 0]
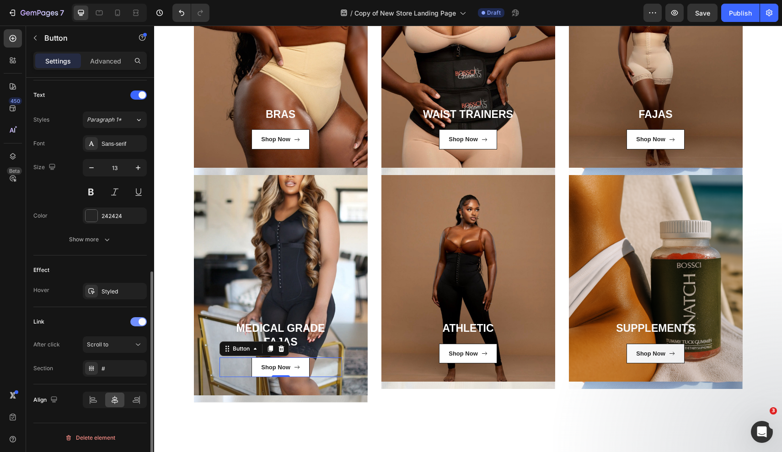
click at [138, 323] on div at bounding box center [138, 322] width 16 height 9
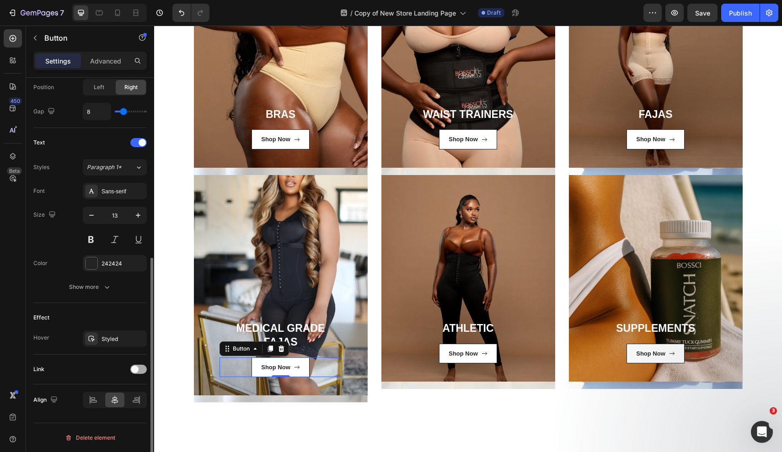
scroll to position [328, 0]
click at [140, 372] on div at bounding box center [138, 369] width 16 height 9
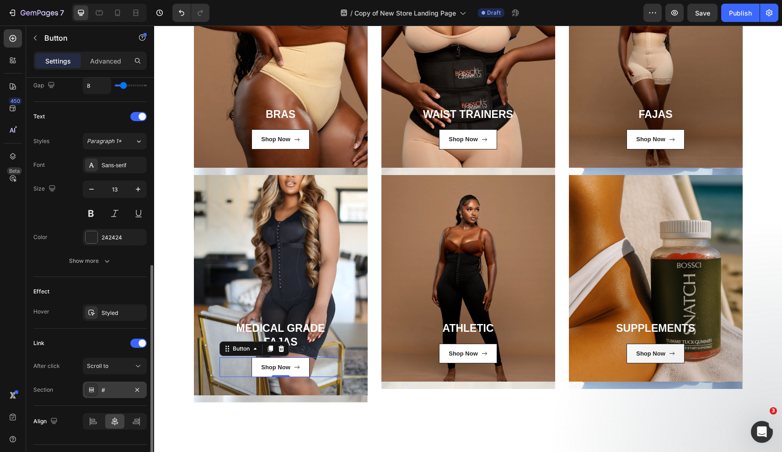
scroll to position [375, 0]
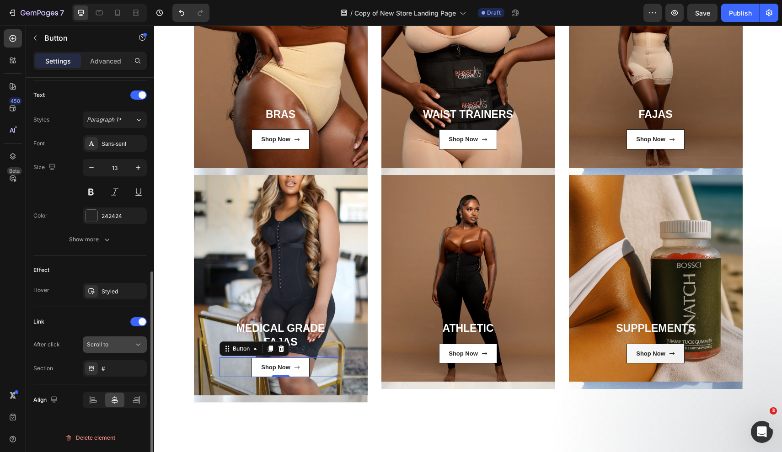
click at [118, 346] on div "Scroll to" at bounding box center [110, 345] width 47 height 8
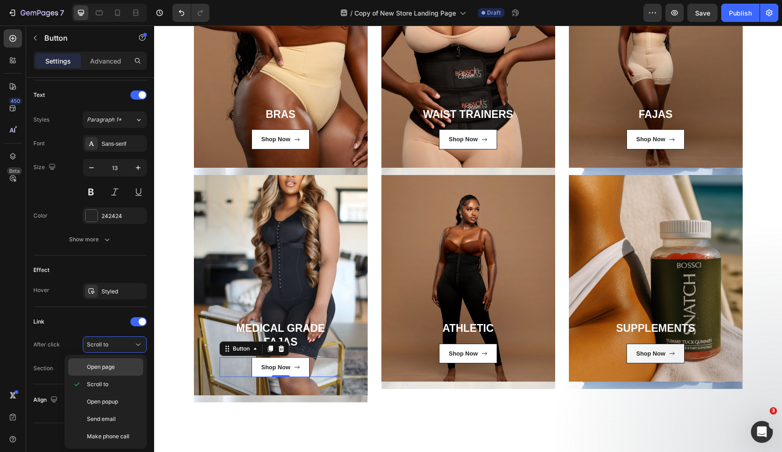
click at [116, 372] on div "Open page" at bounding box center [105, 367] width 75 height 17
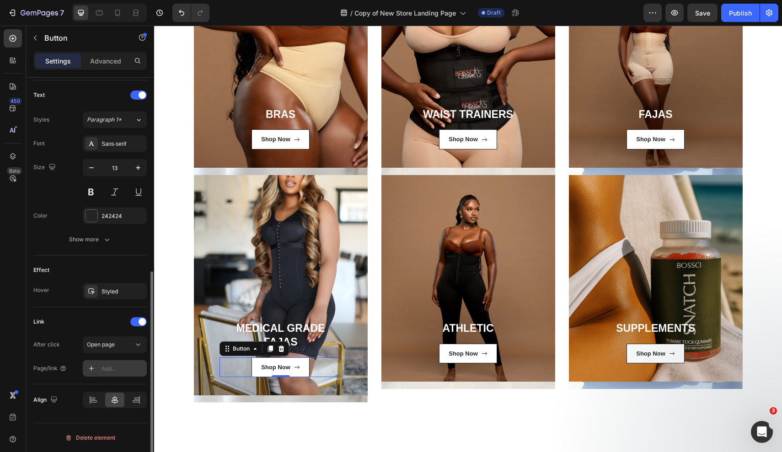
click at [113, 371] on div "Add..." at bounding box center [123, 369] width 43 height 8
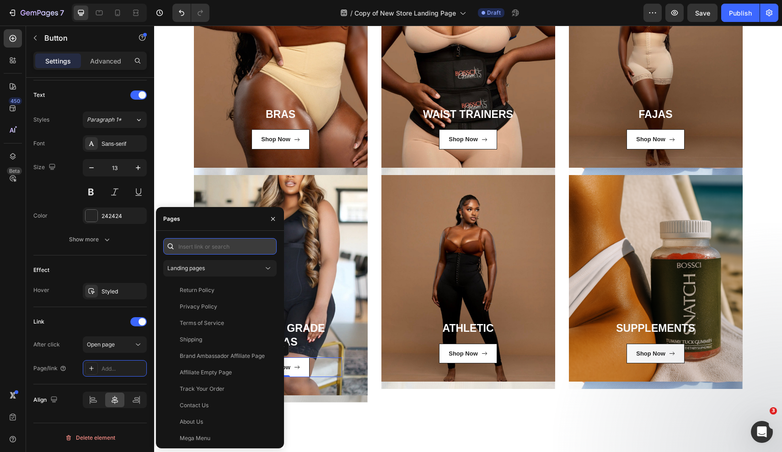
click at [200, 248] on input "text" at bounding box center [219, 246] width 113 height 16
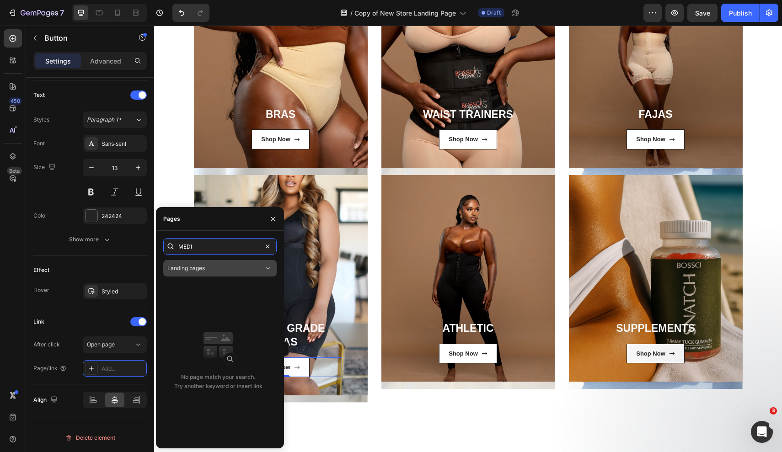
type input "MEDI"
click at [200, 269] on span "Landing pages" at bounding box center [186, 268] width 38 height 7
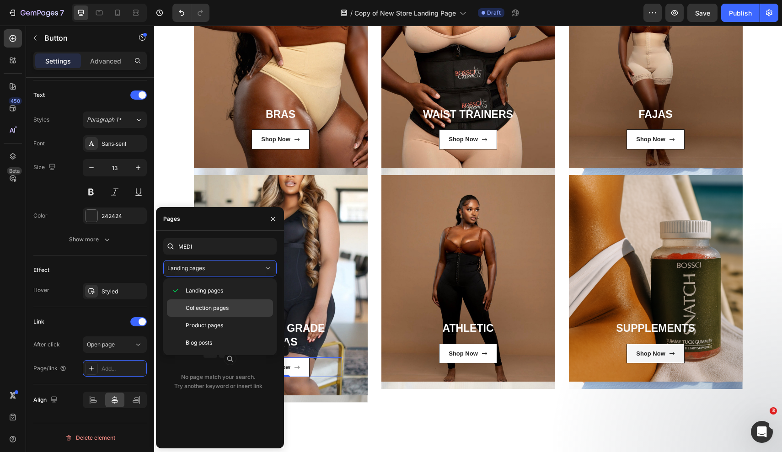
click at [201, 306] on span "Collection pages" at bounding box center [207, 308] width 43 height 8
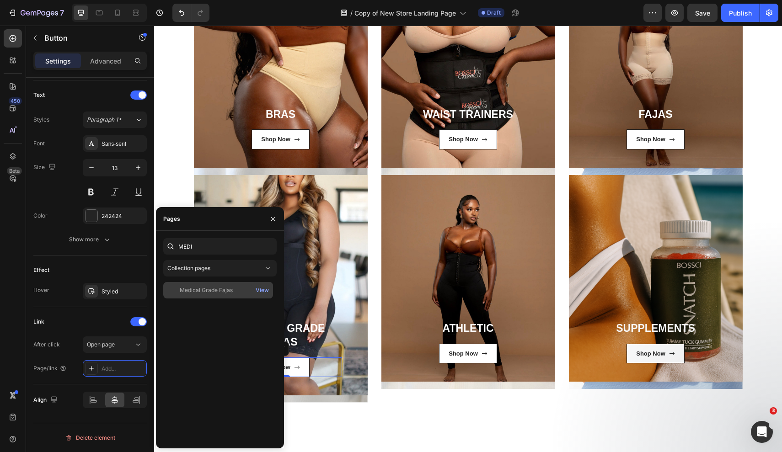
click at [215, 287] on div "Medical Grade Fajas" at bounding box center [206, 290] width 53 height 8
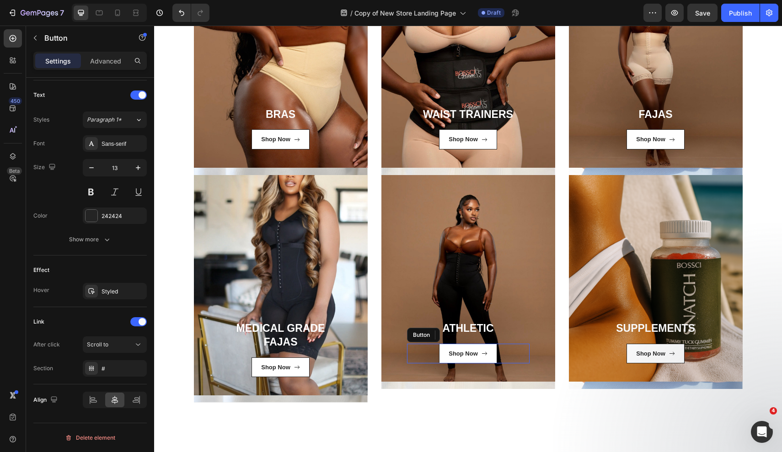
click at [436, 349] on div "Shop Now Button" at bounding box center [468, 354] width 123 height 20
click at [107, 344] on span "Scroll to" at bounding box center [98, 344] width 22 height 7
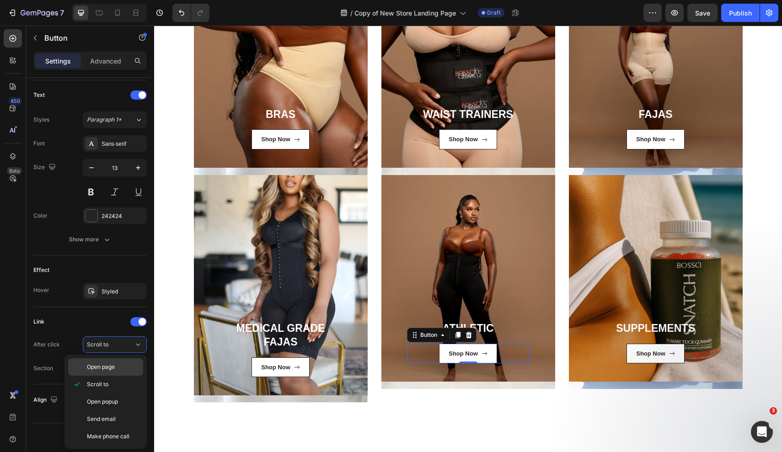
click at [113, 370] on span "Open page" at bounding box center [101, 367] width 28 height 8
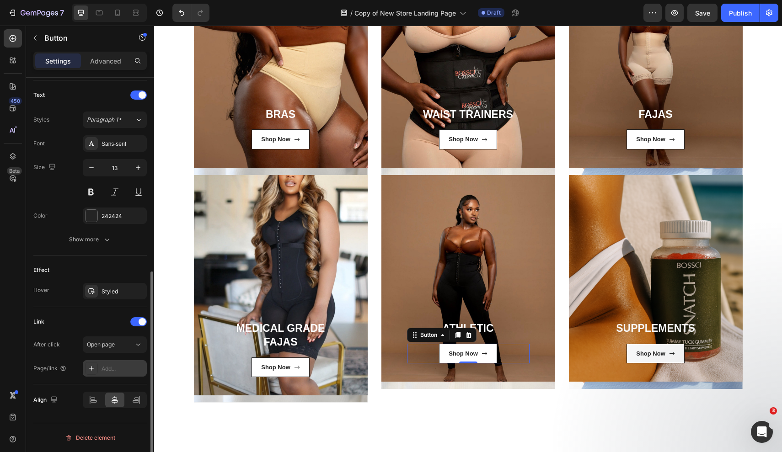
click at [116, 373] on div "Add..." at bounding box center [123, 369] width 43 height 8
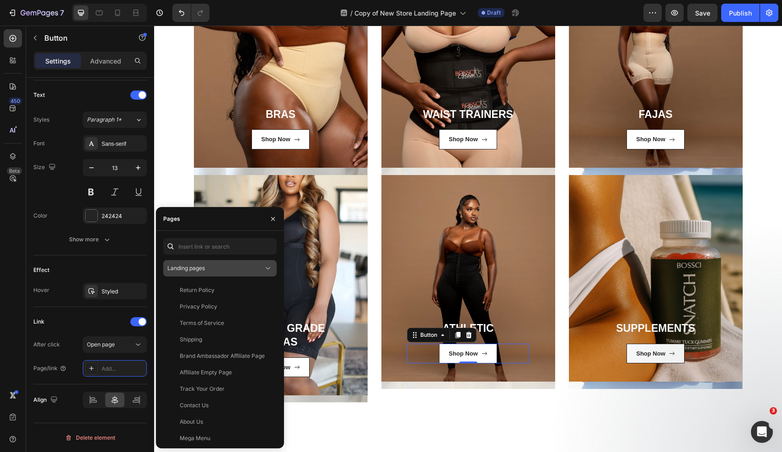
click at [203, 270] on span "Landing pages" at bounding box center [186, 268] width 38 height 7
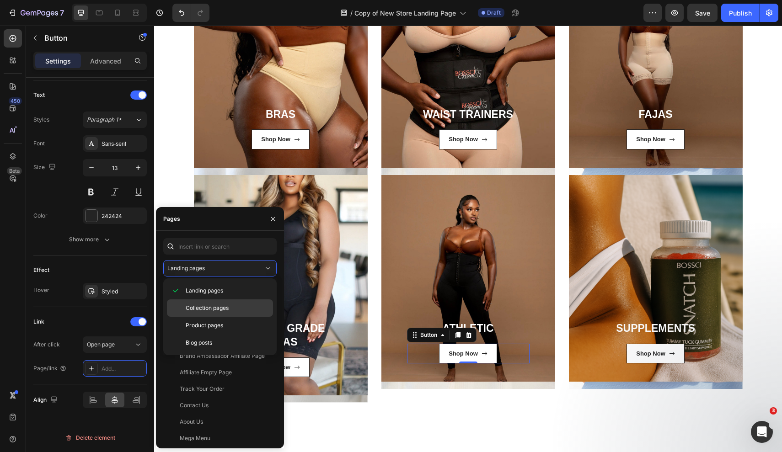
click at [209, 305] on span "Collection pages" at bounding box center [207, 308] width 43 height 8
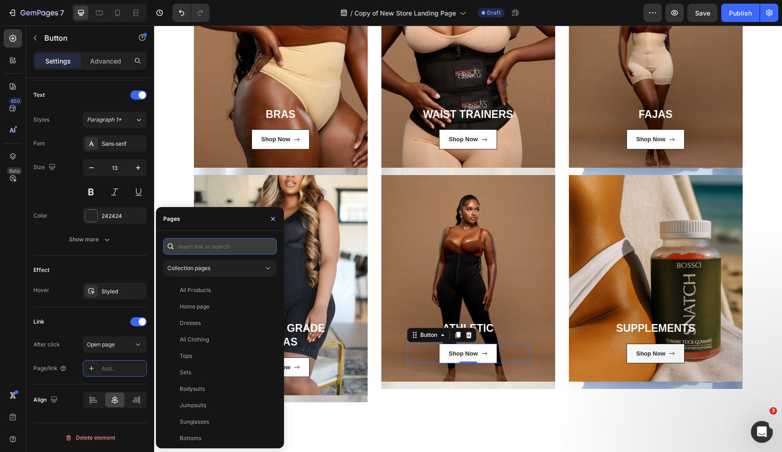
click at [199, 248] on input "text" at bounding box center [219, 246] width 113 height 16
type input "a"
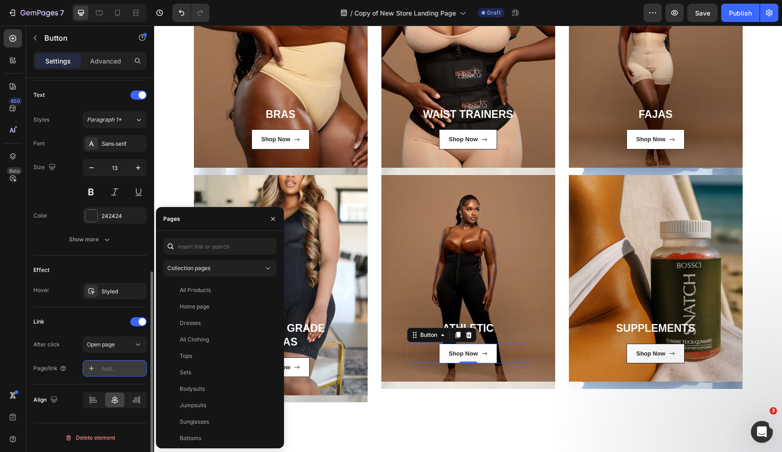
click at [106, 371] on div "Add..." at bounding box center [123, 369] width 43 height 8
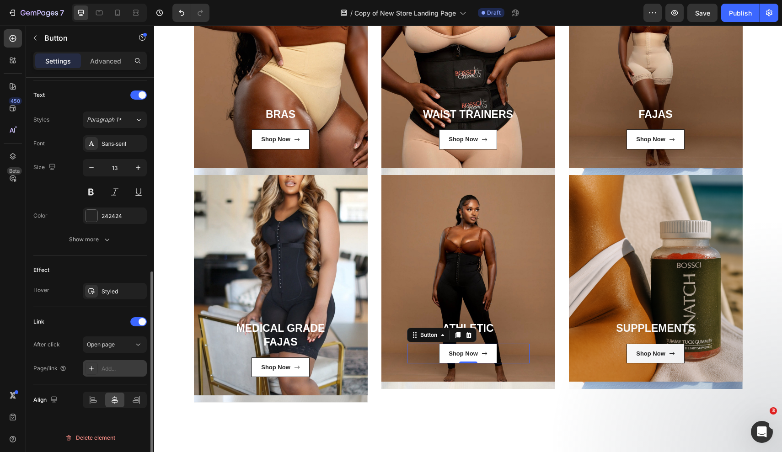
click at [106, 371] on div "Add..." at bounding box center [123, 369] width 43 height 8
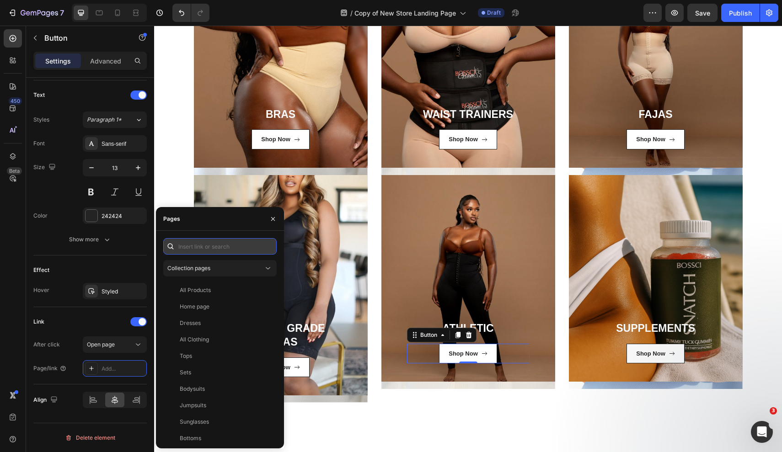
click at [187, 252] on input "text" at bounding box center [219, 246] width 113 height 16
paste input "https://bossciglam.com/collections/athletic-collection"
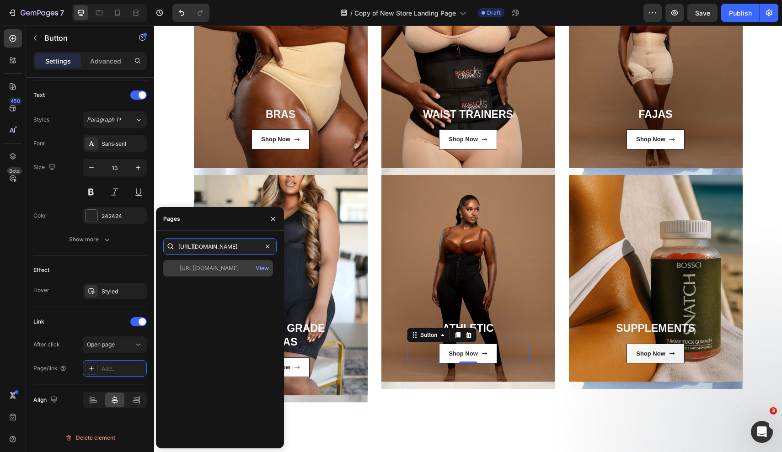
type input "https://bossciglam.com/collections/athletic-collection"
click at [225, 269] on div "https://bossciglam.com/collections/athletic-collection" at bounding box center [209, 268] width 59 height 8
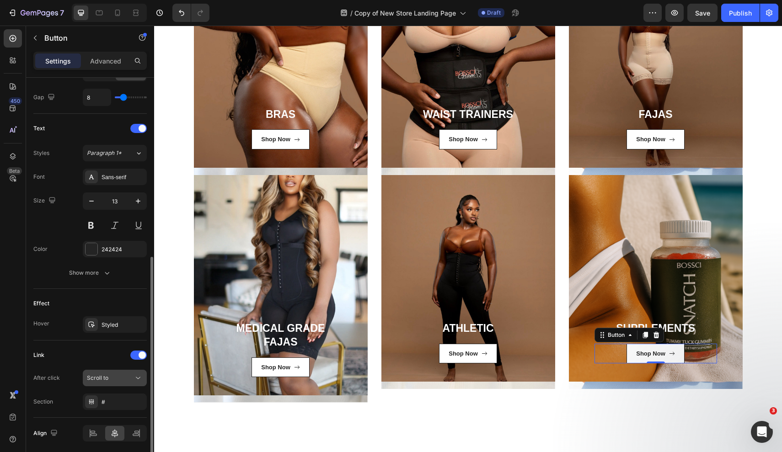
scroll to position [339, 0]
click at [107, 386] on button "Scroll to" at bounding box center [115, 380] width 64 height 16
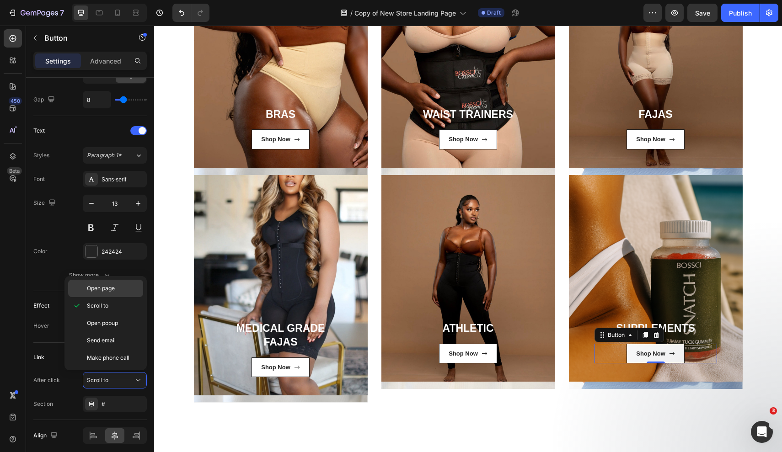
click at [103, 289] on span "Open page" at bounding box center [101, 289] width 28 height 8
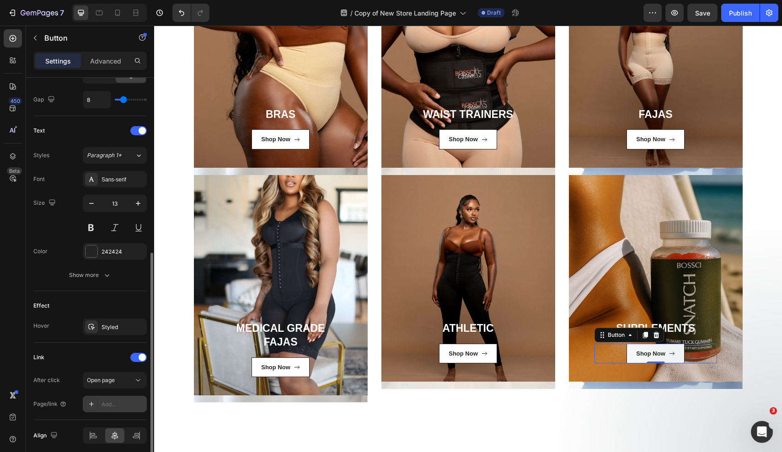
click at [111, 408] on div "Add..." at bounding box center [123, 405] width 43 height 8
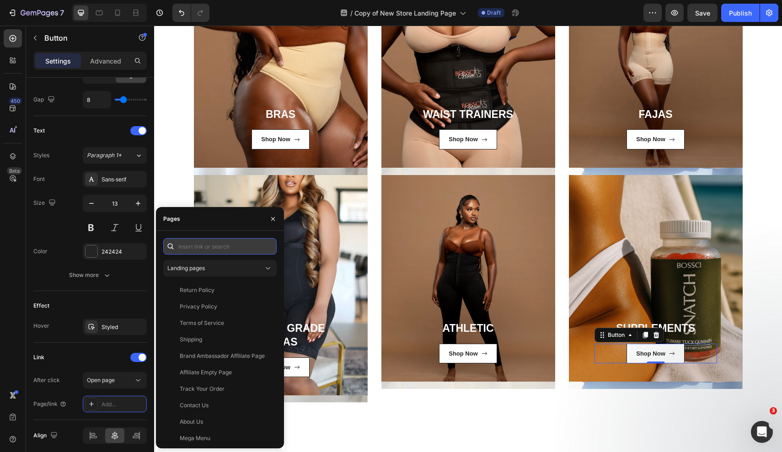
click at [197, 245] on input "text" at bounding box center [219, 246] width 113 height 16
paste input "https://bossciglam.com/collections/shed-fast"
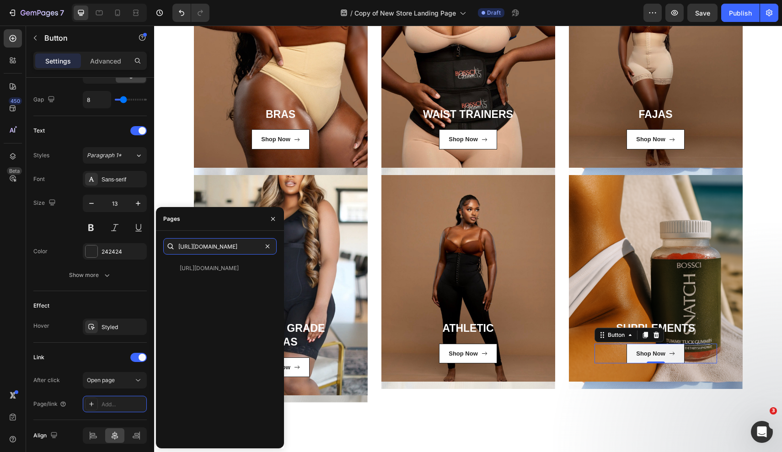
type input "https://bossciglam.com/collections/shed-fast"
click at [204, 256] on div "https://bossciglam.com/collections/shed-fast https://bossciglam.com/collections…" at bounding box center [219, 339] width 113 height 203
click at [208, 267] on div "https://bossciglam.com/collections/shed-fast" at bounding box center [209, 268] width 59 height 8
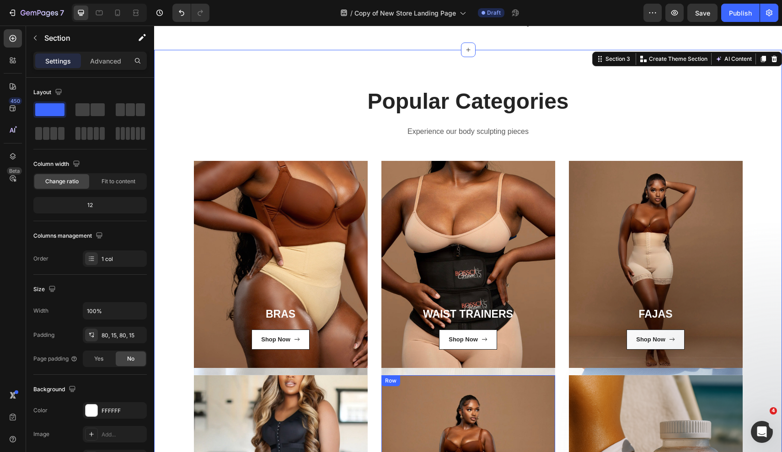
scroll to position [474, 0]
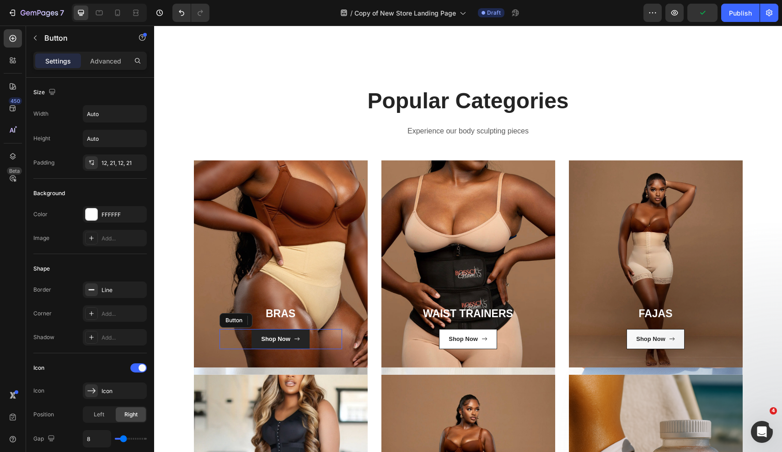
click at [305, 338] on link "Shop Now" at bounding box center [281, 339] width 58 height 20
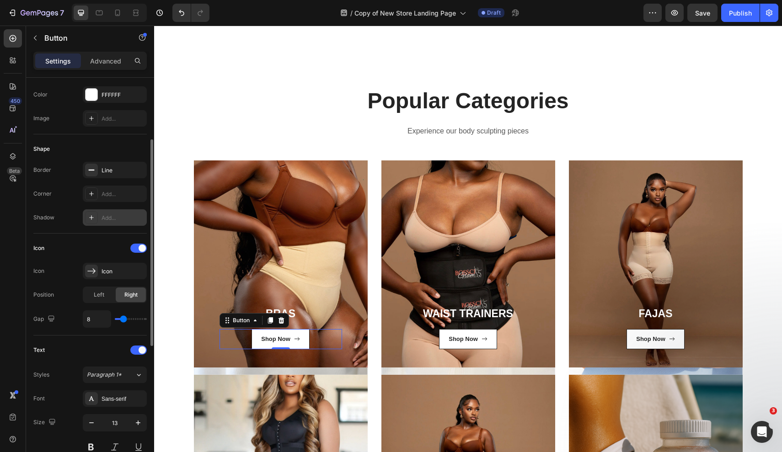
scroll to position [375, 0]
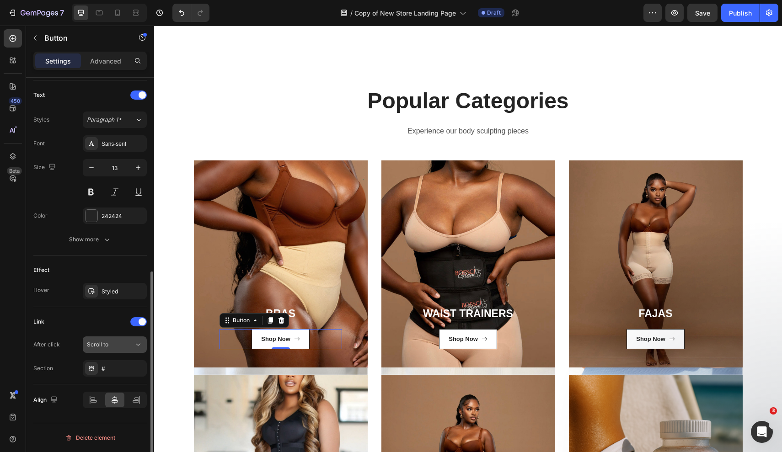
click at [118, 349] on div "Scroll to" at bounding box center [115, 344] width 56 height 9
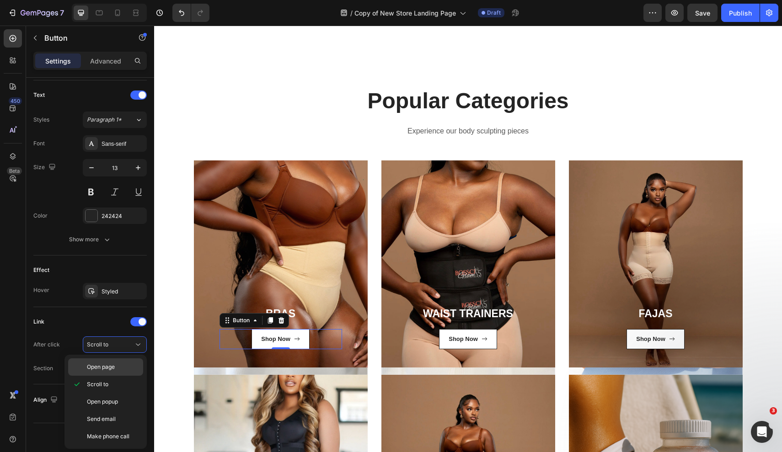
click at [109, 366] on span "Open page" at bounding box center [101, 367] width 28 height 8
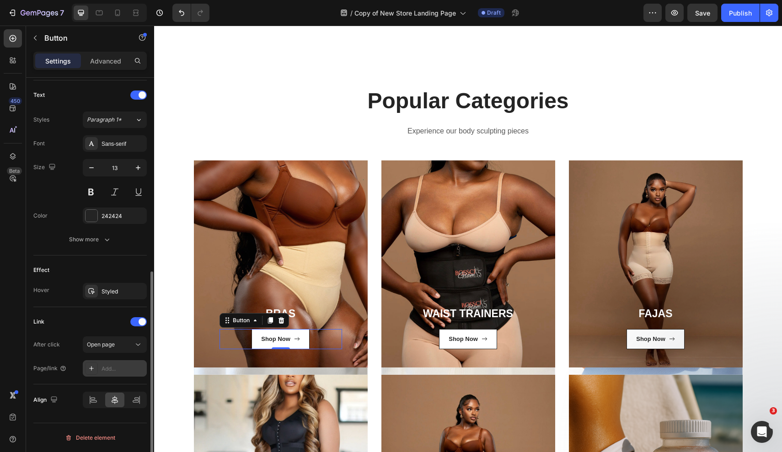
click at [120, 371] on div "Add..." at bounding box center [123, 369] width 43 height 8
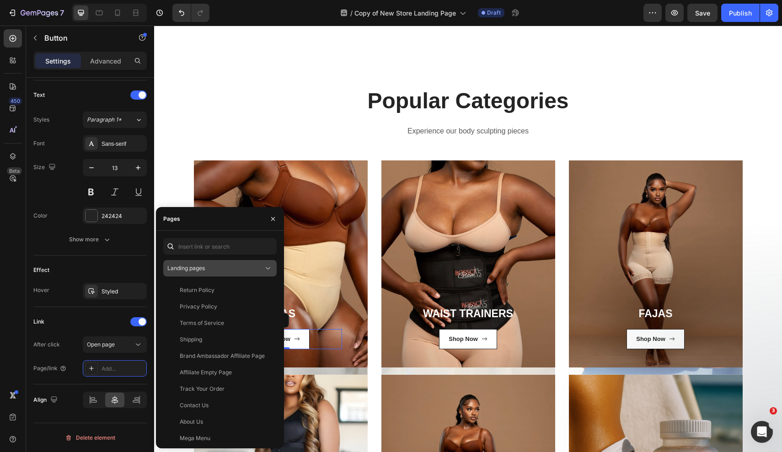
click at [204, 267] on span "Landing pages" at bounding box center [186, 268] width 38 height 7
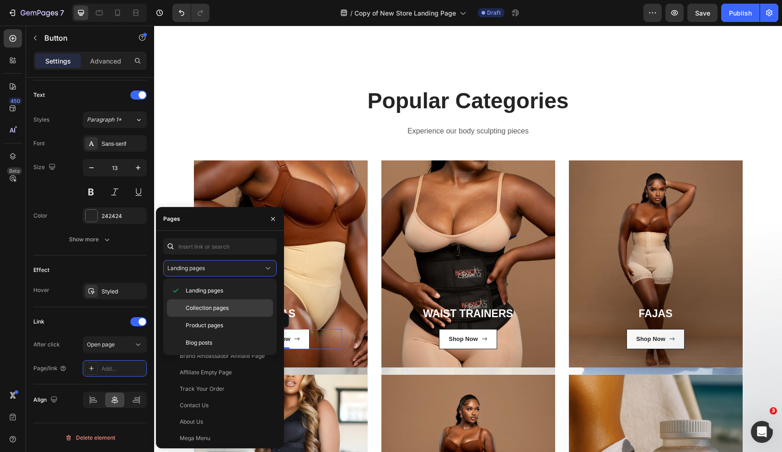
click at [207, 310] on span "Collection pages" at bounding box center [207, 308] width 43 height 8
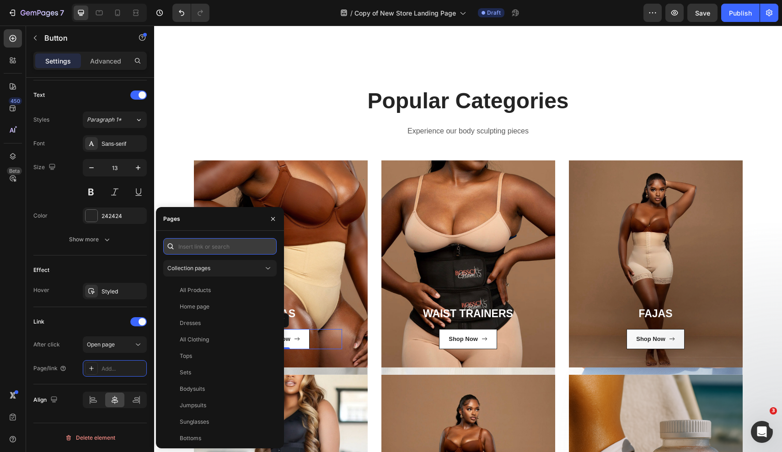
click at [203, 249] on input "text" at bounding box center [219, 246] width 113 height 16
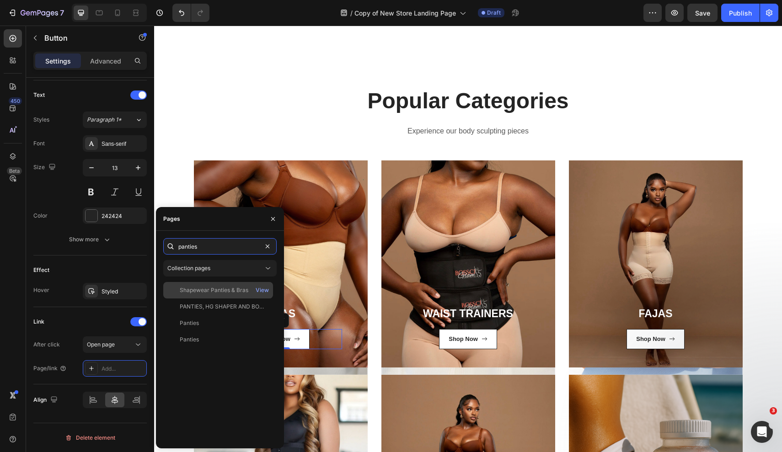
type input "panties"
click at [201, 286] on div "Shapewear Panties & Bras" at bounding box center [214, 290] width 69 height 8
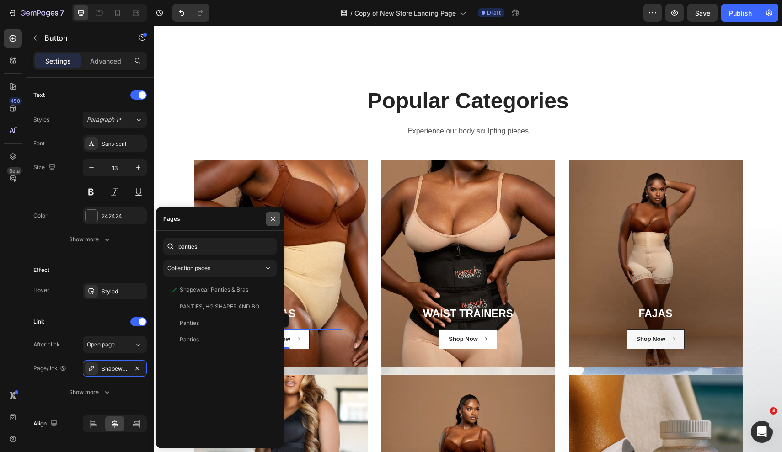
click at [270, 217] on icon "button" at bounding box center [272, 218] width 7 height 7
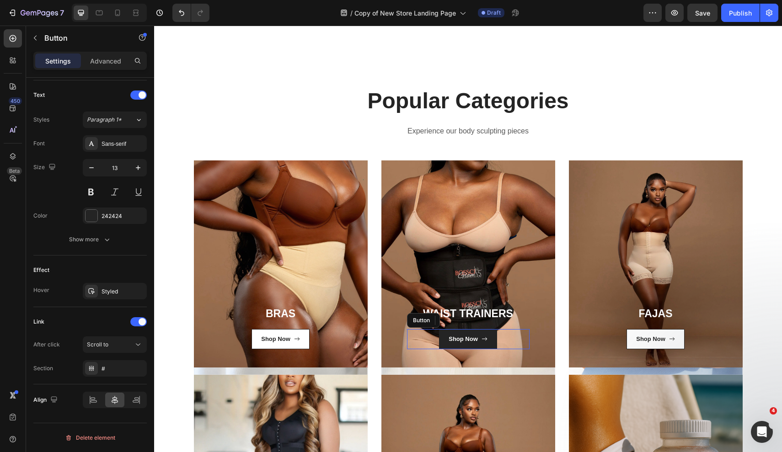
click at [483, 340] on icon at bounding box center [485, 339] width 6 height 6
click at [122, 354] on div "After click Scroll to Section #" at bounding box center [89, 357] width 113 height 40
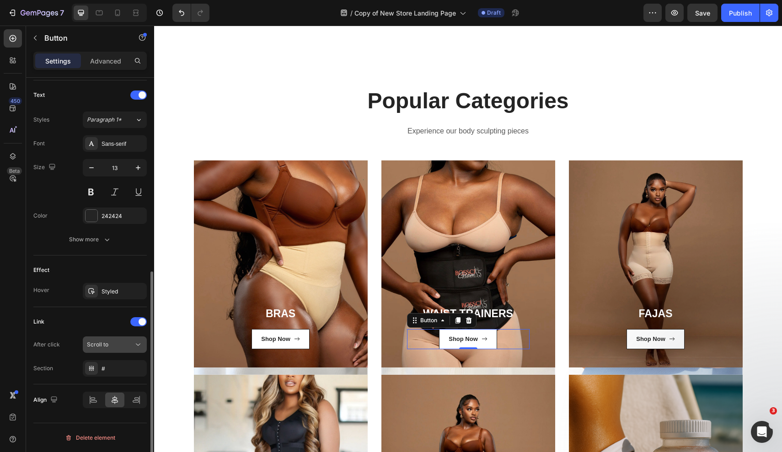
click at [101, 348] on span "Scroll to" at bounding box center [98, 345] width 22 height 8
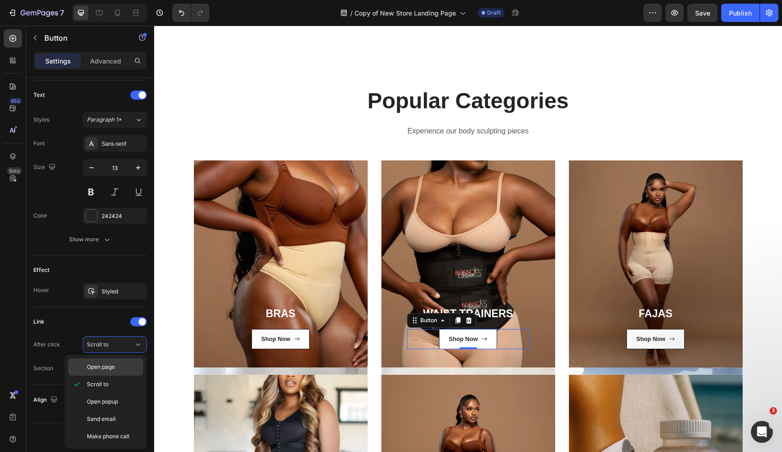
click at [101, 371] on div "Open page" at bounding box center [105, 367] width 75 height 17
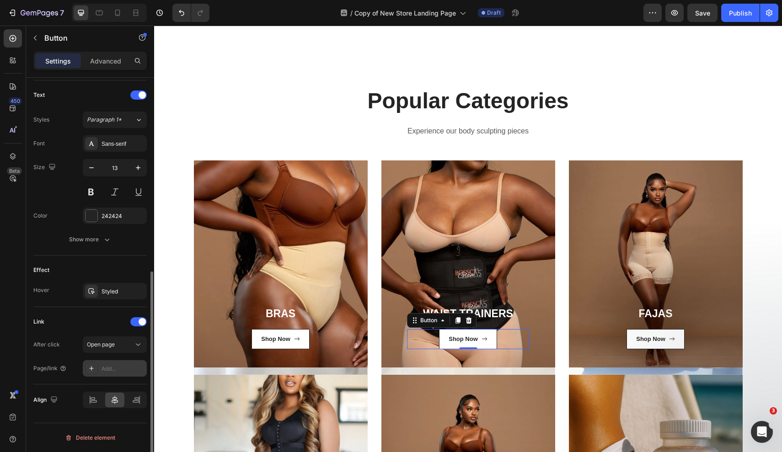
click at [118, 372] on div "Add..." at bounding box center [123, 369] width 43 height 8
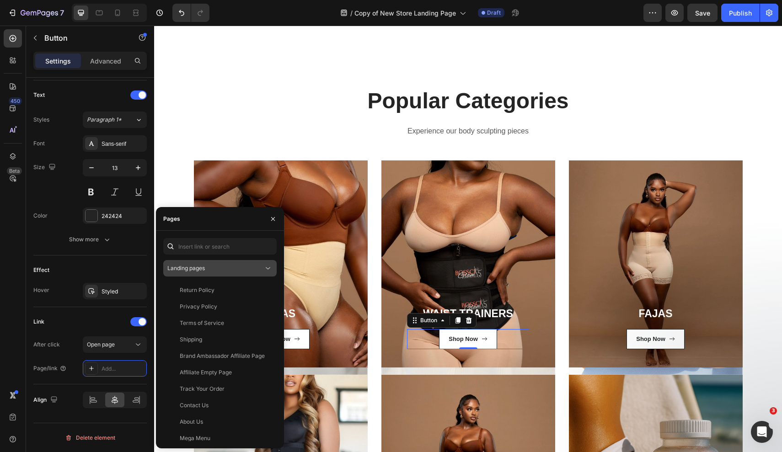
click at [205, 272] on span "Landing pages" at bounding box center [186, 268] width 38 height 8
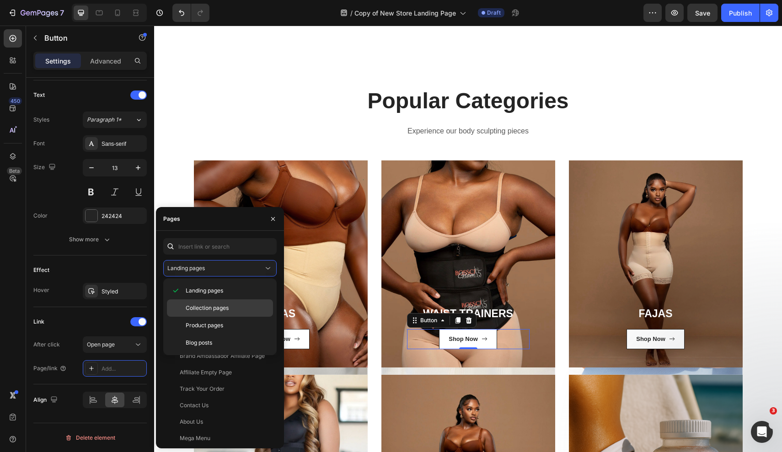
click at [204, 304] on span "Collection pages" at bounding box center [207, 308] width 43 height 8
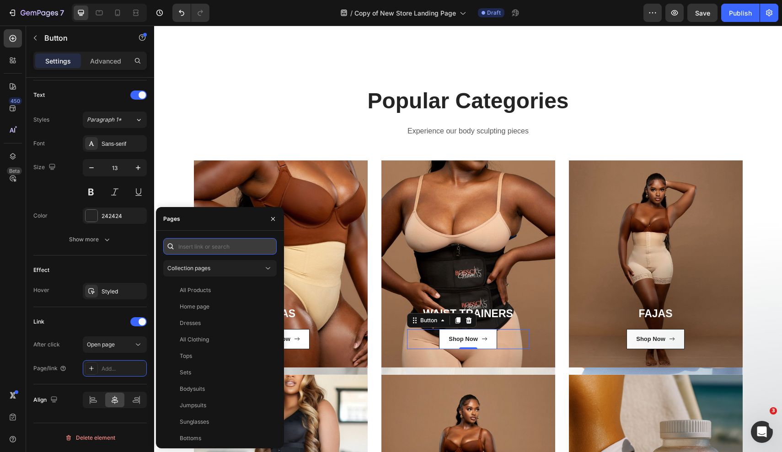
click at [203, 250] on input "text" at bounding box center [219, 246] width 113 height 16
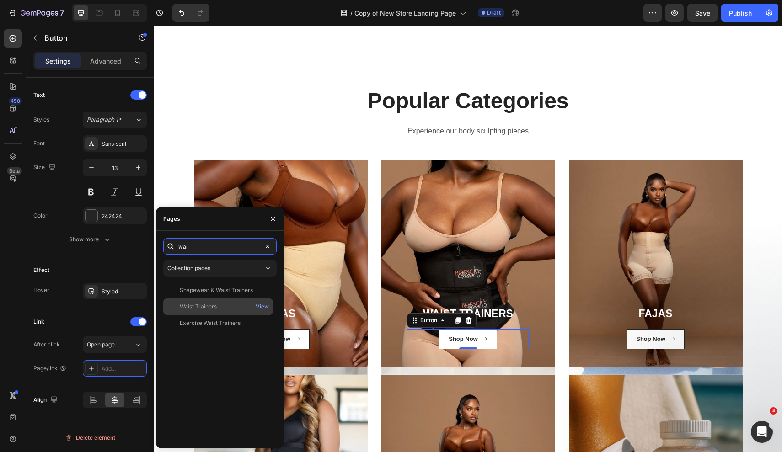
type input "wai"
click at [191, 310] on div "Waist Trainers" at bounding box center [198, 307] width 37 height 8
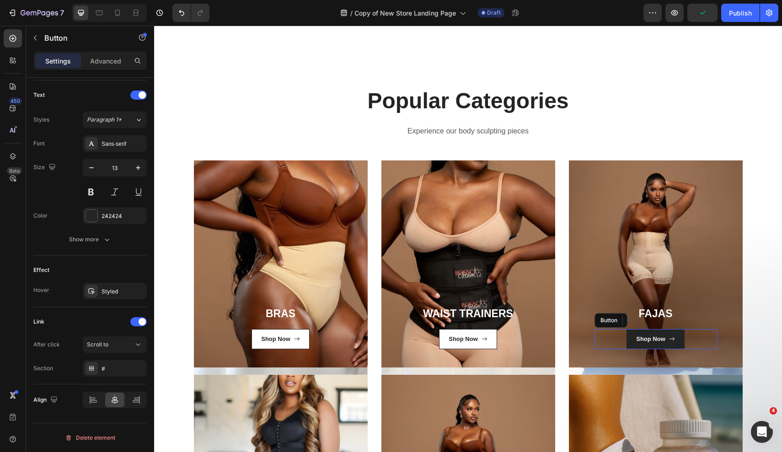
click at [630, 340] on link "Shop Now" at bounding box center [656, 339] width 58 height 20
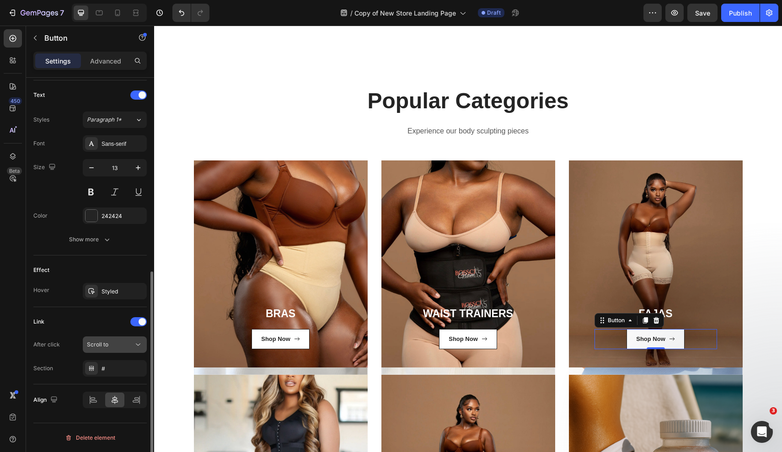
click at [124, 342] on div "Scroll to" at bounding box center [110, 345] width 47 height 8
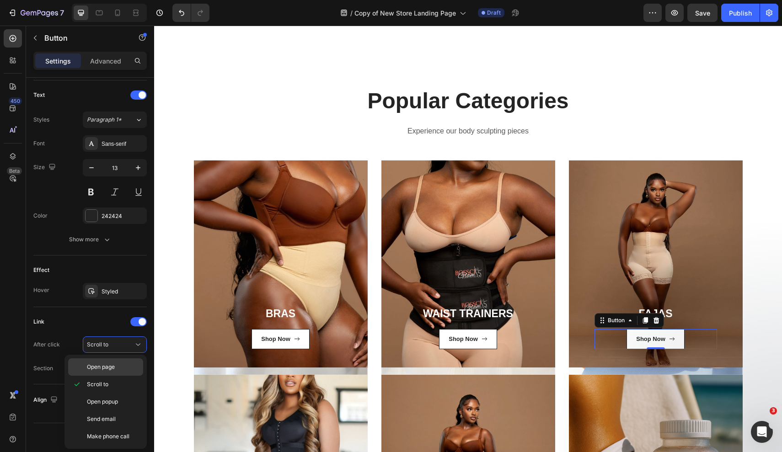
click at [116, 367] on p "Open page" at bounding box center [113, 367] width 52 height 8
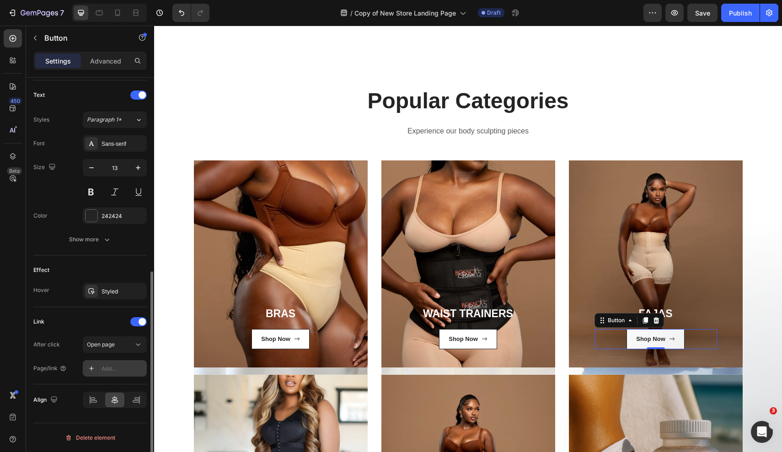
click at [117, 372] on div "Add..." at bounding box center [123, 369] width 43 height 8
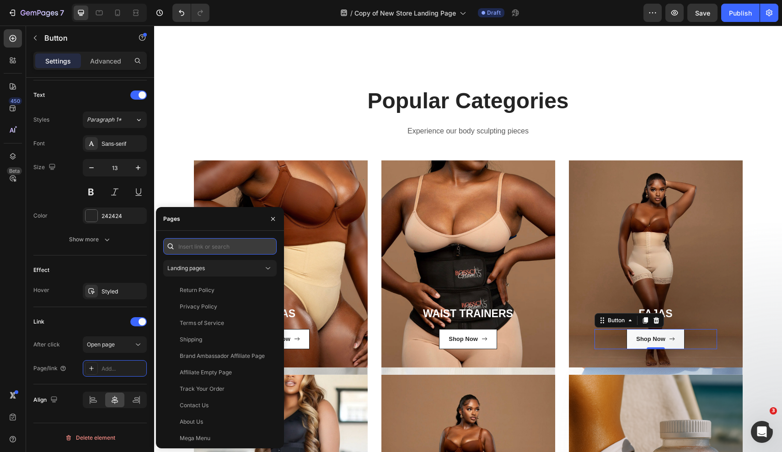
click at [187, 246] on input "text" at bounding box center [219, 246] width 113 height 16
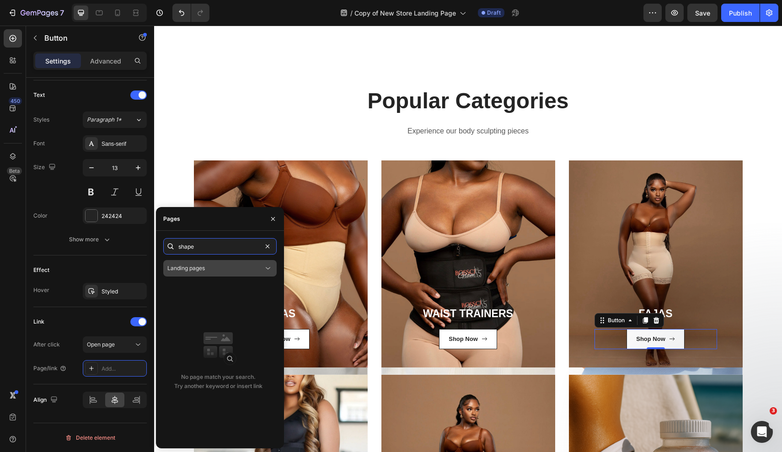
type input "shape"
click at [204, 265] on span "Landing pages" at bounding box center [186, 268] width 38 height 7
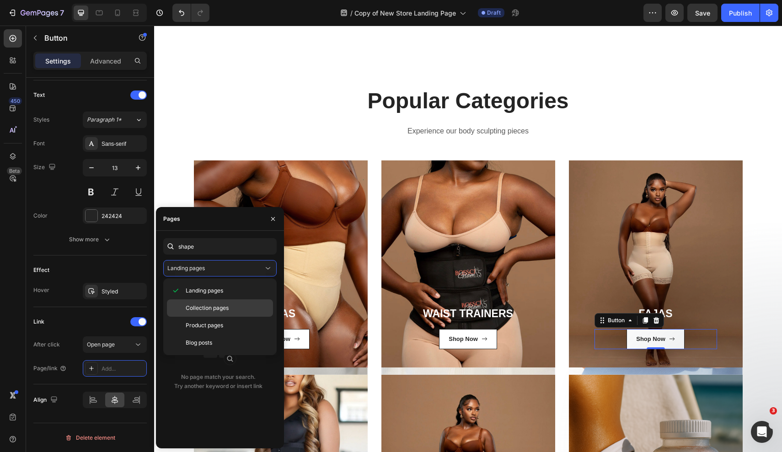
click at [205, 317] on div "Collection pages" at bounding box center [220, 325] width 106 height 17
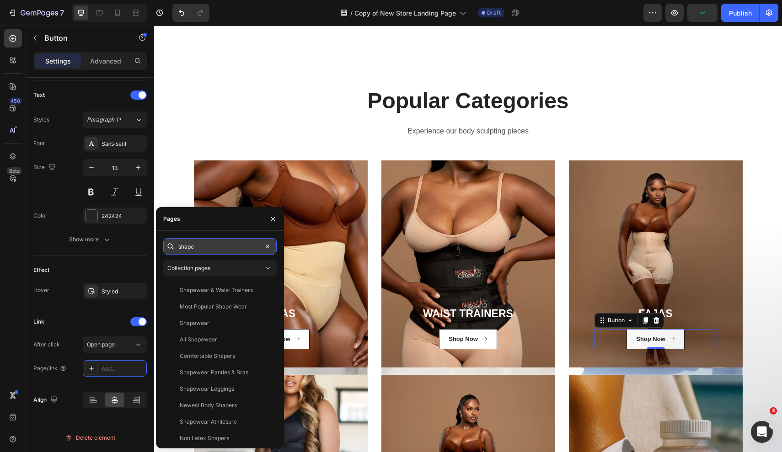
click at [204, 252] on input "shape" at bounding box center [219, 246] width 113 height 16
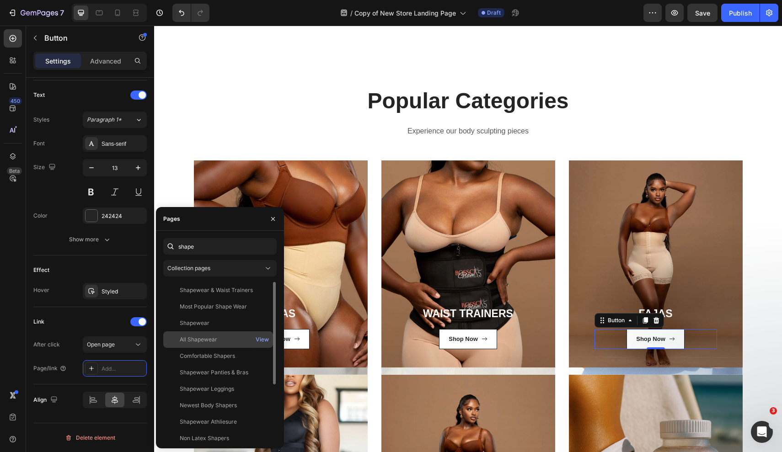
click at [205, 338] on div "All Shapewear" at bounding box center [199, 340] width 38 height 8
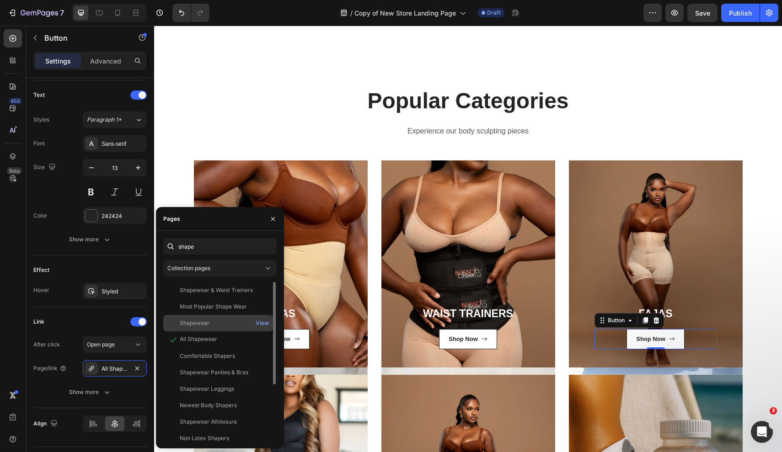
click at [201, 322] on div "Shapewear" at bounding box center [195, 323] width 30 height 8
click at [207, 337] on div "All Shapewear" at bounding box center [199, 340] width 38 height 8
click at [264, 340] on div "View" at bounding box center [262, 340] width 13 height 8
click at [179, 326] on div at bounding box center [173, 323] width 13 height 8
click at [262, 323] on div "View" at bounding box center [262, 323] width 13 height 8
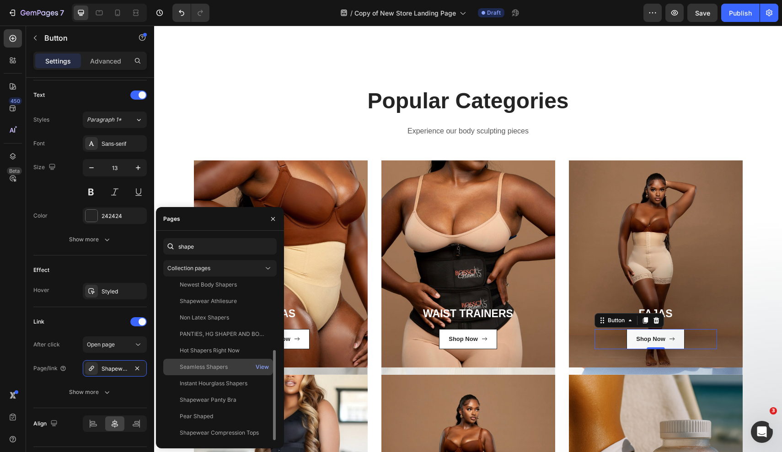
scroll to position [0, 0]
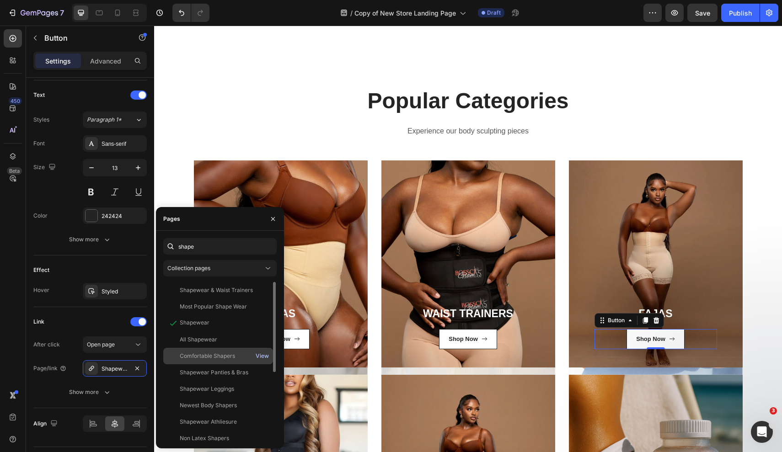
click at [260, 356] on div "View" at bounding box center [262, 356] width 13 height 8
click at [238, 352] on div "Comfortable Shapers" at bounding box center [218, 356] width 102 height 8
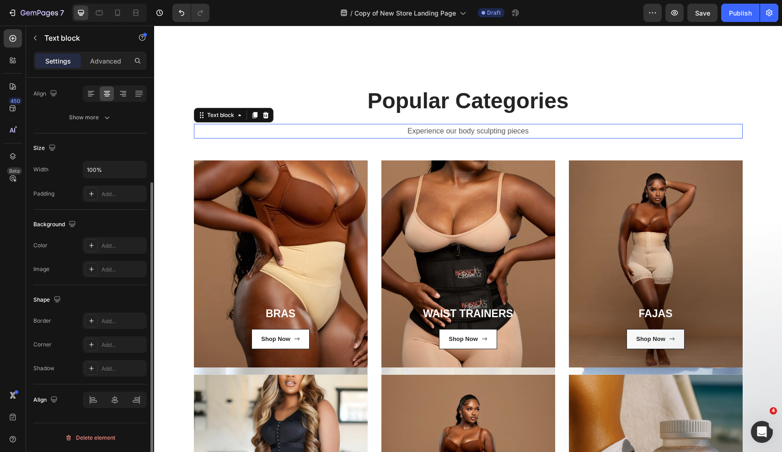
click at [323, 132] on p "Experience our body sculpting pieces" at bounding box center [468, 131] width 547 height 13
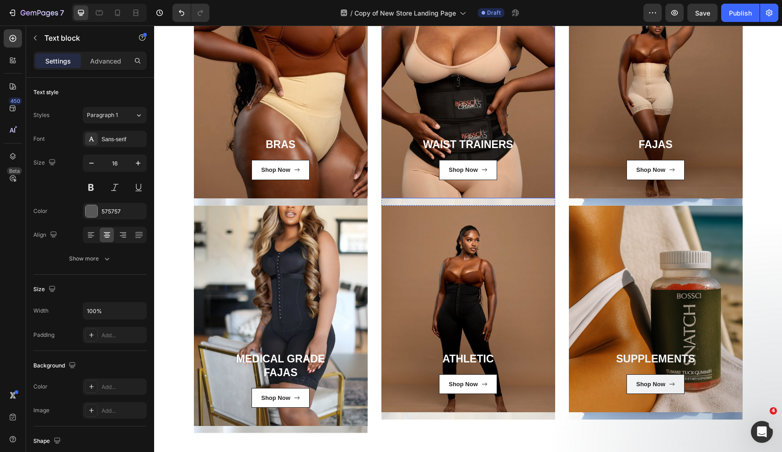
scroll to position [447, 0]
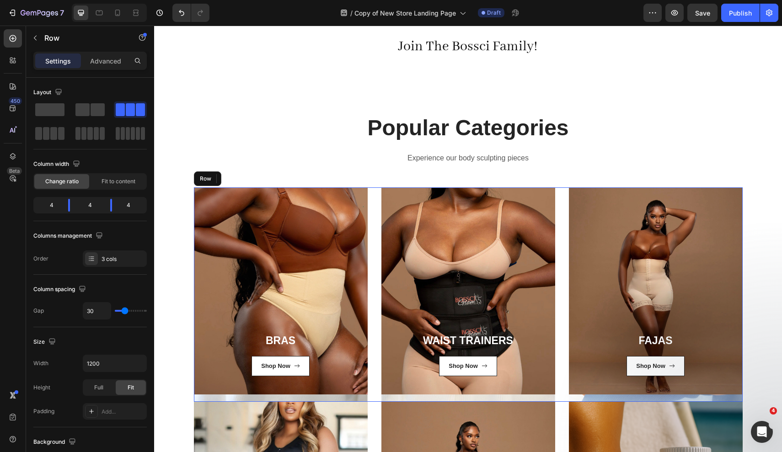
click at [562, 349] on div "⁠⁠⁠⁠⁠⁠⁠ BRAS Heading Shop Now Button Row Row Hero Banner WAIST TRAINERS Heading…" at bounding box center [468, 295] width 549 height 214
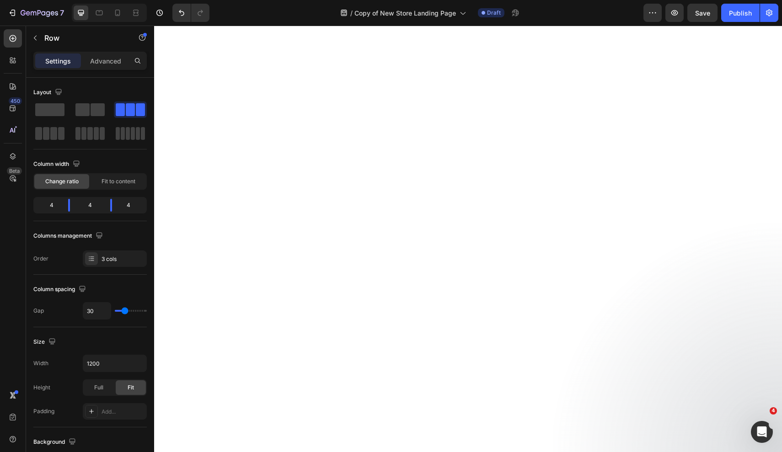
scroll to position [2369, 0]
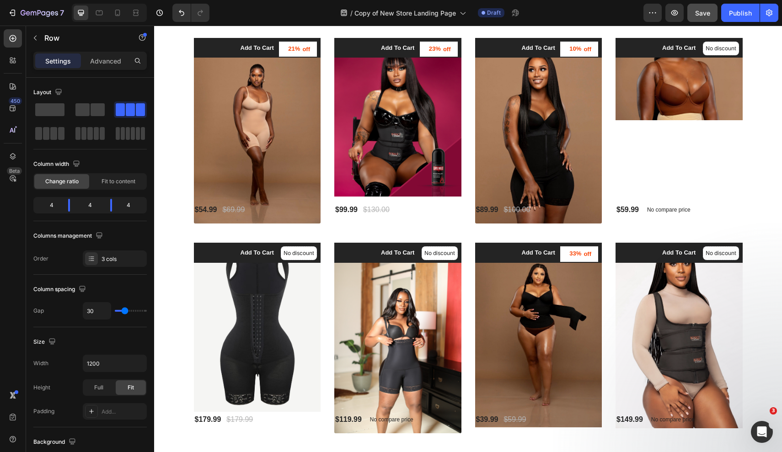
click at [695, 20] on button "Save" at bounding box center [703, 13] width 30 height 18
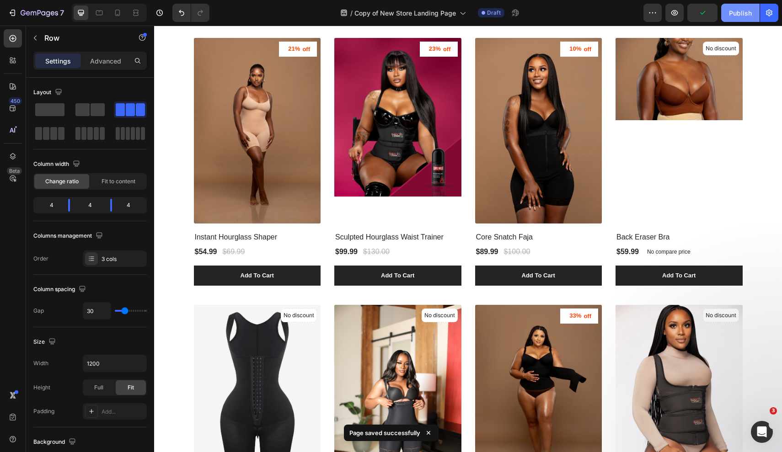
click at [728, 21] on button "Publish" at bounding box center [740, 13] width 38 height 18
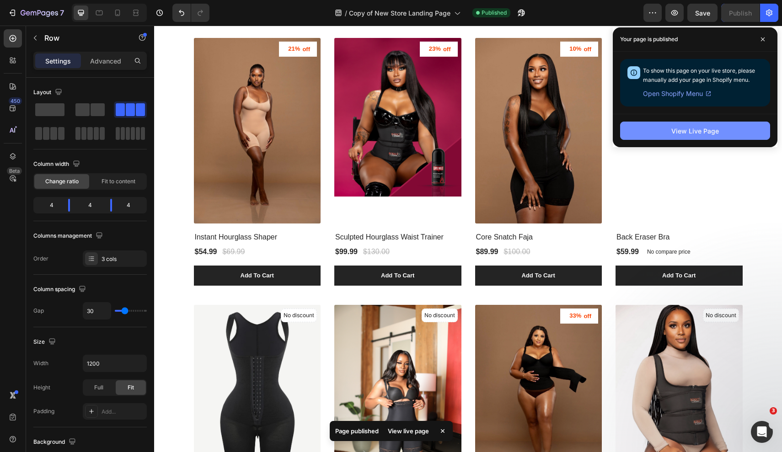
click at [681, 131] on div "View Live Page" at bounding box center [696, 131] width 48 height 10
